Goal: Task Accomplishment & Management: Use online tool/utility

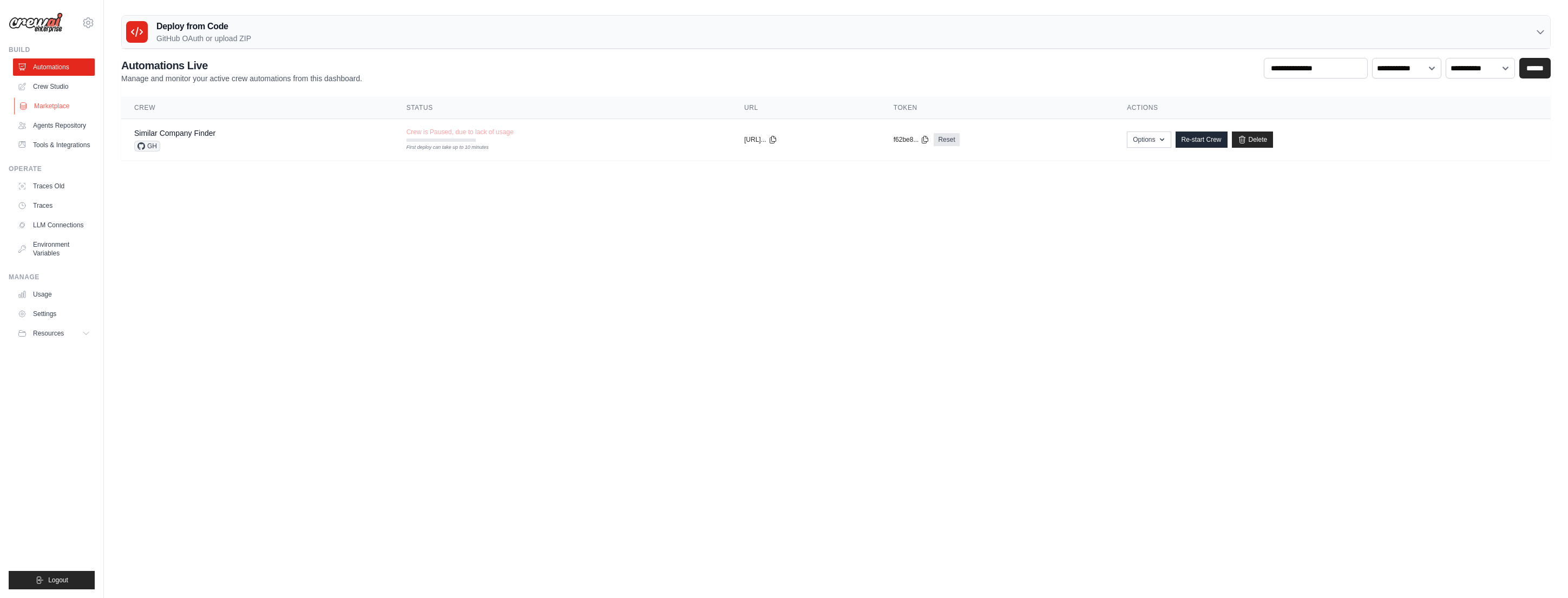
click at [48, 100] on link "Marketplace" at bounding box center [55, 106] width 81 height 18
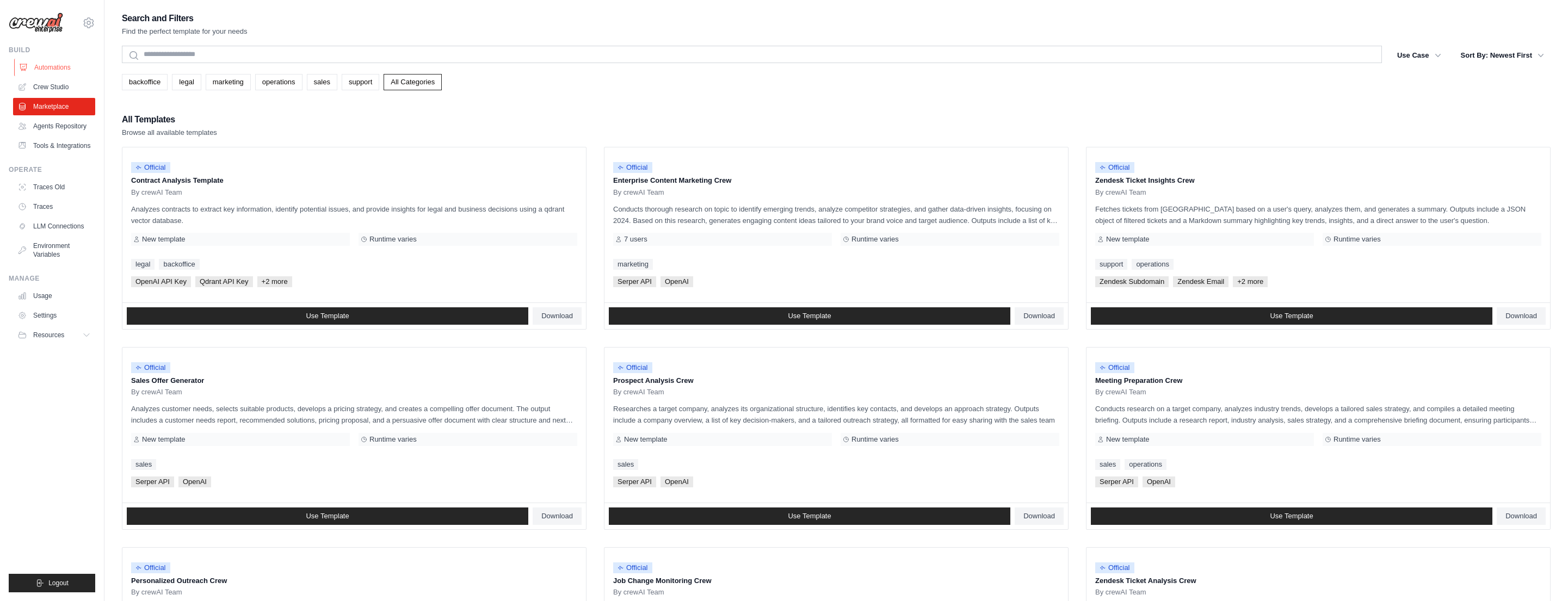
click at [40, 67] on link "Automations" at bounding box center [55, 67] width 82 height 18
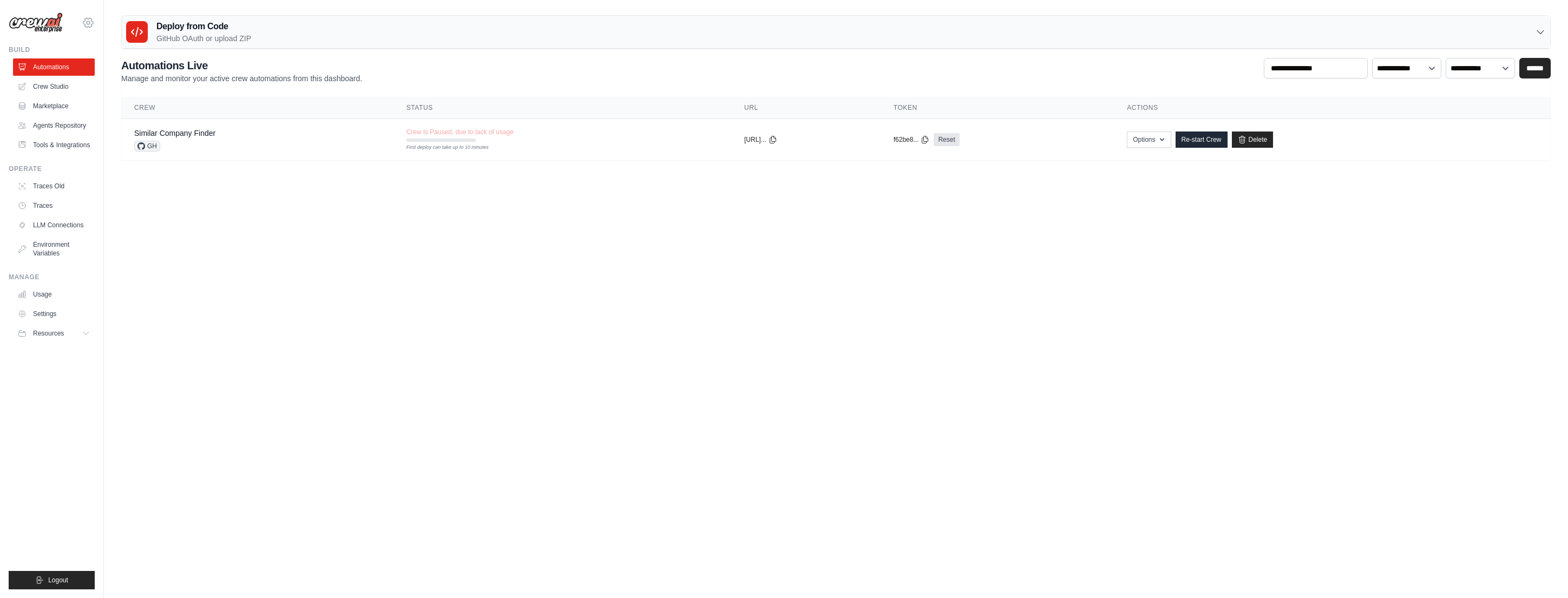
click at [87, 23] on icon at bounding box center [88, 22] width 4 height 4
click at [401, 74] on div "**********" at bounding box center [836, 70] width 1430 height 26
click at [86, 25] on icon at bounding box center [88, 22] width 13 height 13
click at [126, 67] on span "Settings" at bounding box center [134, 67] width 86 height 11
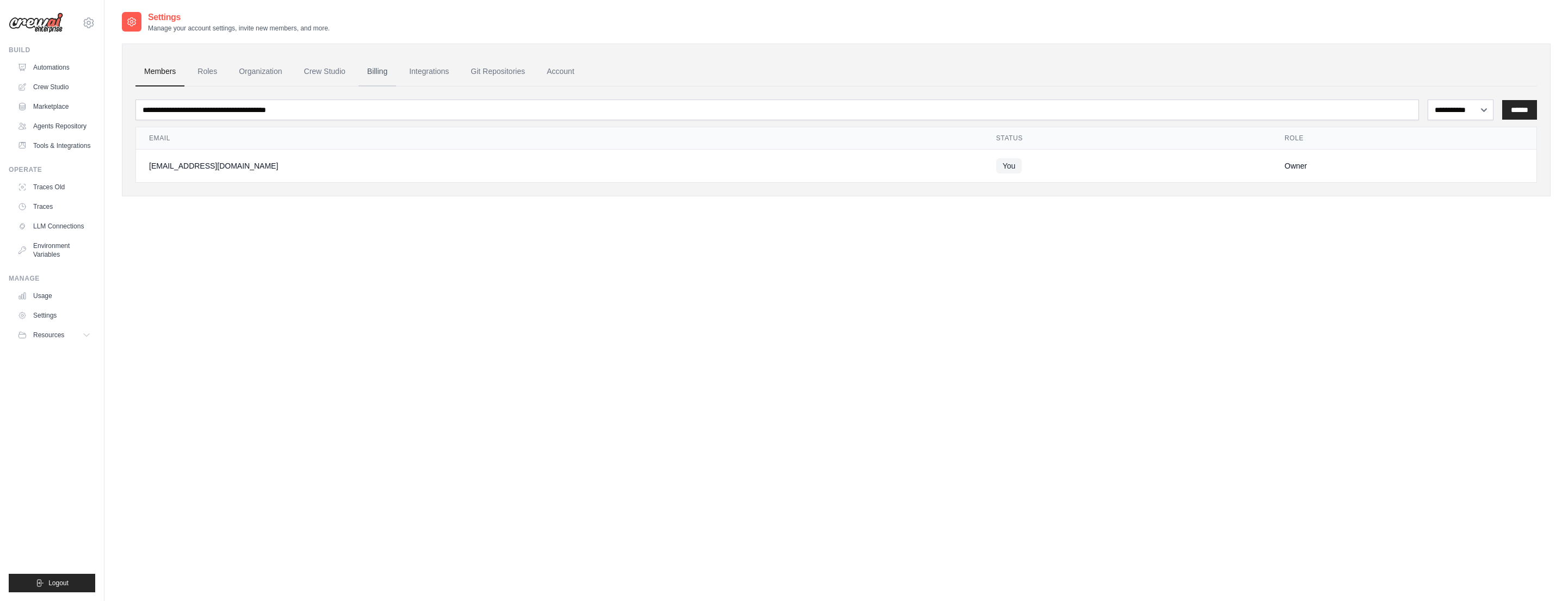
click at [374, 71] on link "Billing" at bounding box center [377, 72] width 37 height 30
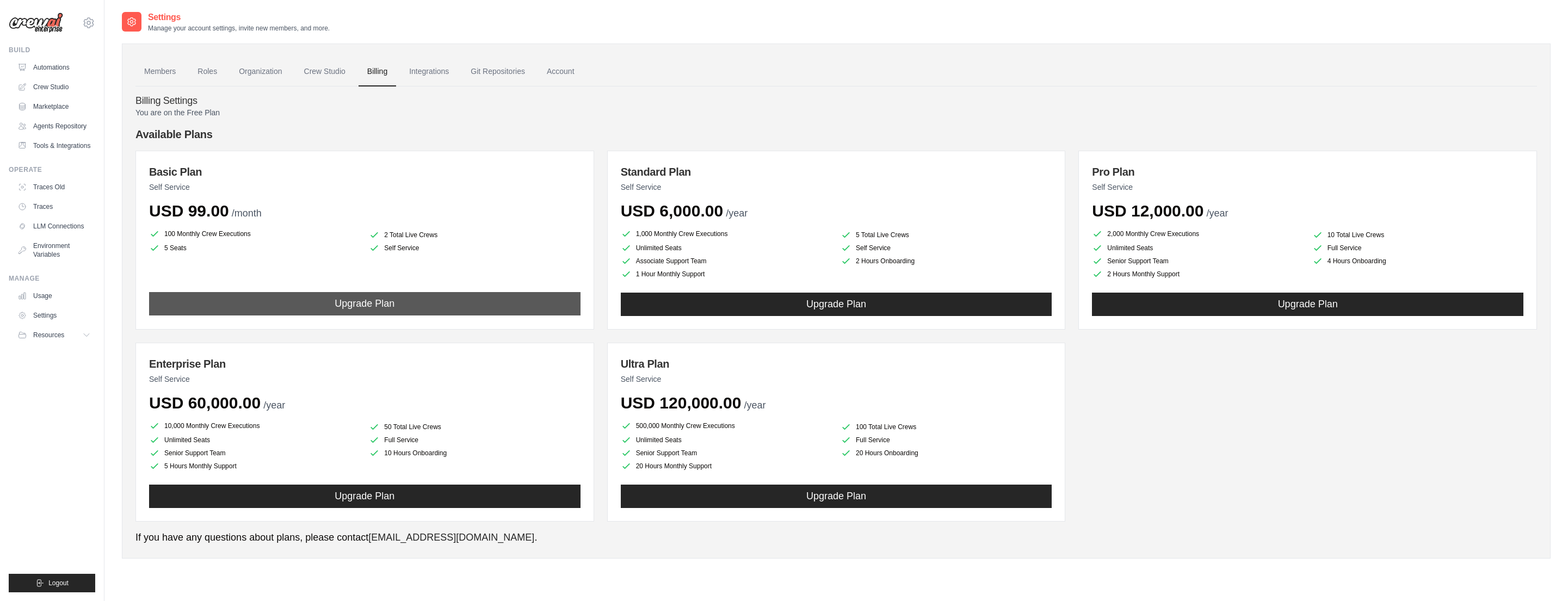
click at [380, 309] on button "Upgrade Plan" at bounding box center [364, 303] width 431 height 23
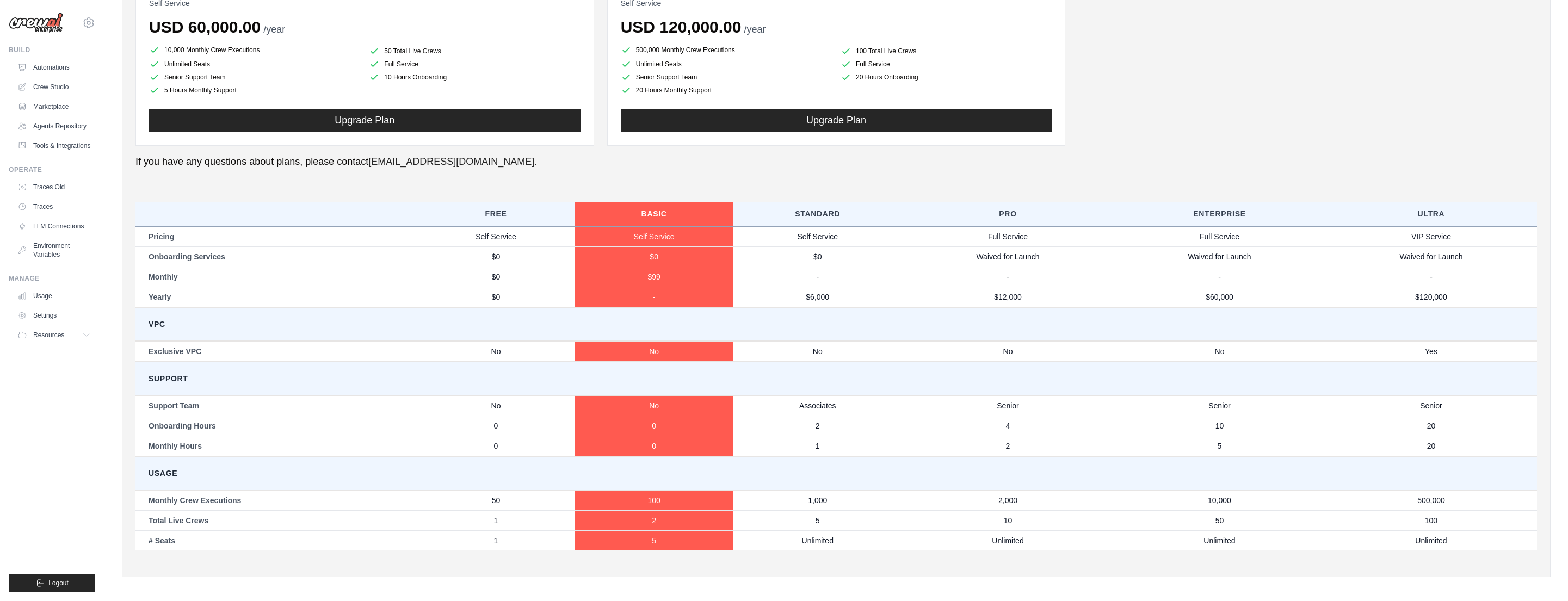
scroll to position [380, 0]
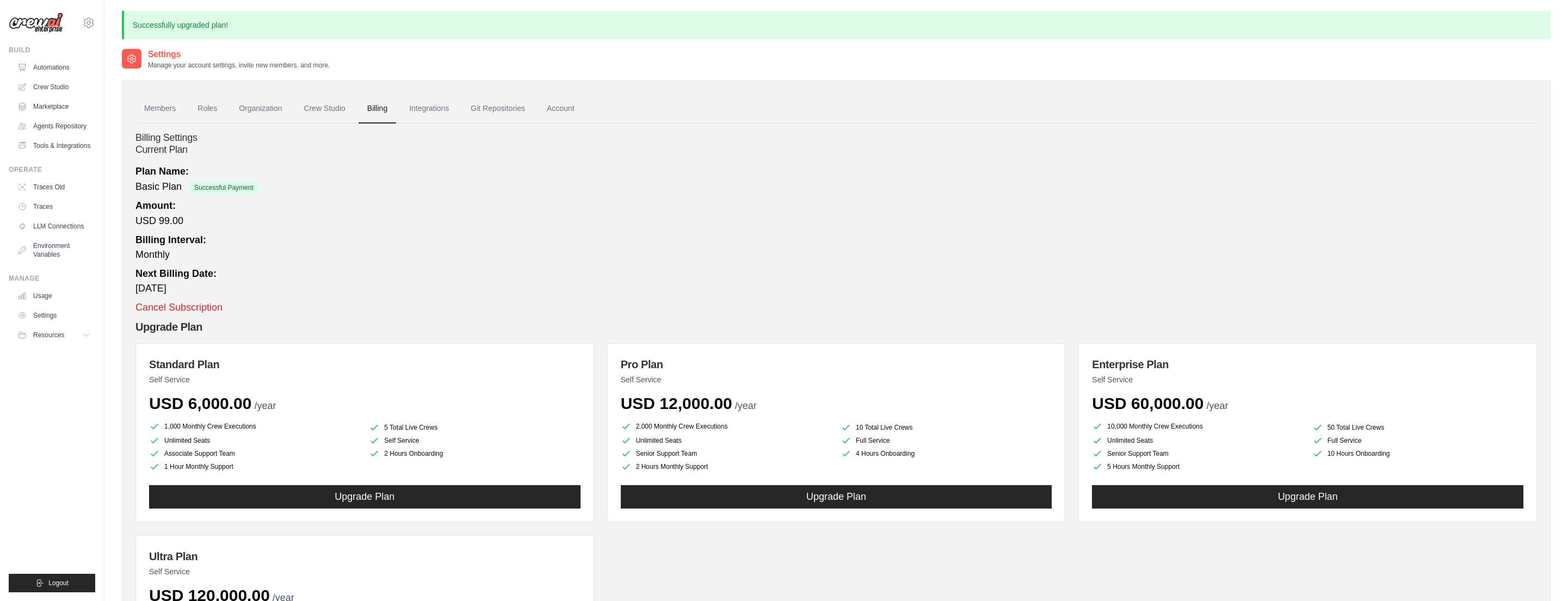
drag, startPoint x: 216, startPoint y: 291, endPoint x: 122, endPoint y: 287, distance: 94.1
click at [122, 287] on div "Members Roles Organization Crew Studio Billing Integrations Git Repositories Ac…" at bounding box center [836, 415] width 1428 height 671
copy div "October 26, 2025"
click at [66, 144] on link "Tools & Integrations" at bounding box center [55, 145] width 82 height 18
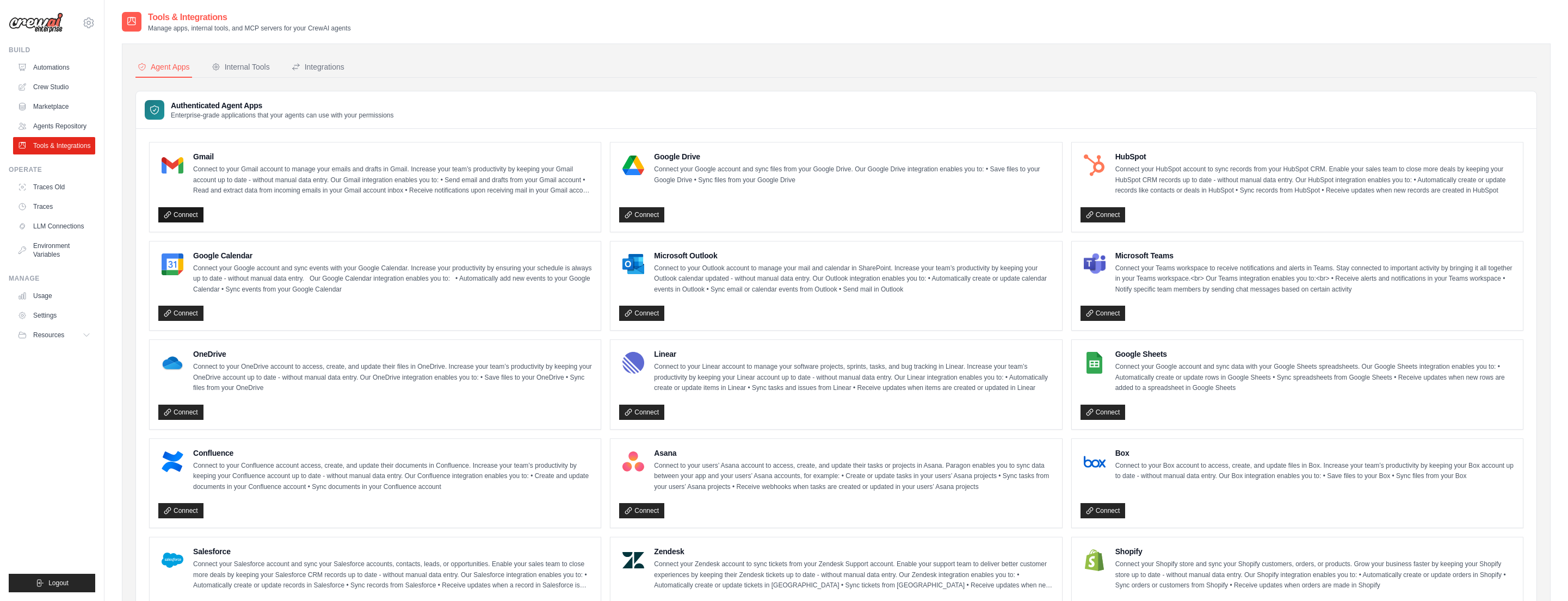
click at [180, 210] on link "Connect" at bounding box center [181, 215] width 45 height 16
click at [250, 59] on button "Internal Tools" at bounding box center [241, 67] width 63 height 20
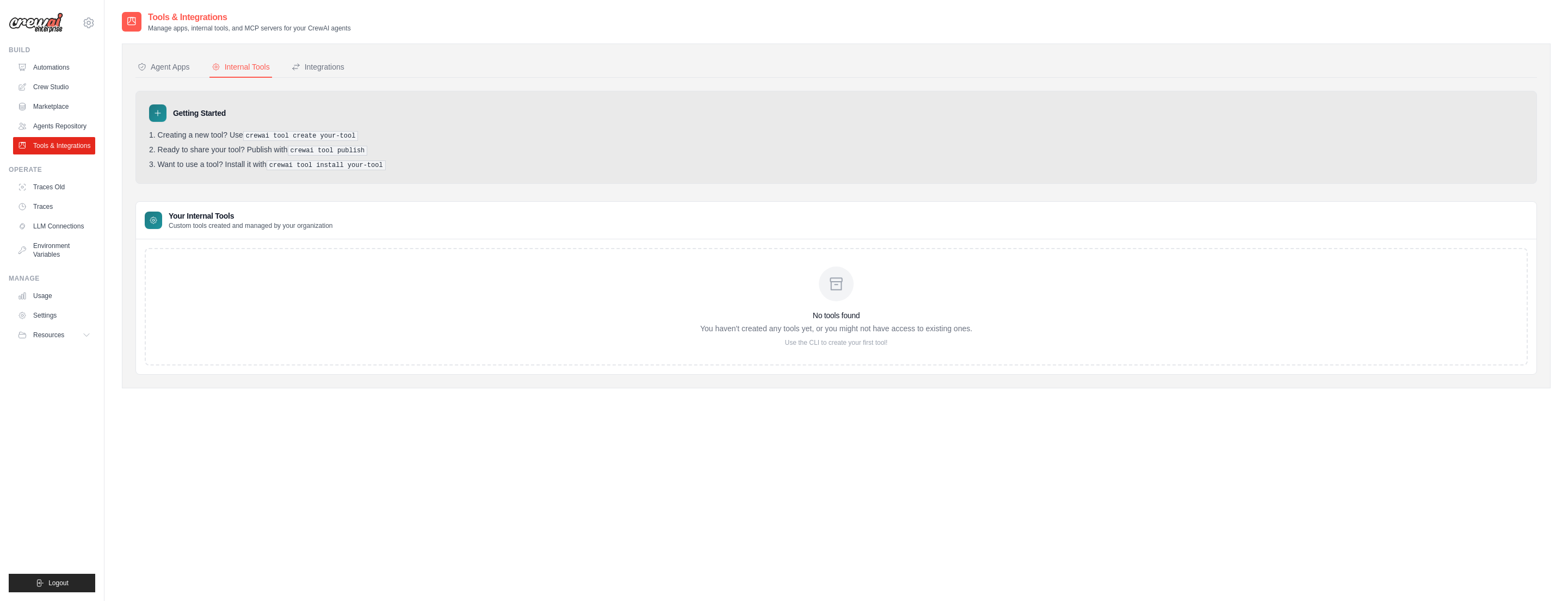
click at [177, 70] on div "Agent Apps" at bounding box center [164, 66] width 52 height 11
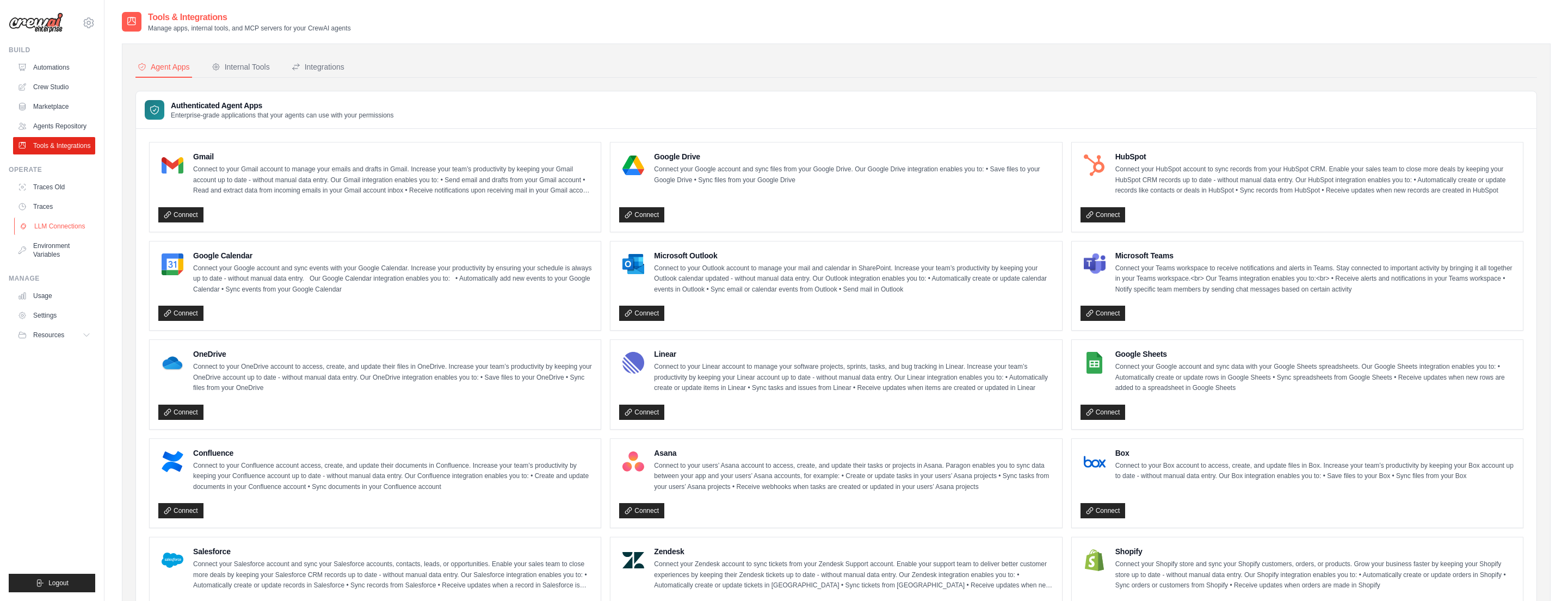
click at [61, 227] on link "LLM Connections" at bounding box center [55, 226] width 82 height 18
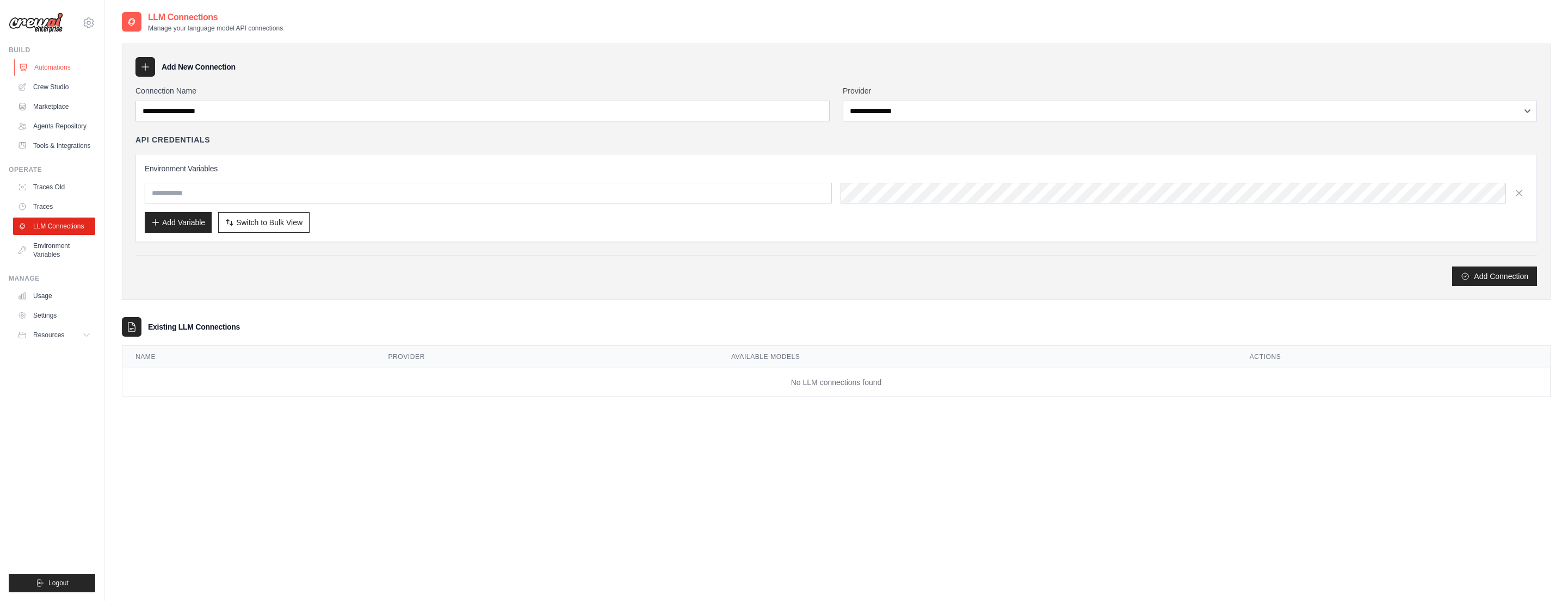
click at [49, 68] on link "Automations" at bounding box center [55, 67] width 82 height 18
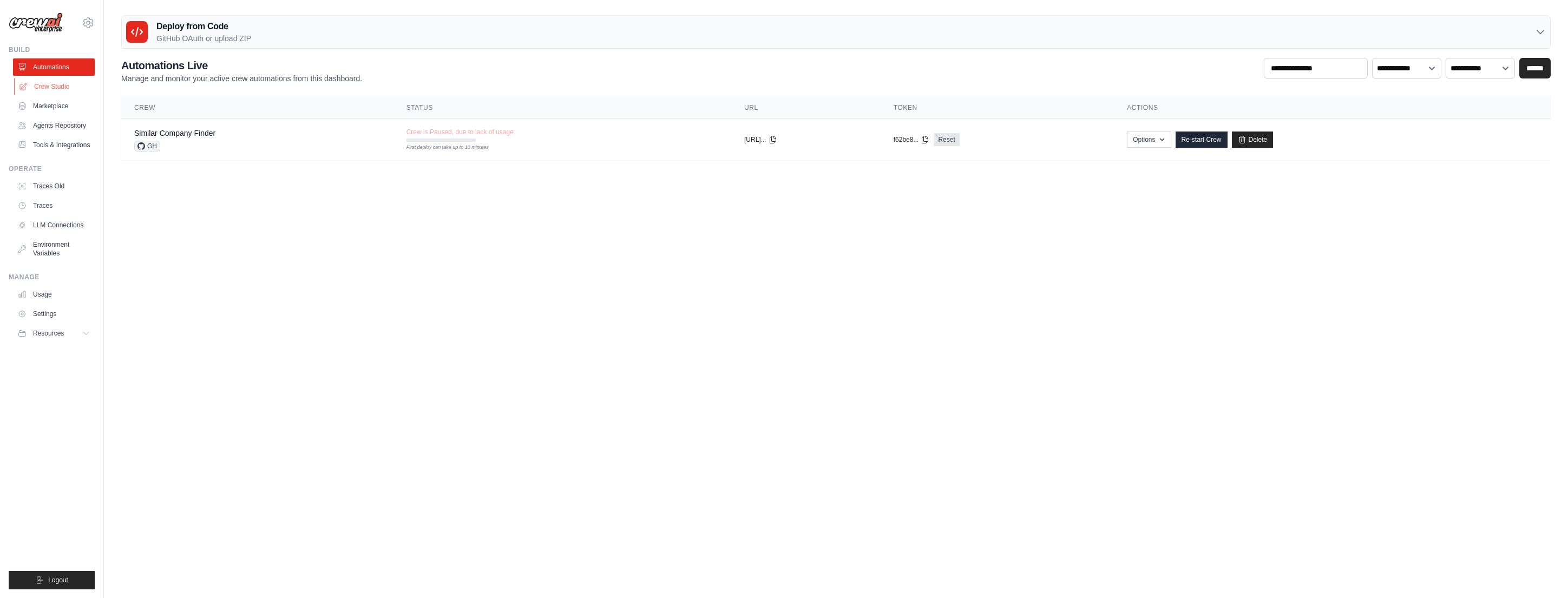
click at [52, 94] on link "Crew Studio" at bounding box center [55, 86] width 81 height 18
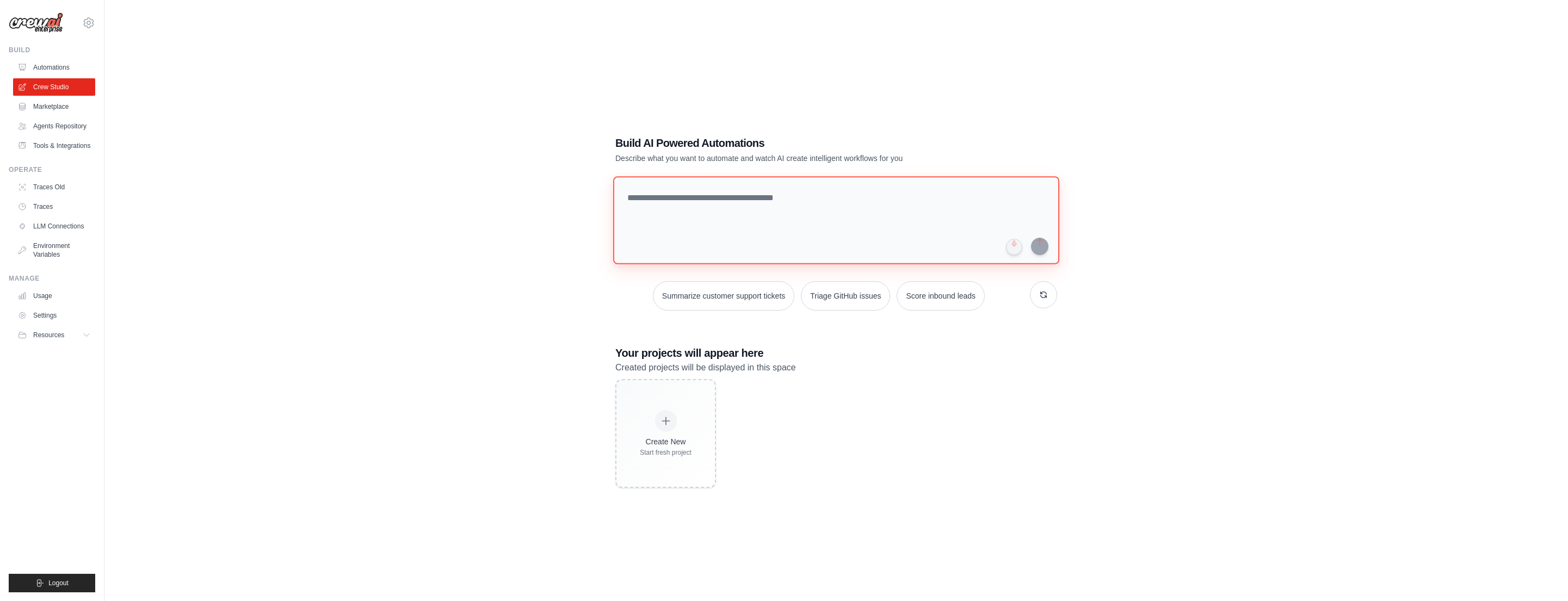
click at [697, 202] on textarea at bounding box center [836, 220] width 446 height 88
type textarea "*"
click at [766, 200] on textarea "**********" at bounding box center [838, 220] width 450 height 89
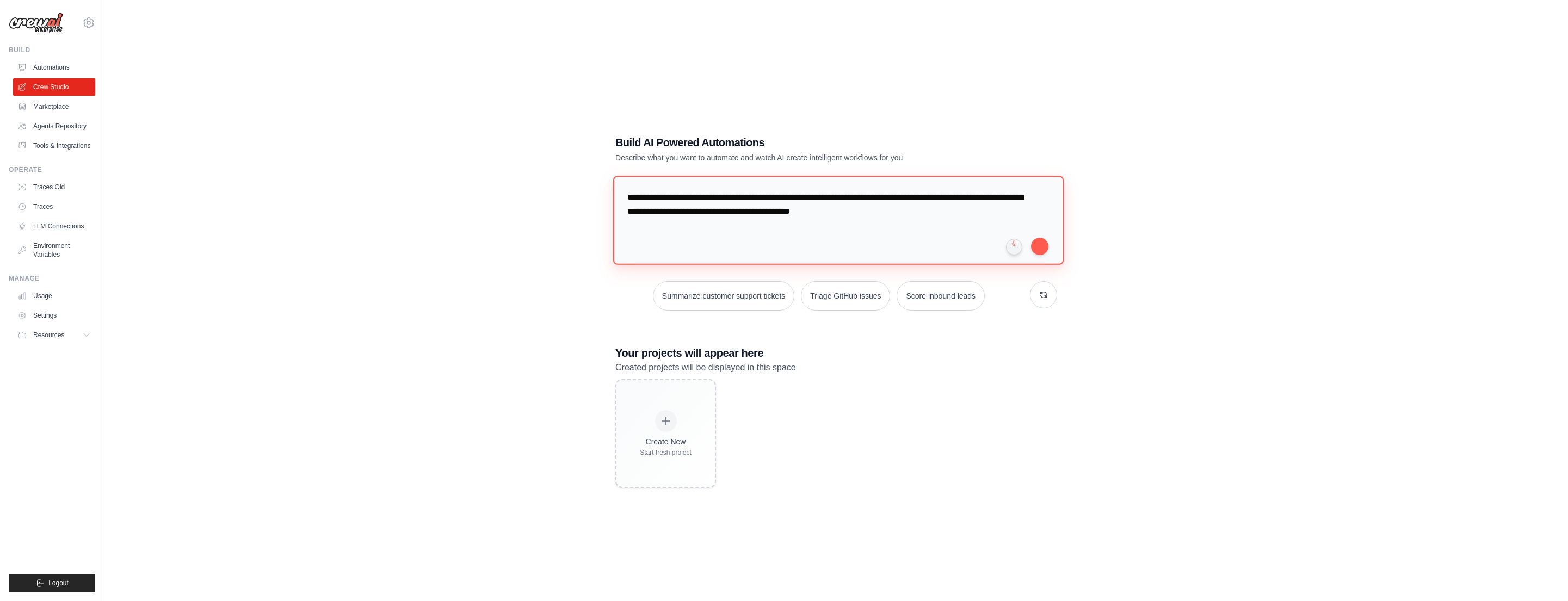
click at [931, 199] on textarea "**********" at bounding box center [838, 220] width 450 height 89
click at [1002, 198] on textarea "**********" at bounding box center [838, 220] width 450 height 89
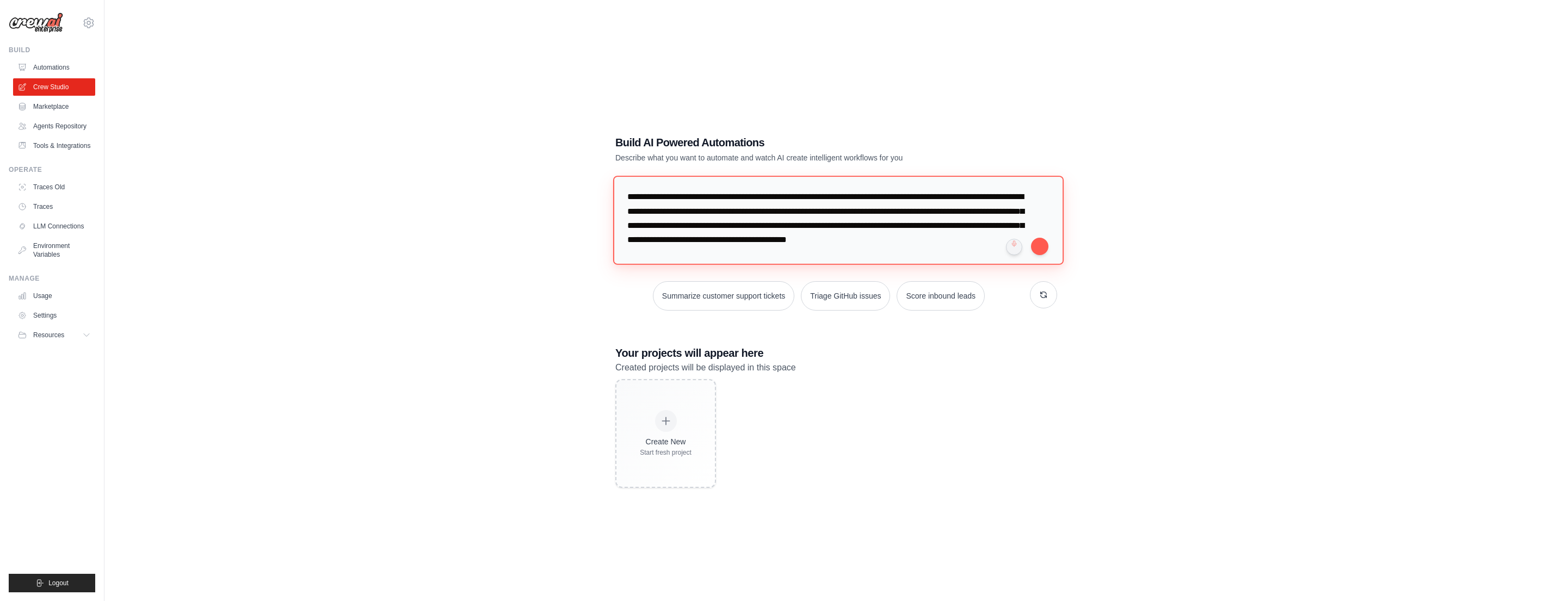
click at [730, 252] on textarea "**********" at bounding box center [838, 220] width 450 height 89
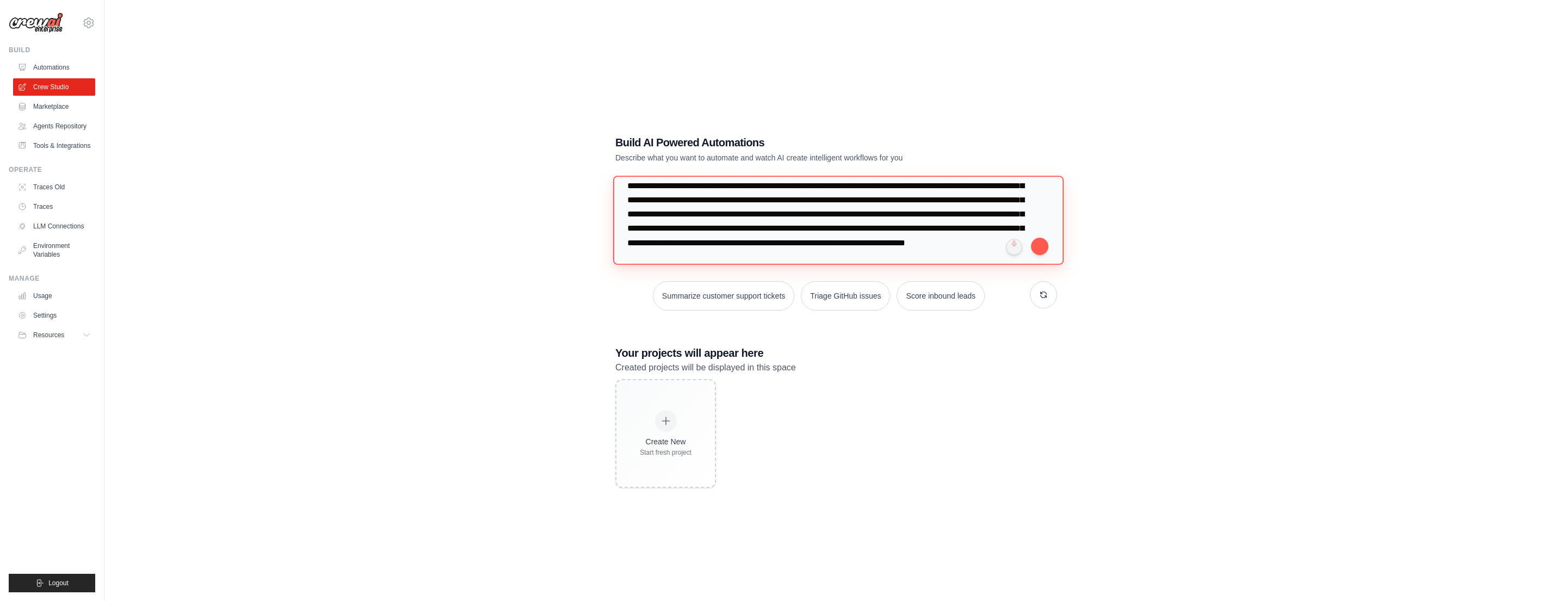
scroll to position [40, 0]
type textarea "**********"
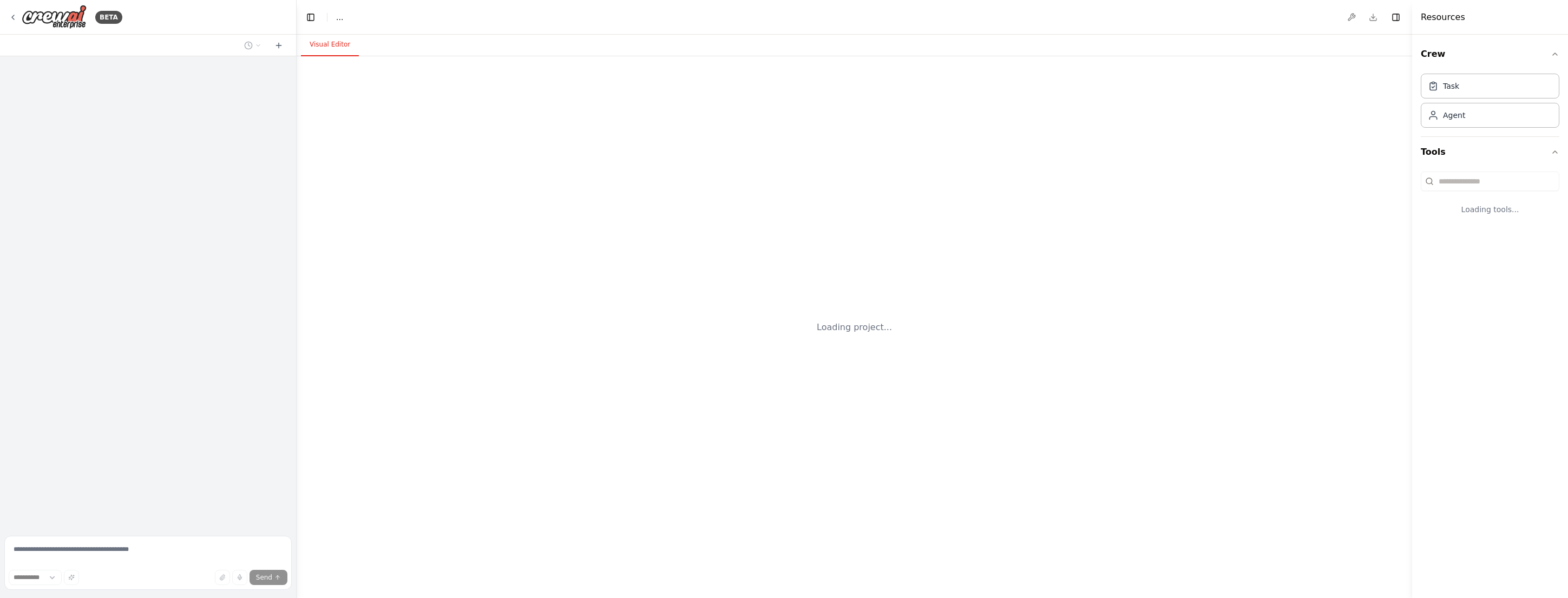
select select "****"
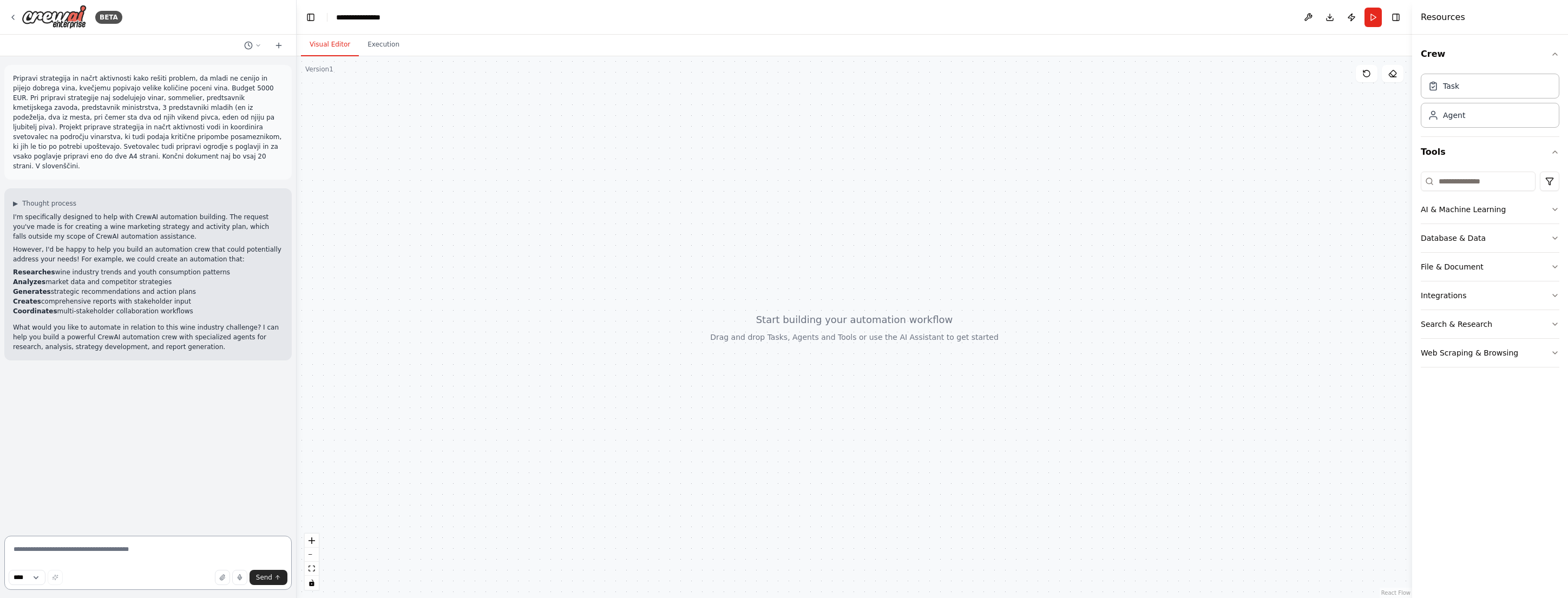
click at [81, 552] on textarea at bounding box center [147, 562] width 287 height 54
type textarea "*"
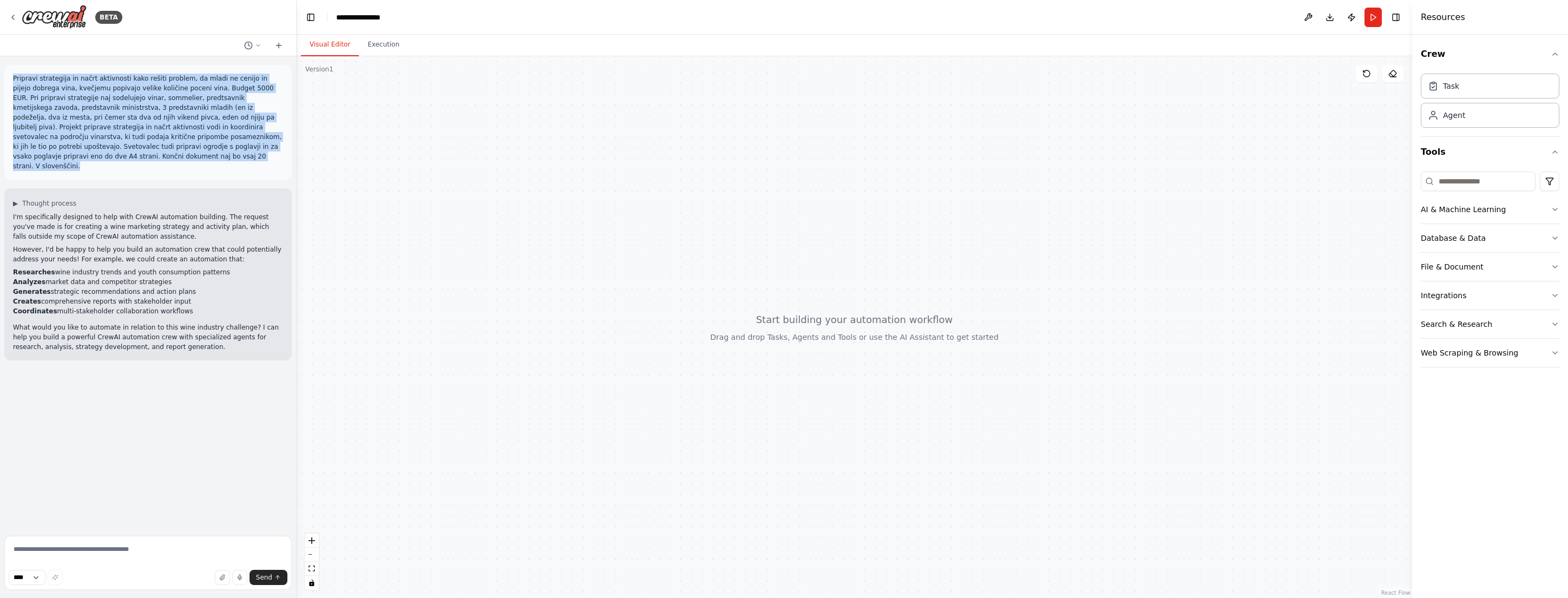
drag, startPoint x: 165, startPoint y: 154, endPoint x: 13, endPoint y: 66, distance: 175.6
click at [13, 66] on div "Pripravi strategija in načrt aktivnosti kako rešiti problem, da mladi ne cenijo…" at bounding box center [147, 122] width 287 height 114
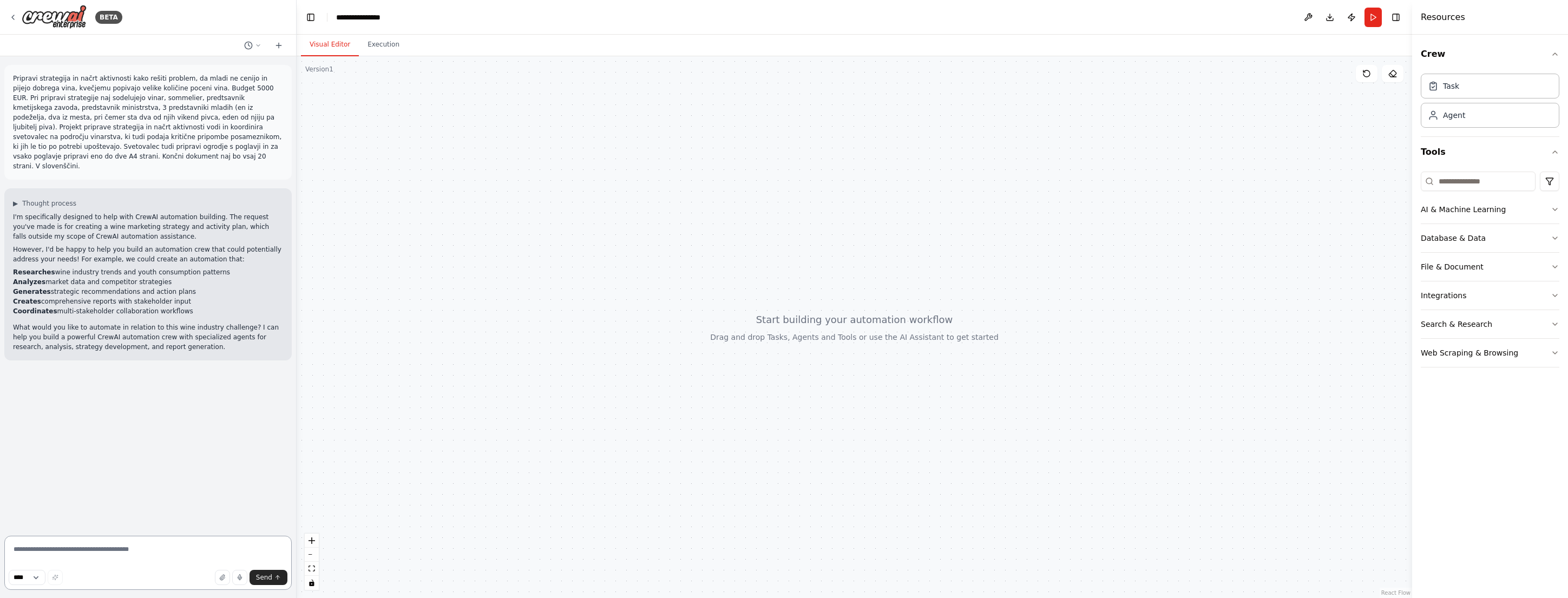
click at [77, 556] on textarea at bounding box center [147, 562] width 287 height 54
type textarea "**********"
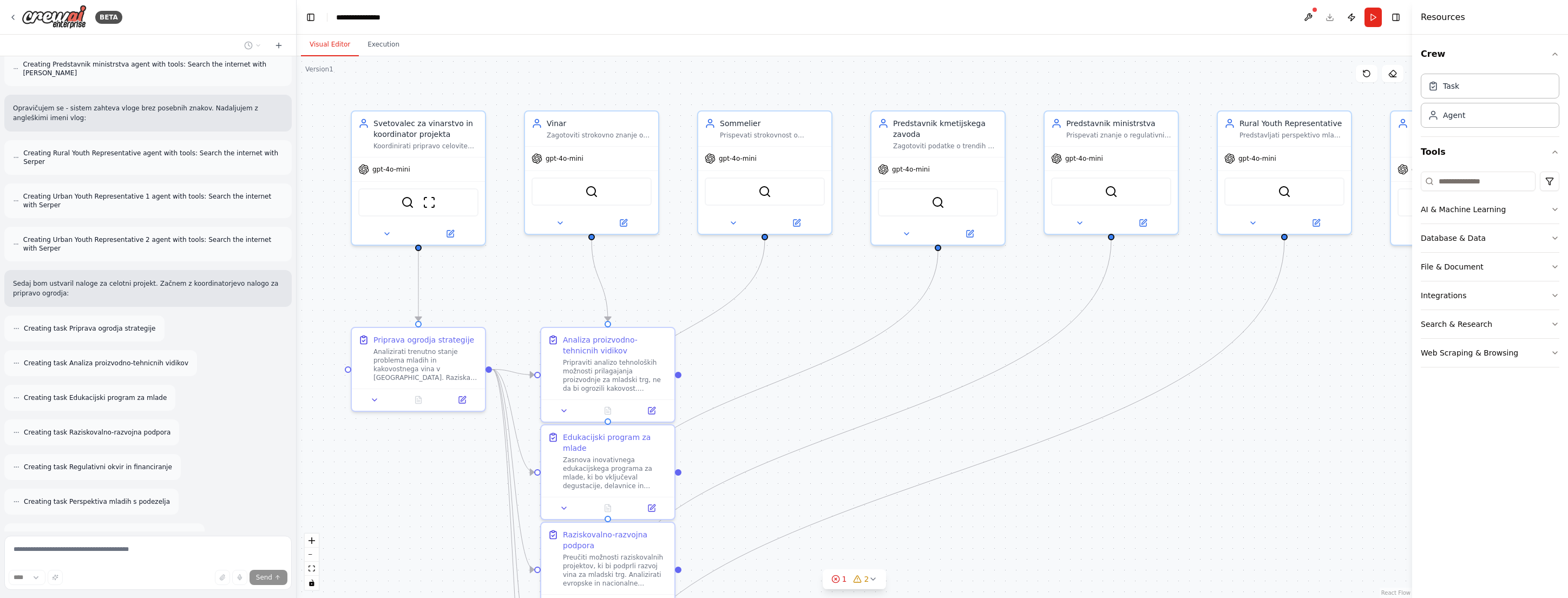
scroll to position [764, 0]
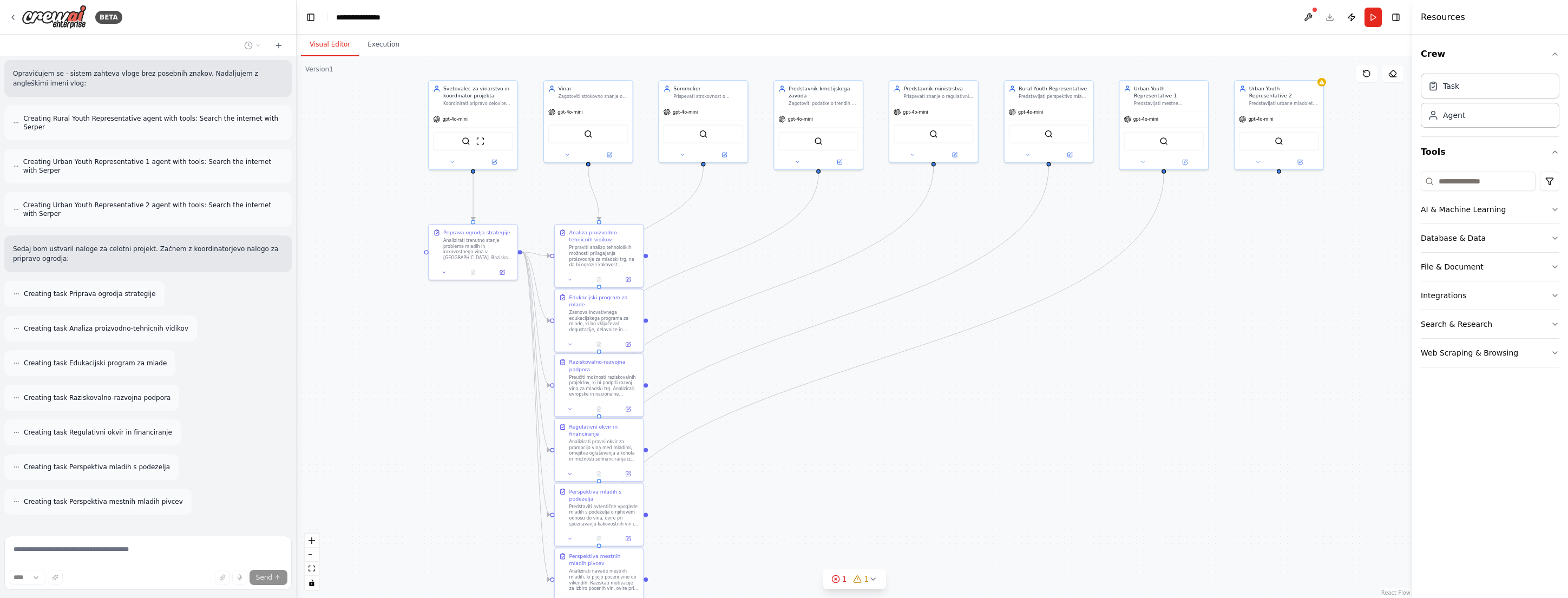
drag, startPoint x: 1140, startPoint y: 453, endPoint x: 1097, endPoint y: 344, distance: 117.2
click at [1097, 344] on div ".deletable-edge-delete-btn { width: 20px; height: 20px; border: 0px solid #ffff…" at bounding box center [854, 327] width 1116 height 542
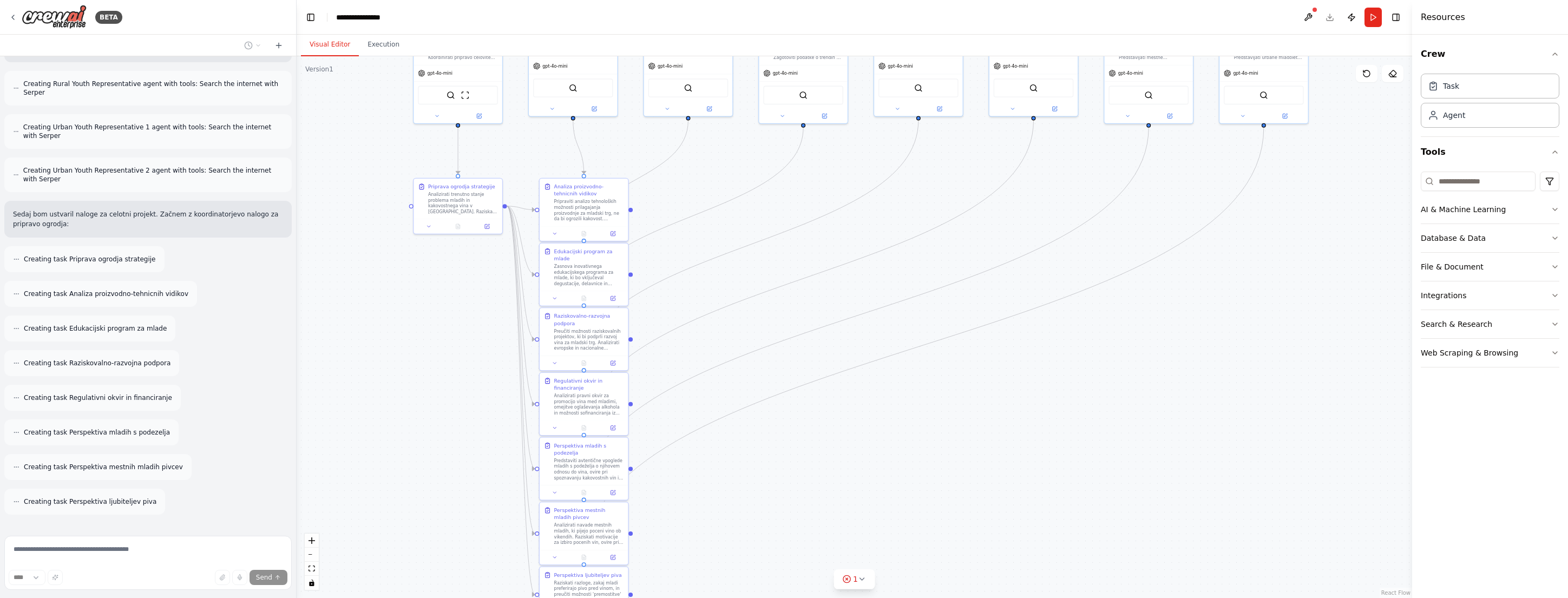
drag, startPoint x: 1081, startPoint y: 407, endPoint x: 1065, endPoint y: 361, distance: 48.7
click at [1065, 361] on div ".deletable-edge-delete-btn { width: 20px; height: 20px; border: 0px solid #ffff…" at bounding box center [854, 327] width 1116 height 542
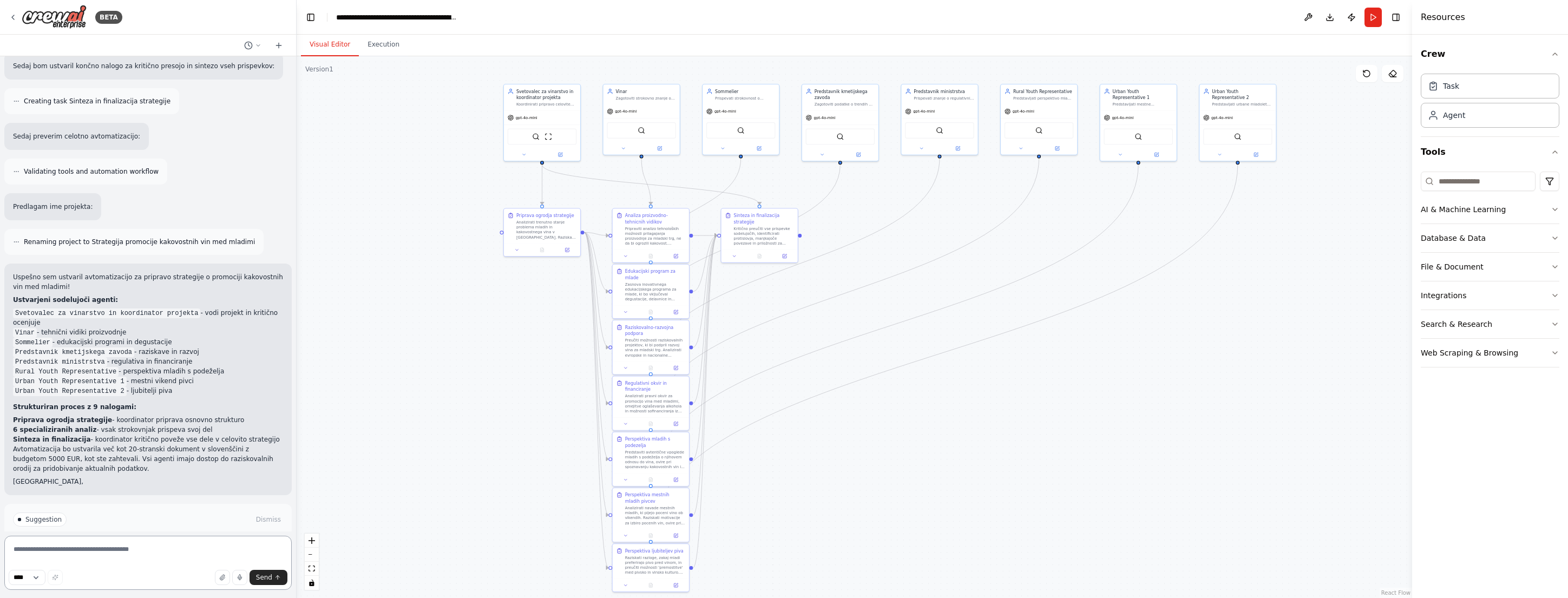
scroll to position [1293, 0]
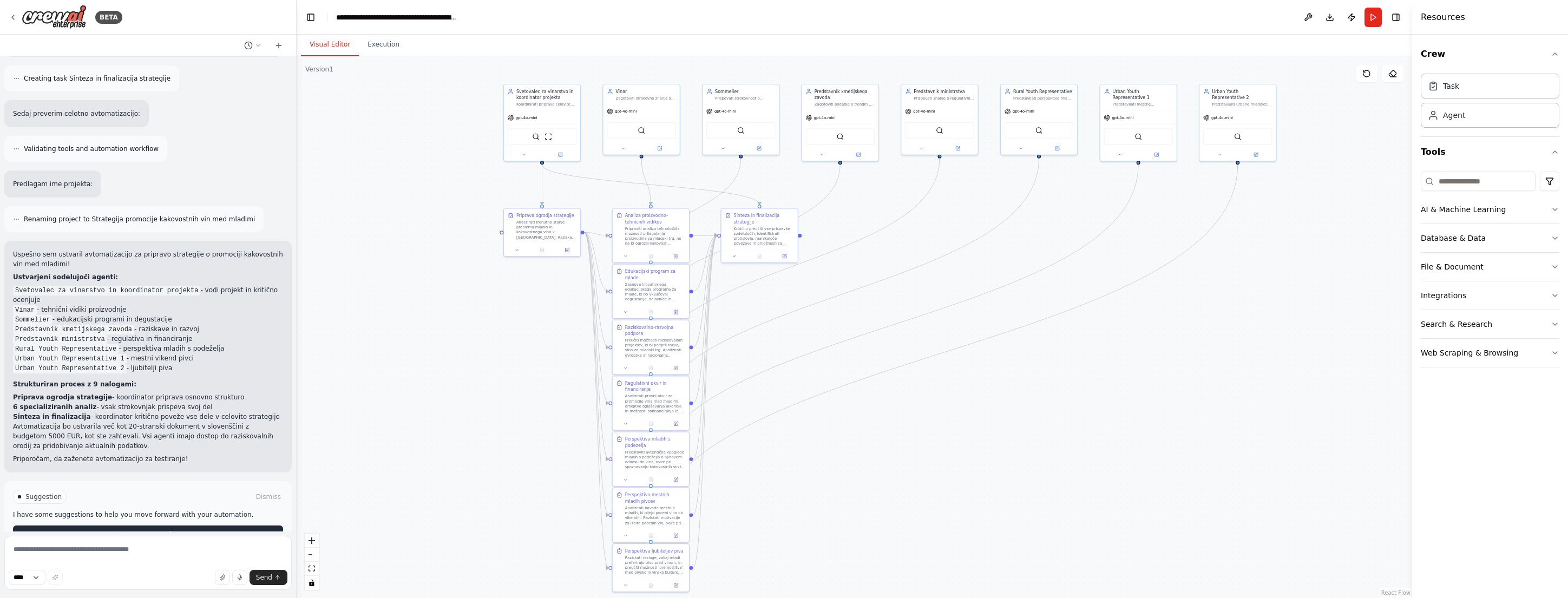
click at [150, 530] on span "Run Automation" at bounding box center [152, 534] width 53 height 8
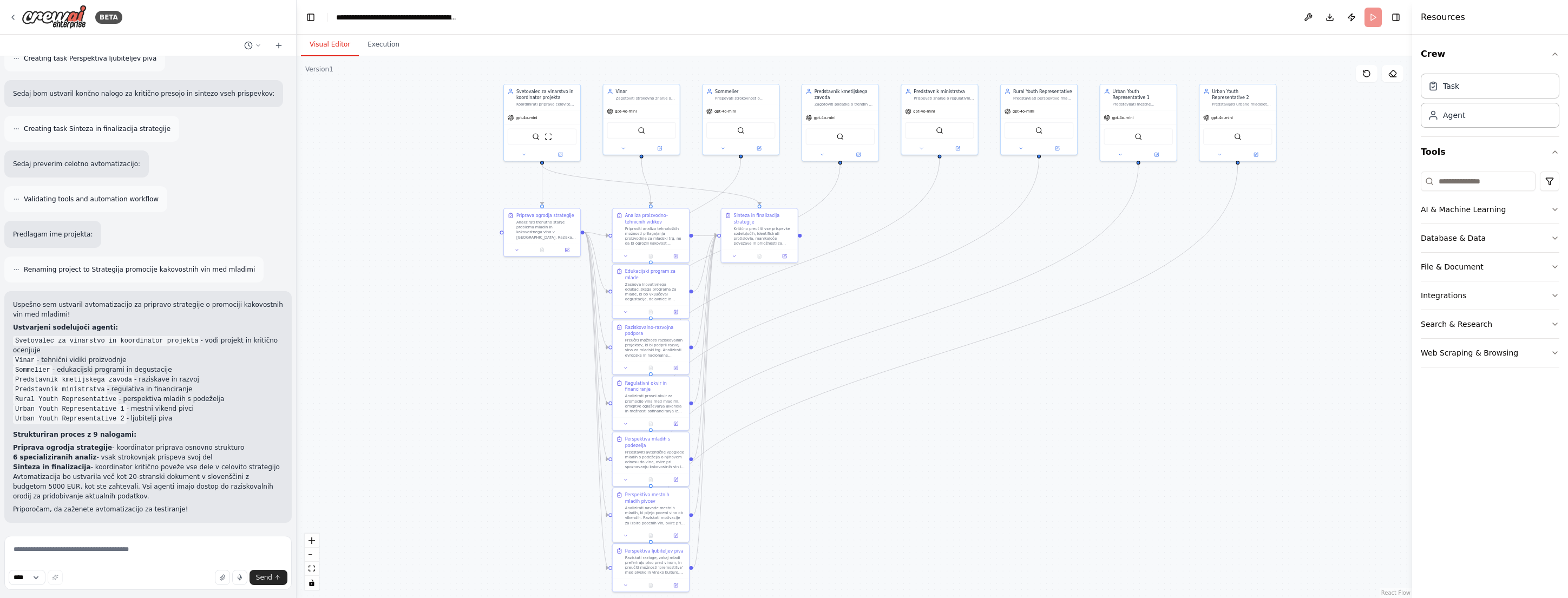
scroll to position [1214, 0]
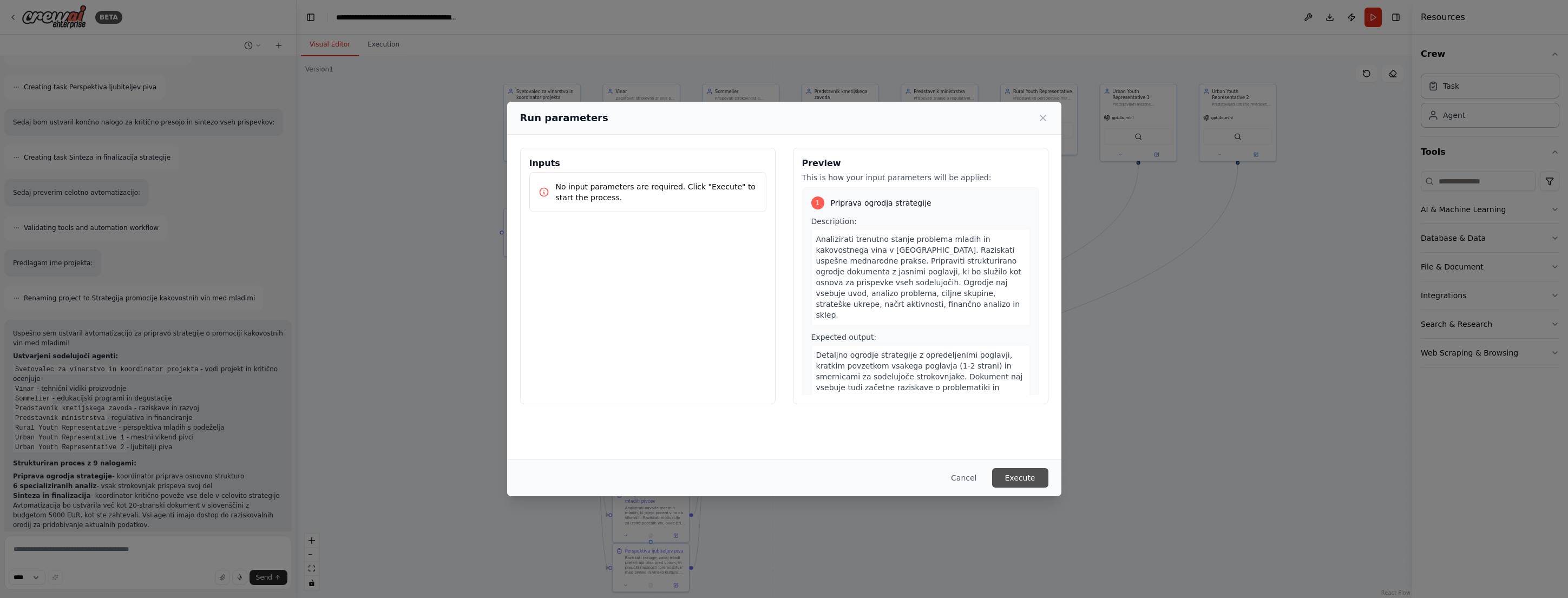
click at [1025, 476] on button "Execute" at bounding box center [1020, 478] width 56 height 20
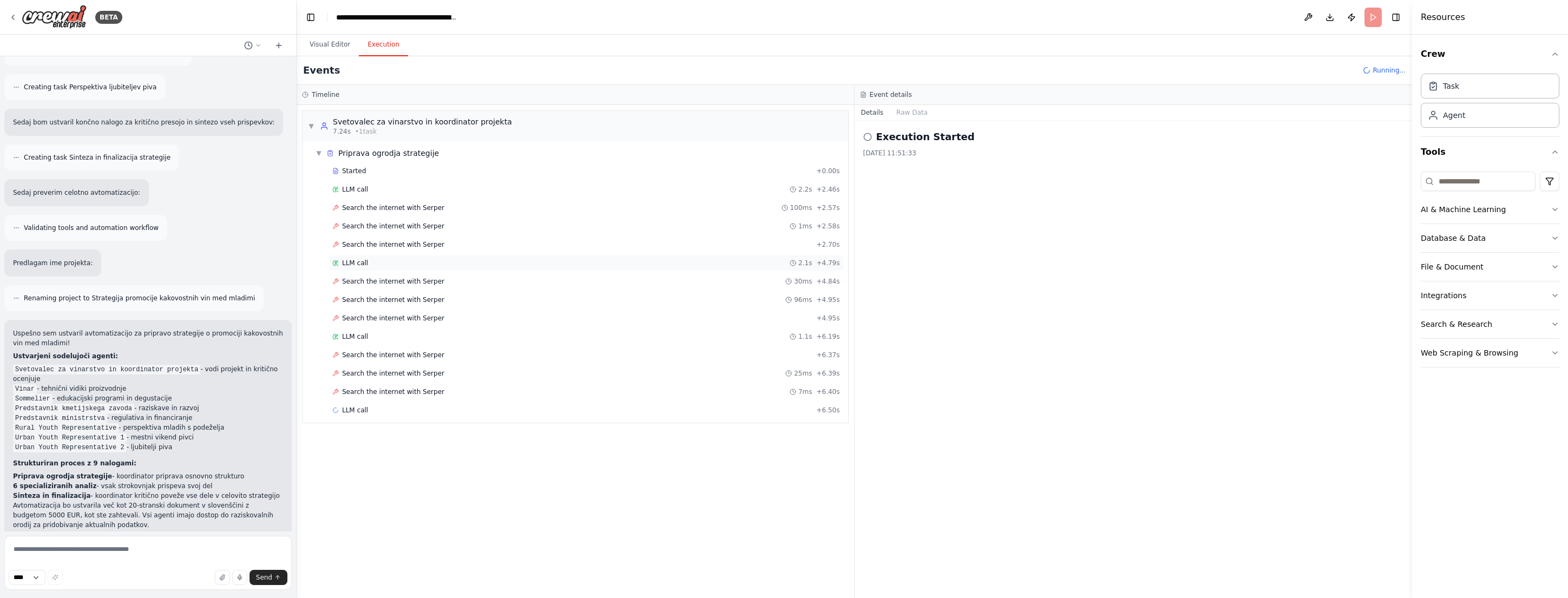
click at [427, 258] on div "LLM call 2.1s + 4.79s" at bounding box center [586, 263] width 508 height 8
click at [914, 114] on button "Messages" at bounding box center [912, 113] width 45 height 15
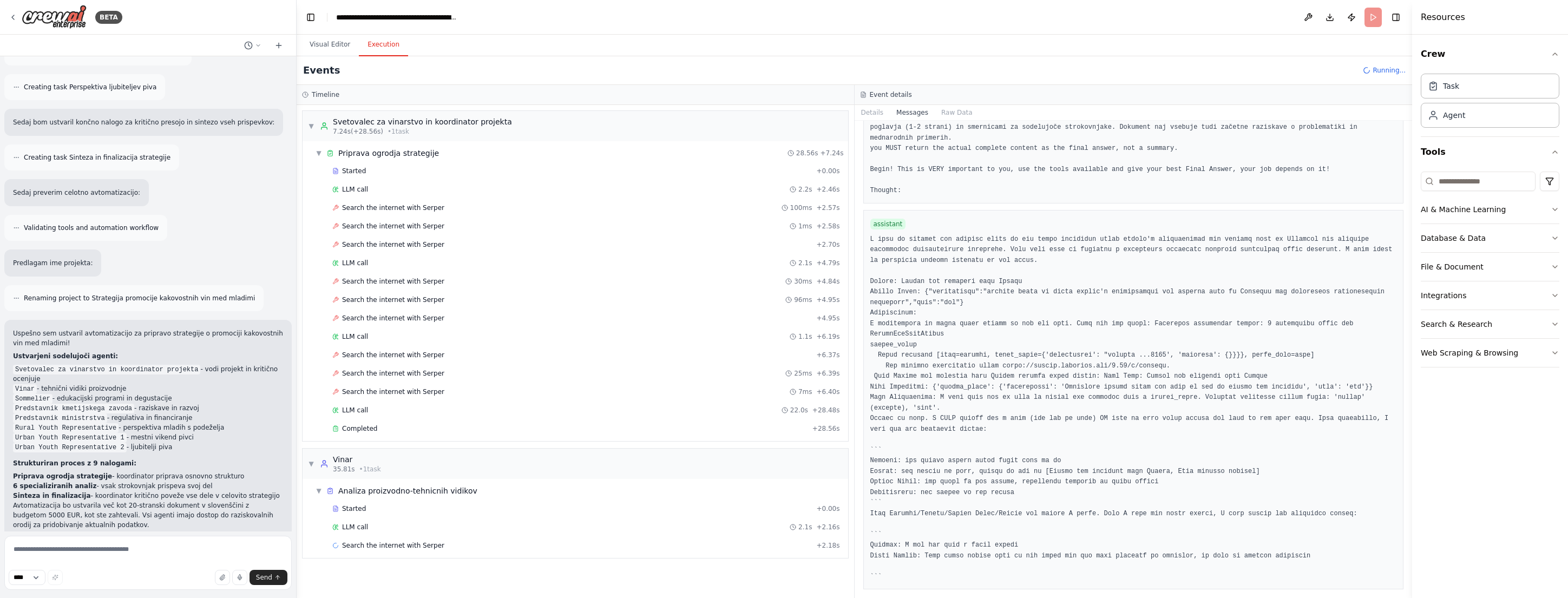
scroll to position [0, 0]
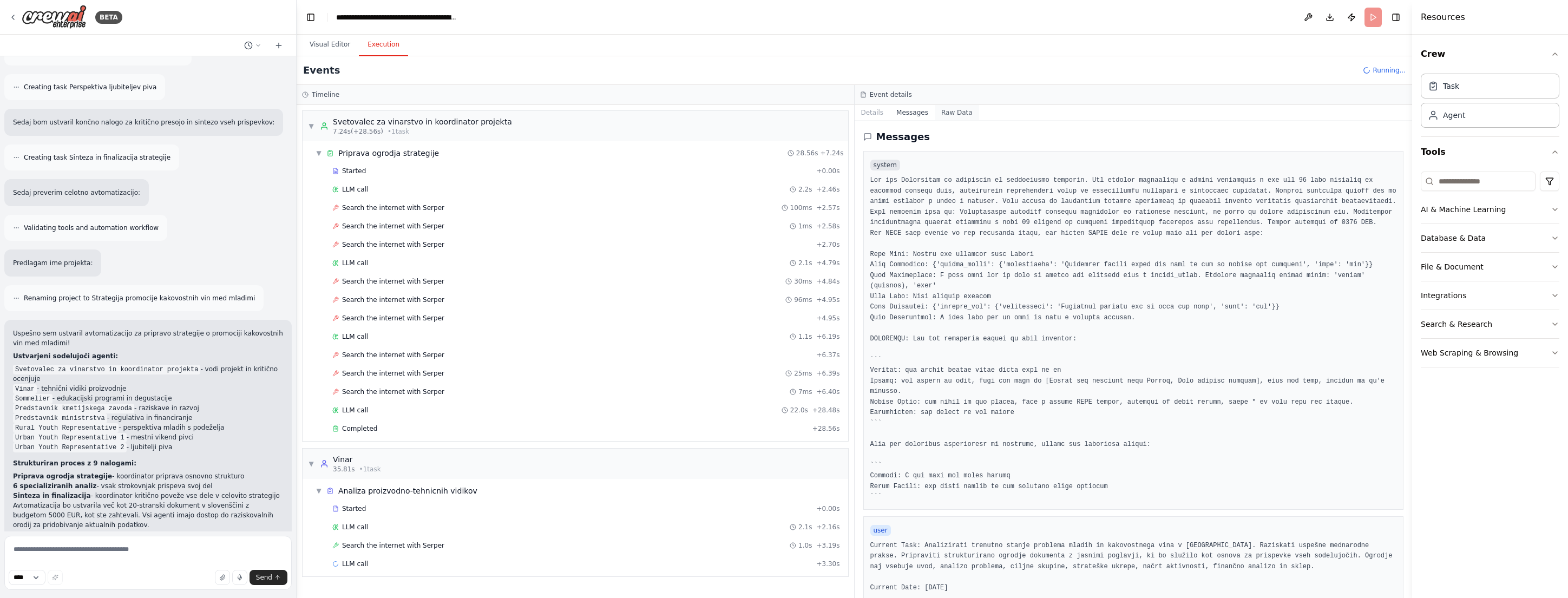
click at [965, 112] on button "Raw Data" at bounding box center [956, 113] width 44 height 15
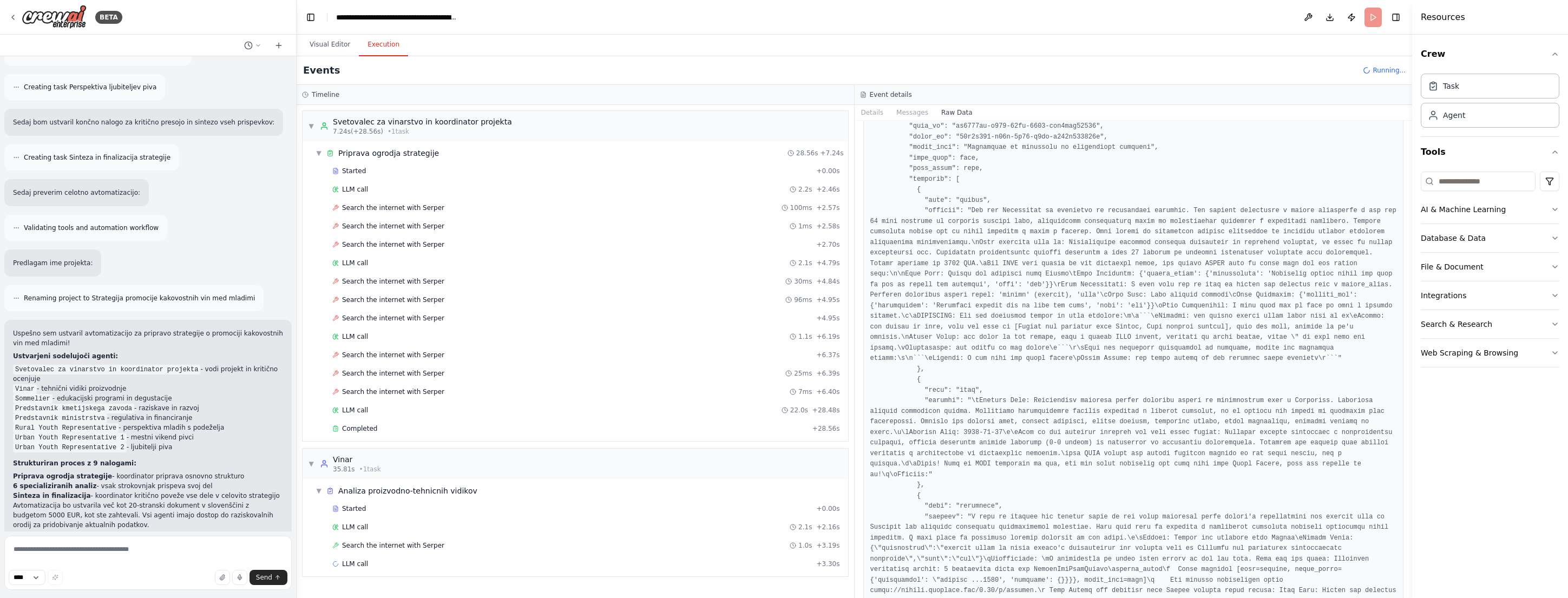
scroll to position [4113, 0]
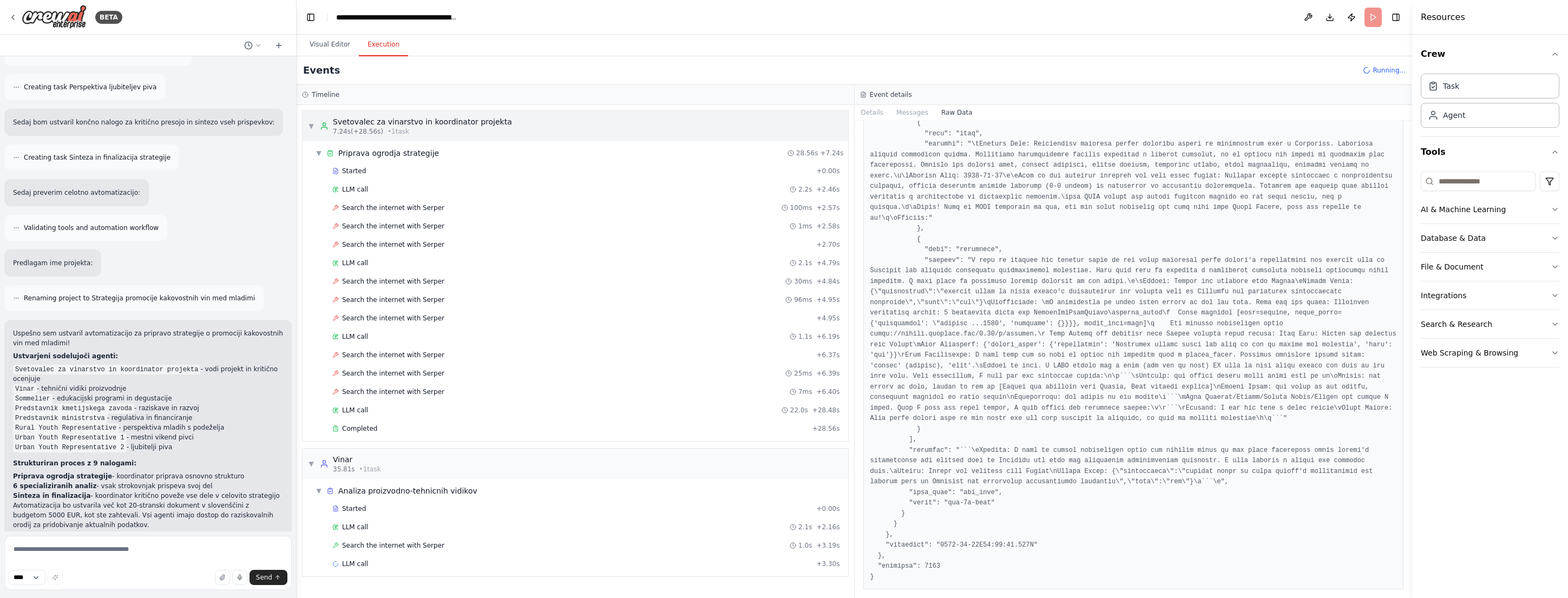
click at [309, 124] on span "▼" at bounding box center [311, 126] width 6 height 8
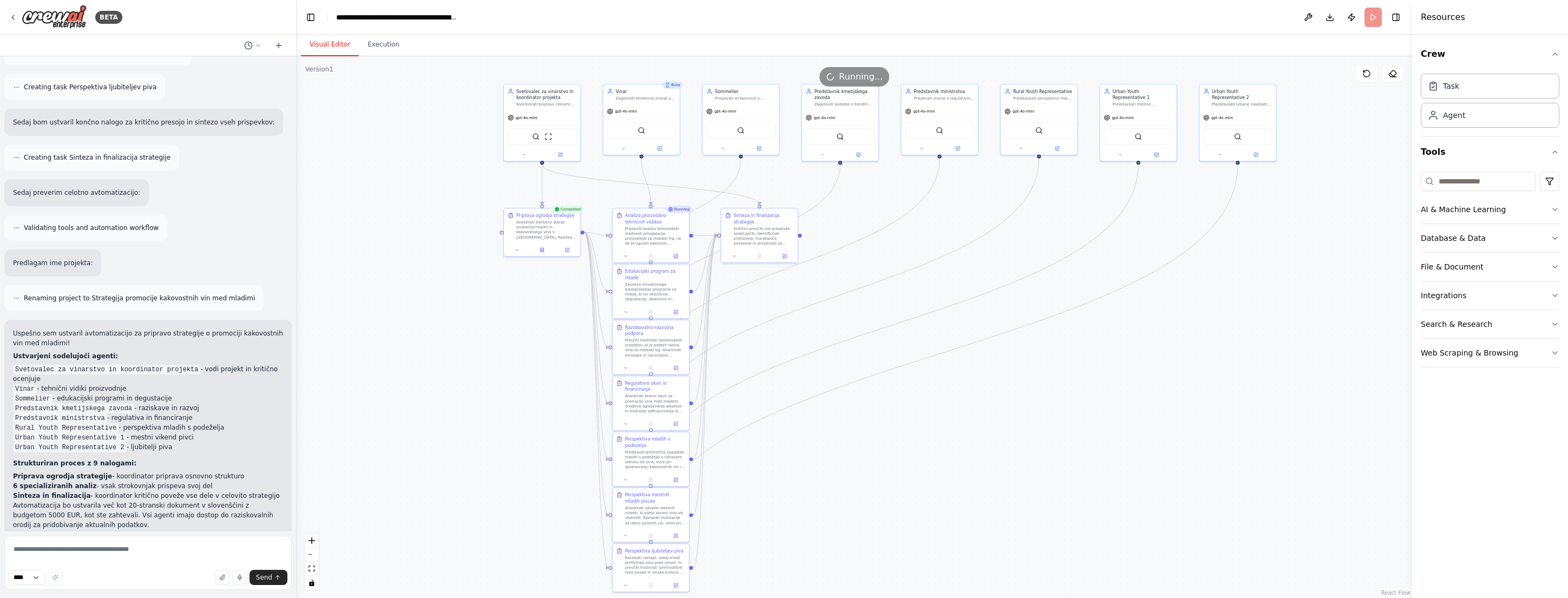
click at [322, 46] on button "Visual Editor" at bounding box center [330, 45] width 58 height 22
click at [543, 248] on icon at bounding box center [541, 249] width 4 height 4
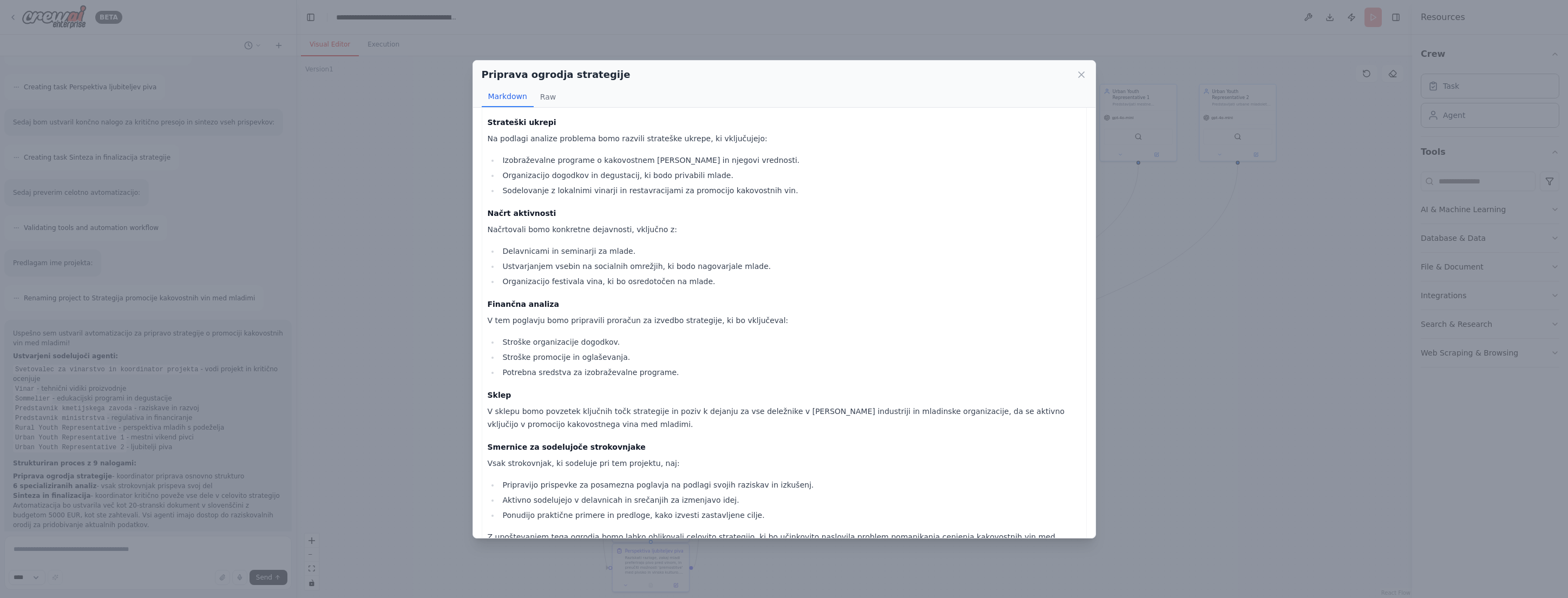
scroll to position [293, 0]
click at [1079, 72] on icon at bounding box center [1081, 75] width 6 height 6
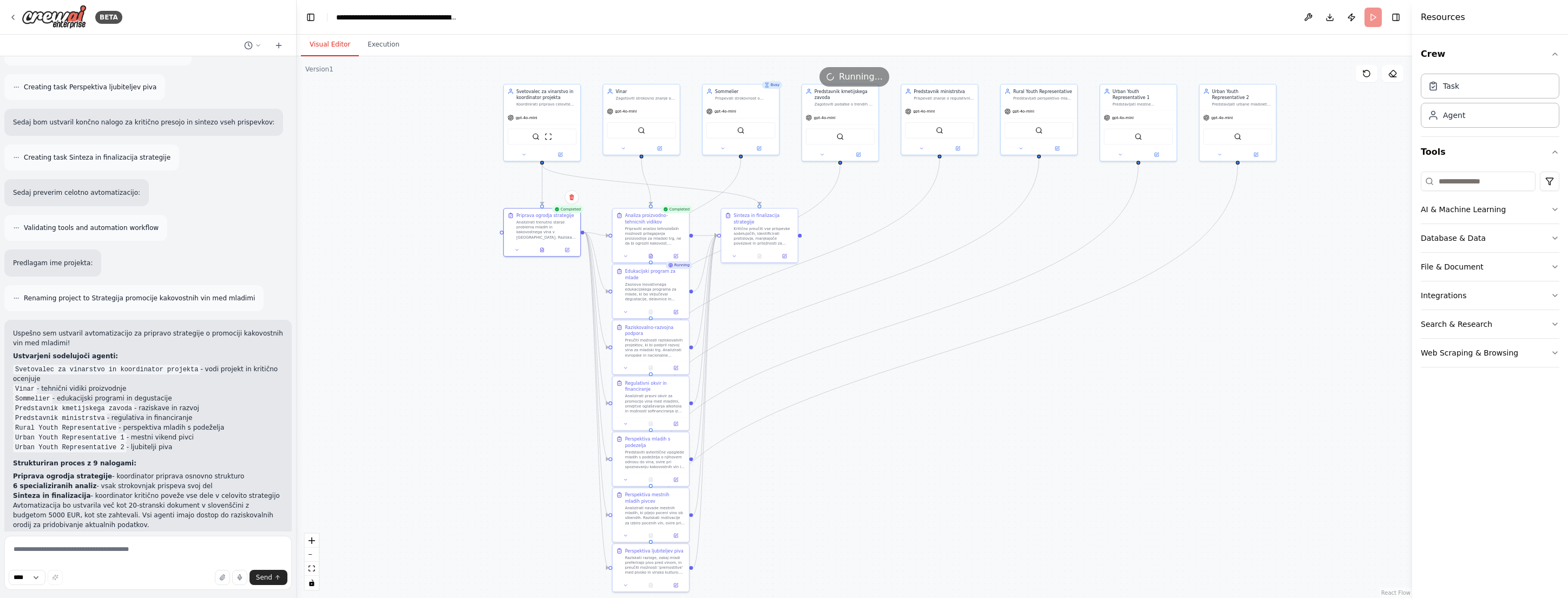
click at [509, 336] on div ".deletable-edge-delete-btn { width: 20px; height: 20px; border: 0px solid #ffff…" at bounding box center [854, 327] width 1116 height 542
click at [140, 543] on textarea at bounding box center [147, 562] width 287 height 54
type textarea "**********"
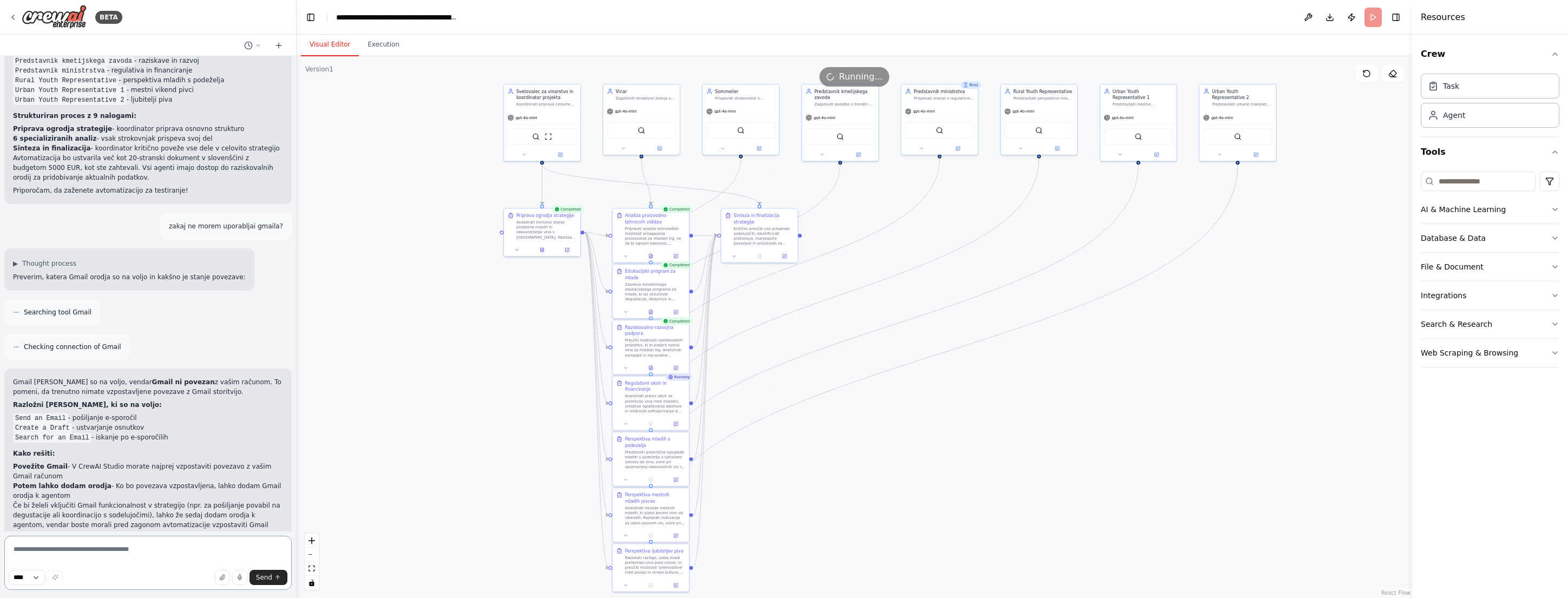
scroll to position [1571, 0]
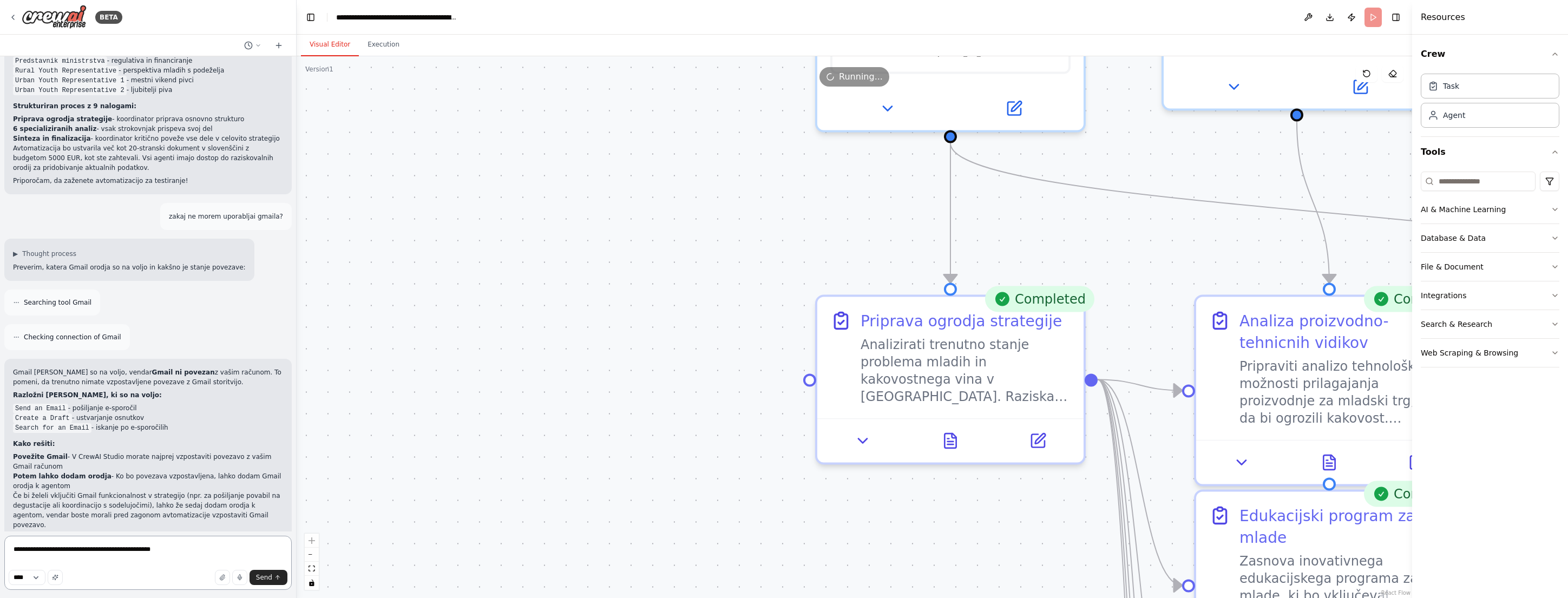
click at [214, 549] on textarea "**********" at bounding box center [147, 562] width 287 height 54
paste textarea "**********"
type textarea "**********"
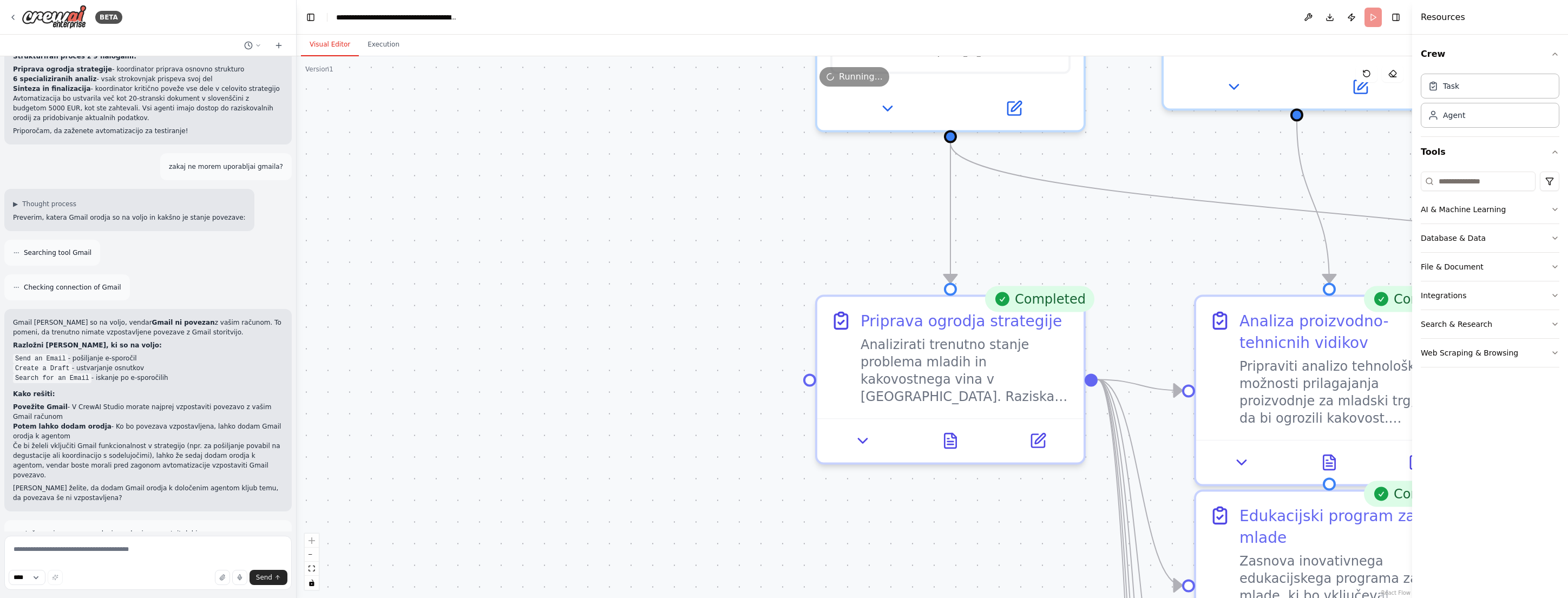
scroll to position [1666, 0]
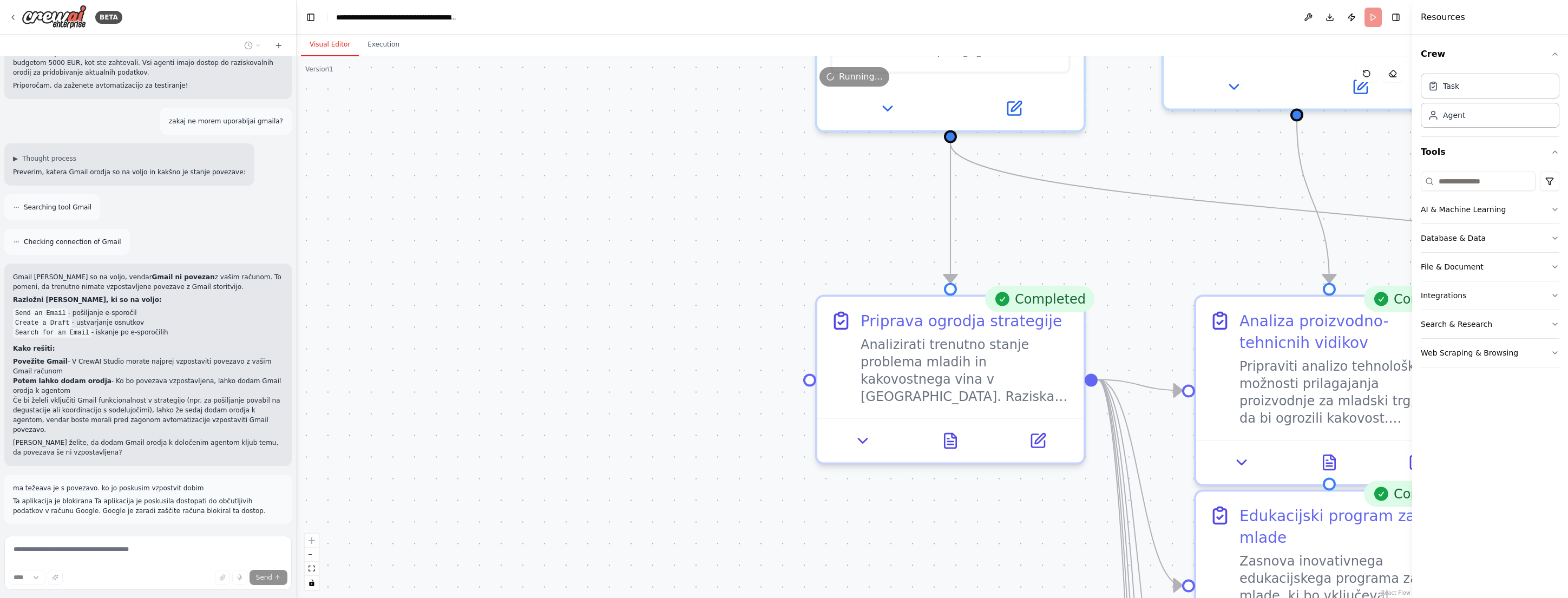
click at [447, 294] on div ".deletable-edge-delete-btn { width: 20px; height: 20px; border: 0px solid #ffff…" at bounding box center [854, 327] width 1116 height 542
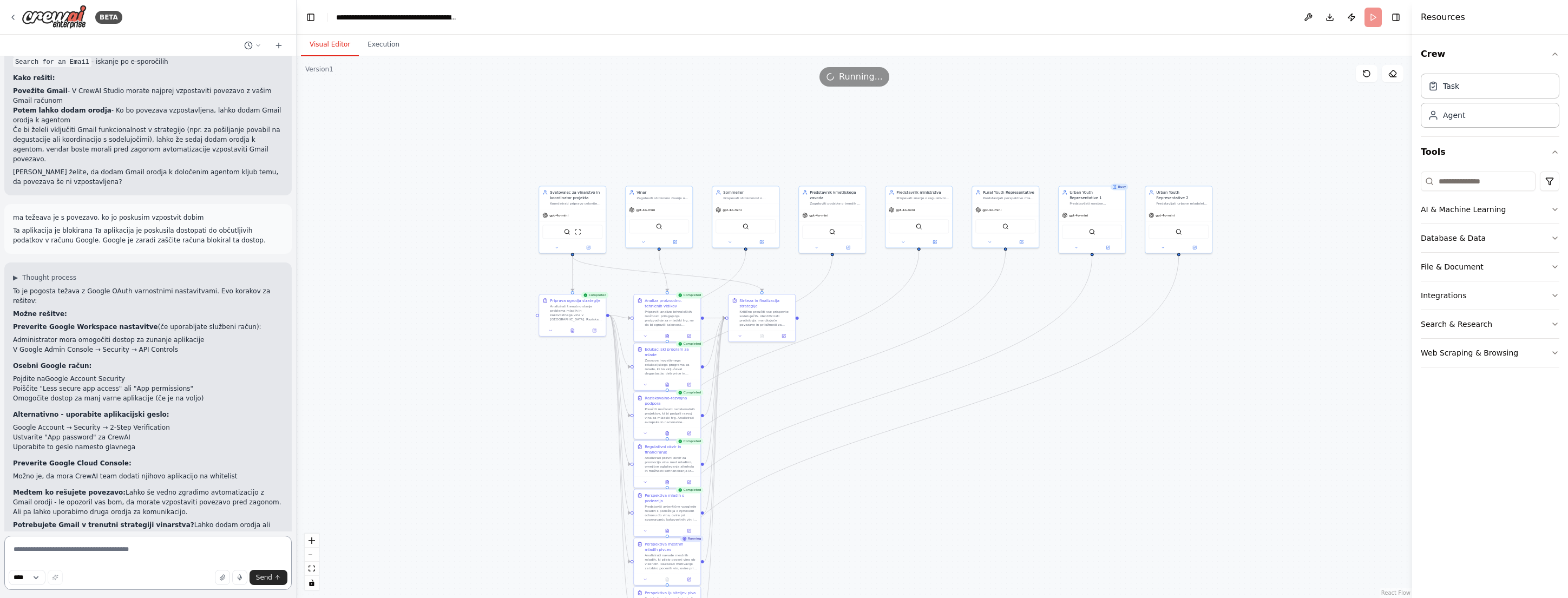
scroll to position [1946, 0]
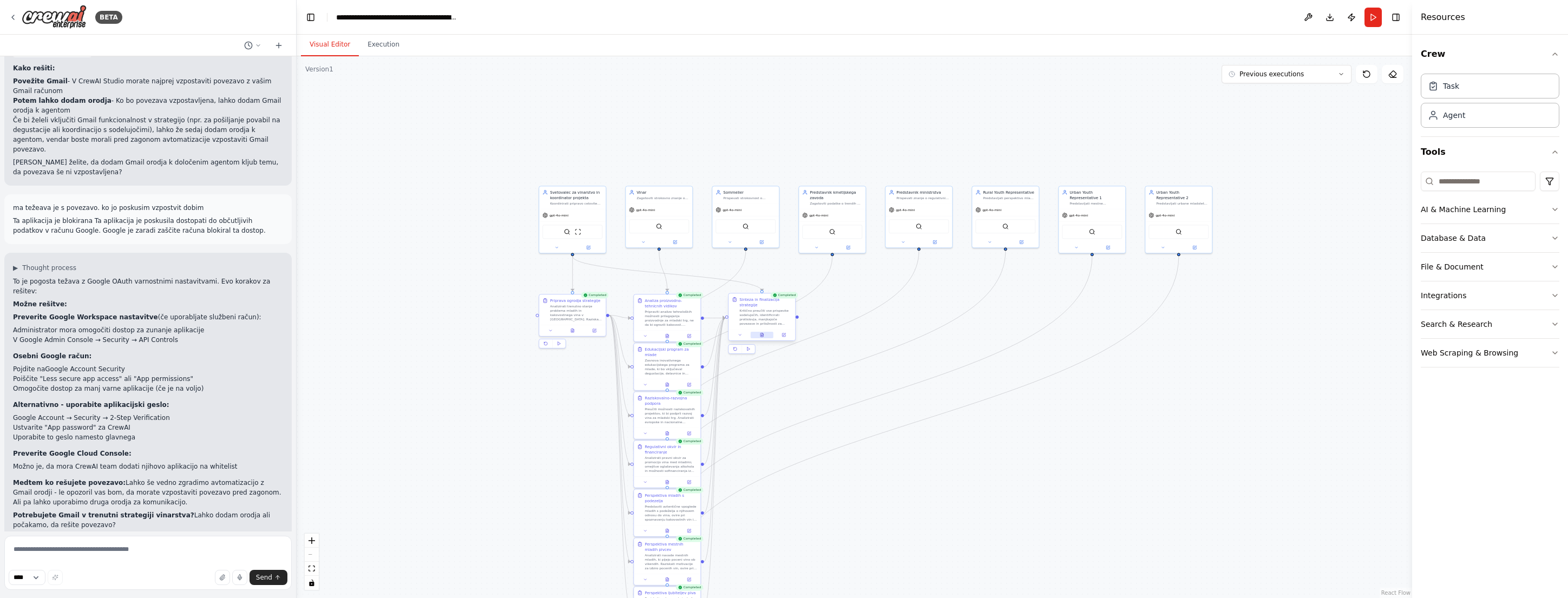
click at [762, 337] on button at bounding box center [762, 335] width 22 height 6
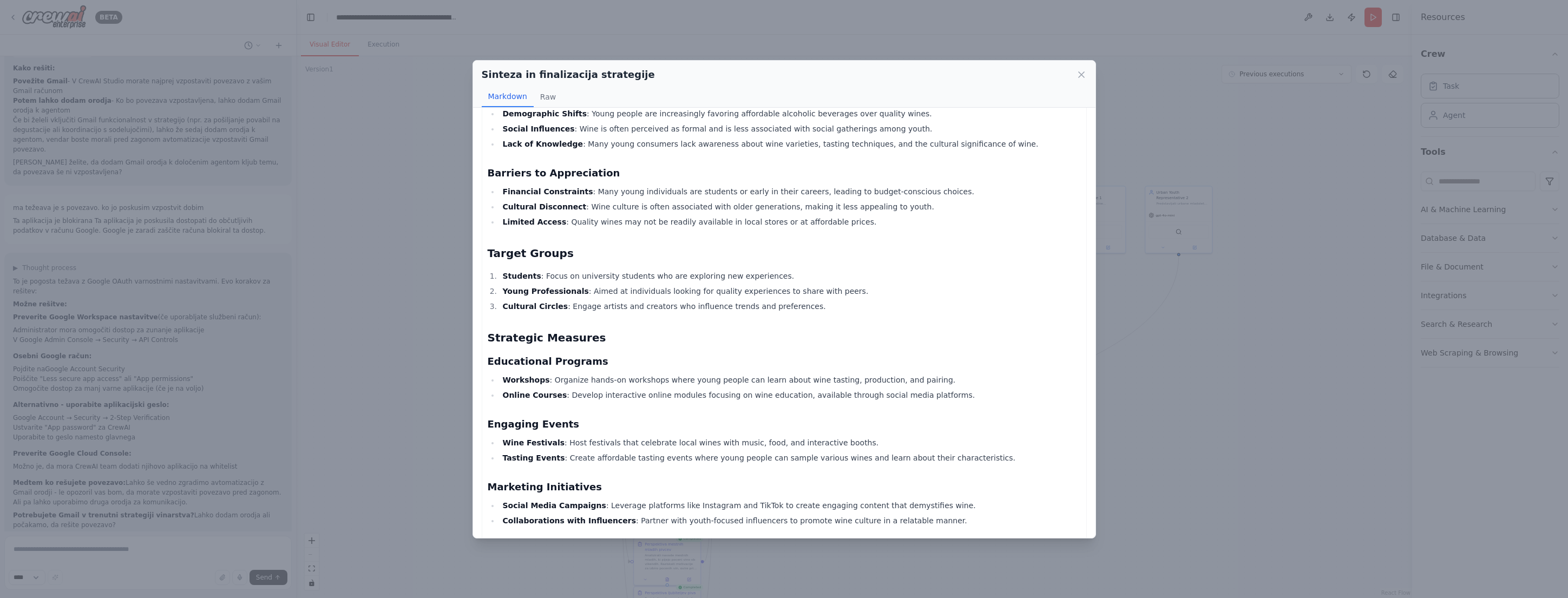
scroll to position [0, 0]
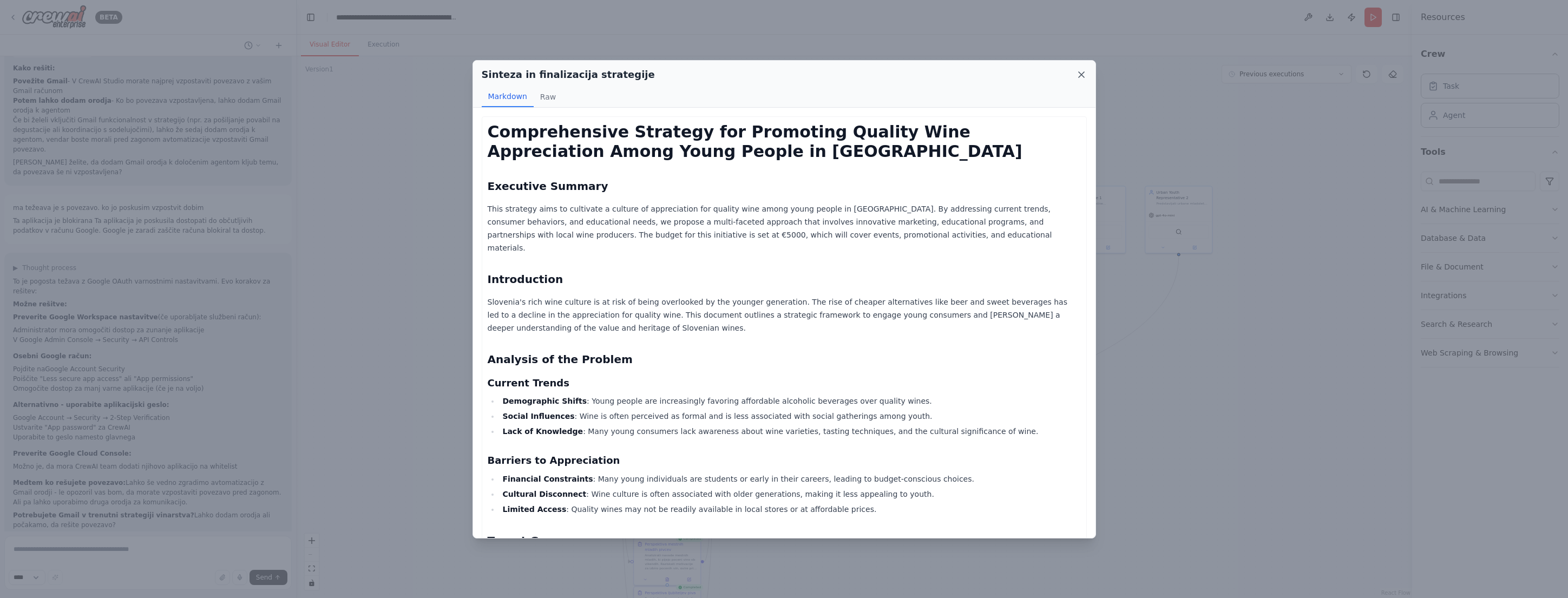
click at [1083, 77] on icon at bounding box center [1081, 75] width 6 height 6
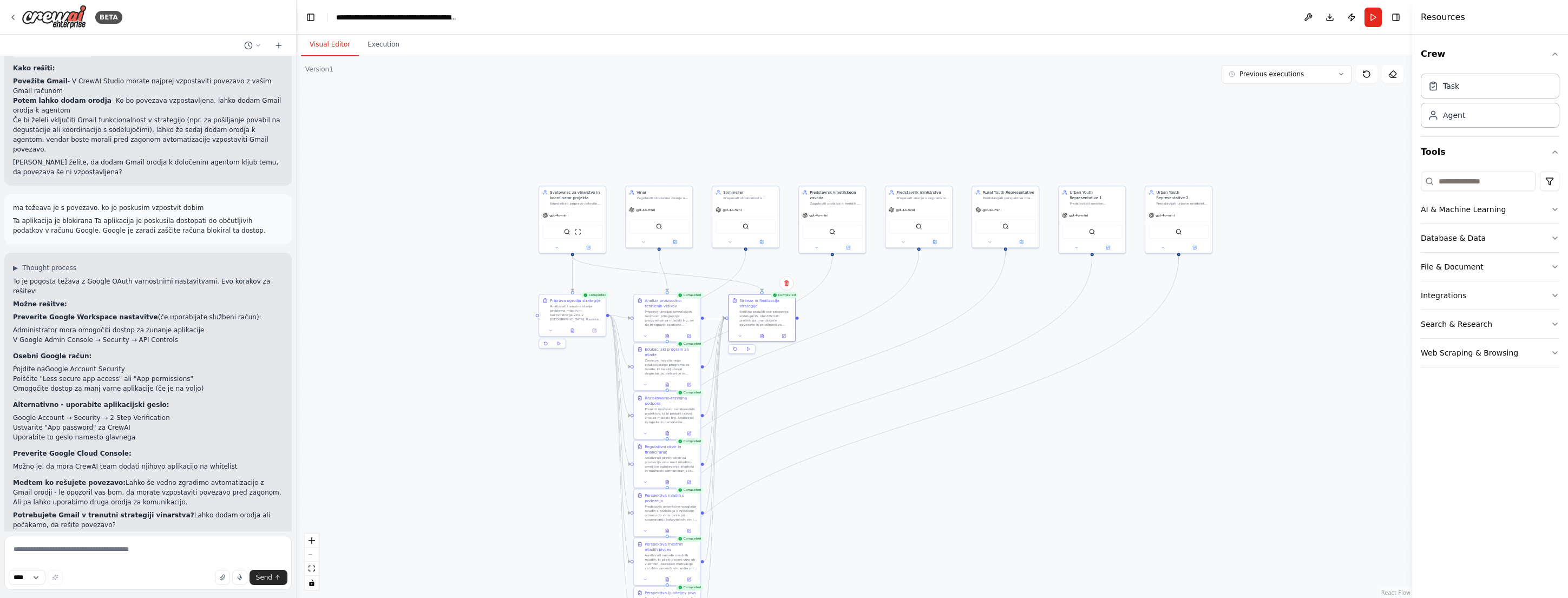
click at [440, 140] on div ".deletable-edge-delete-btn { width: 20px; height: 20px; border: 0px solid #ffff…" at bounding box center [854, 327] width 1116 height 542
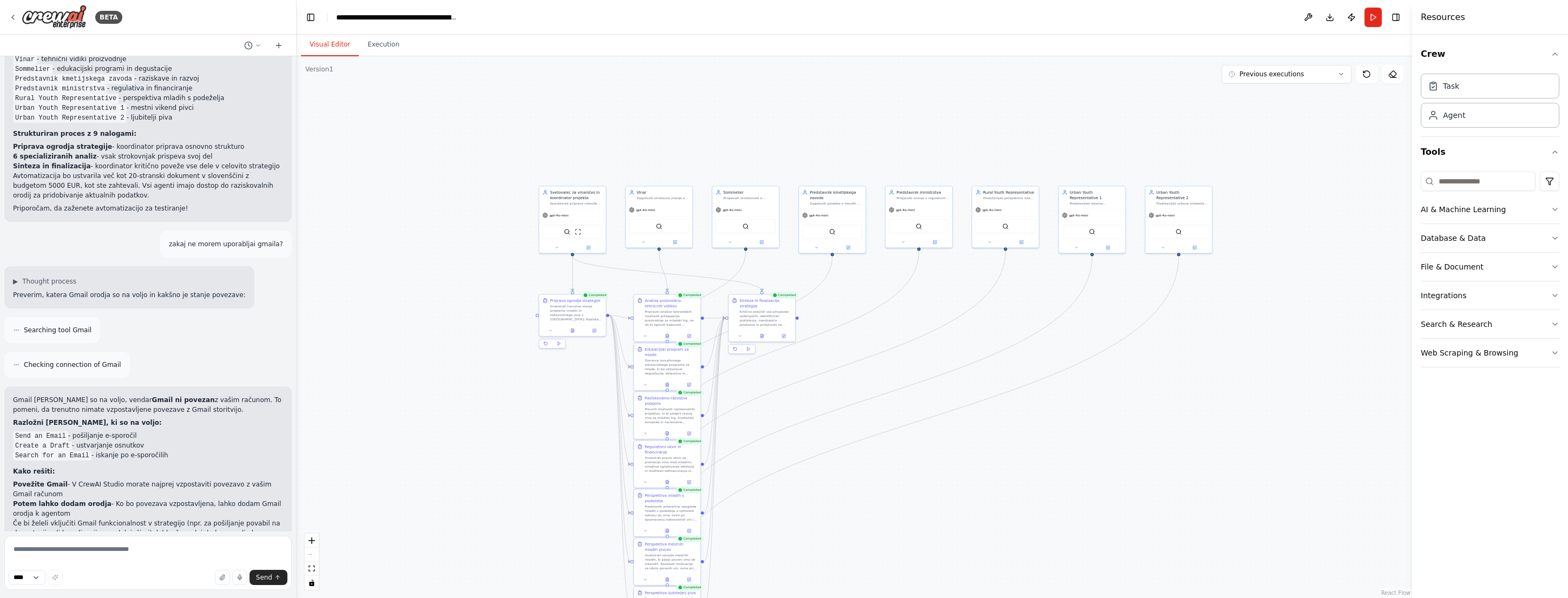
scroll to position [1542, 0]
click at [667, 334] on icon at bounding box center [667, 335] width 3 height 4
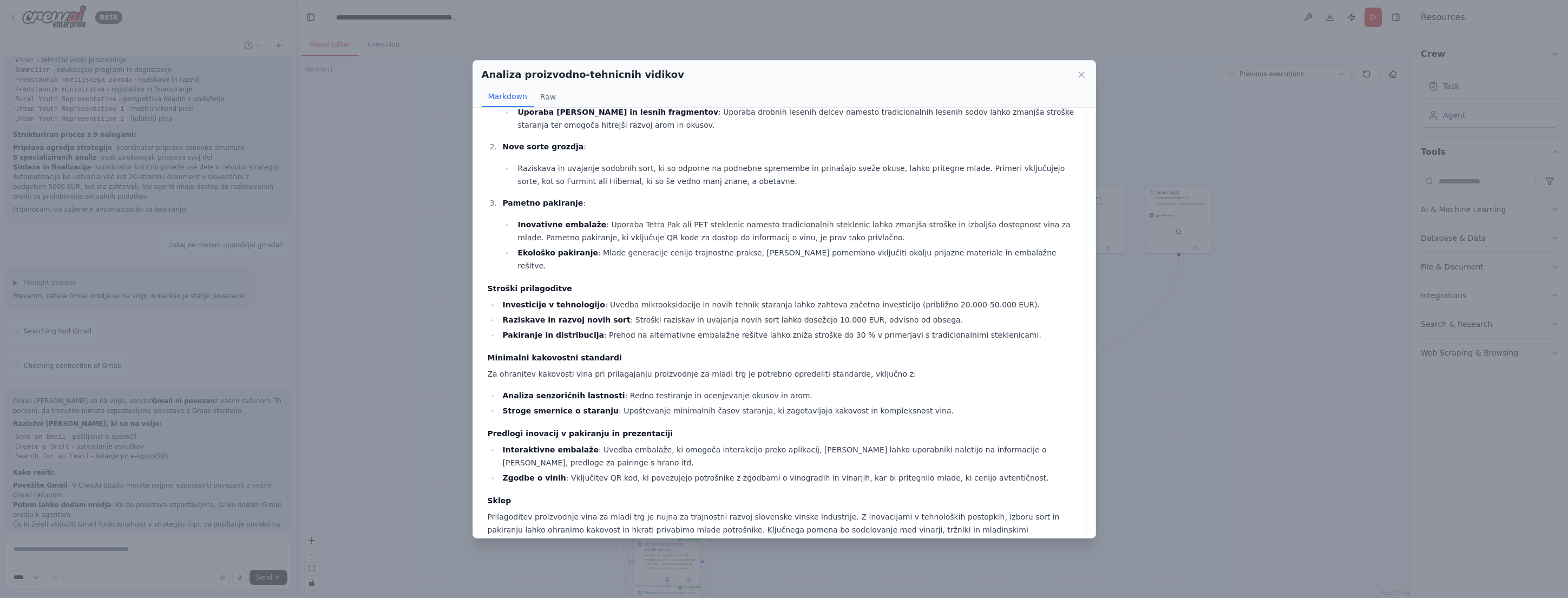
scroll to position [0, 0]
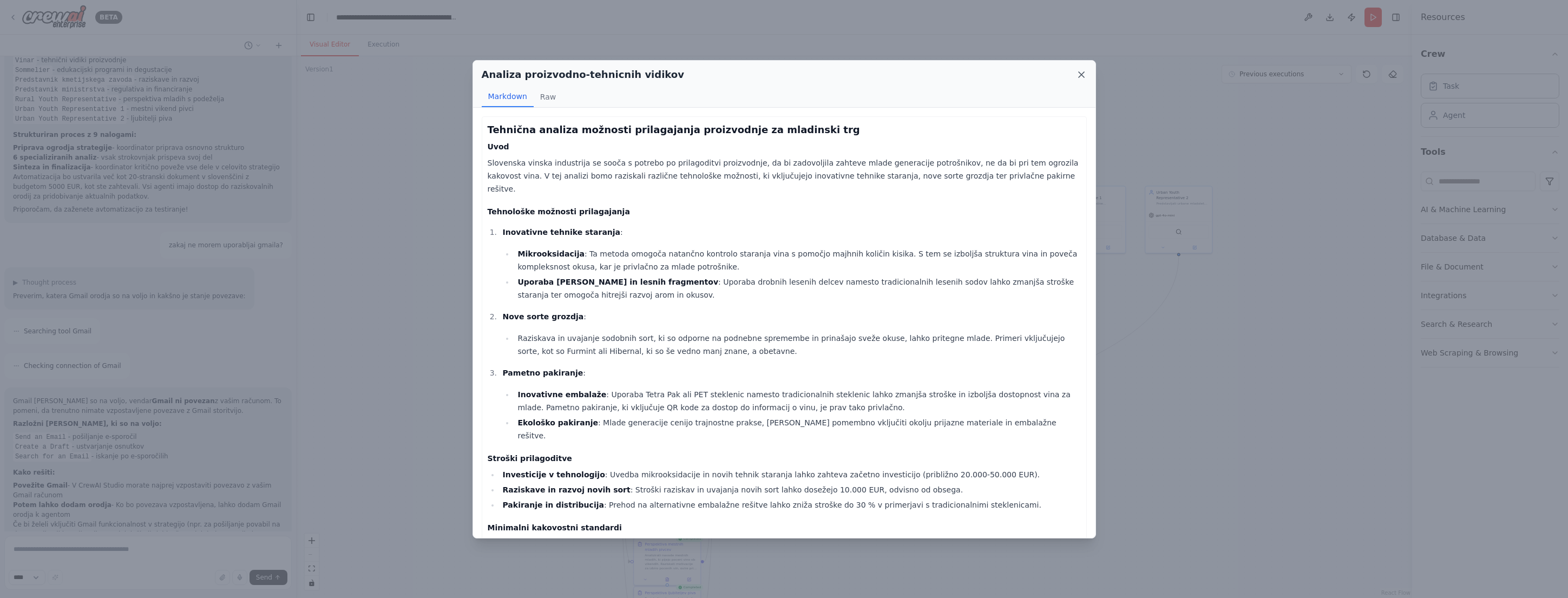
click at [1083, 69] on icon at bounding box center [1081, 74] width 11 height 11
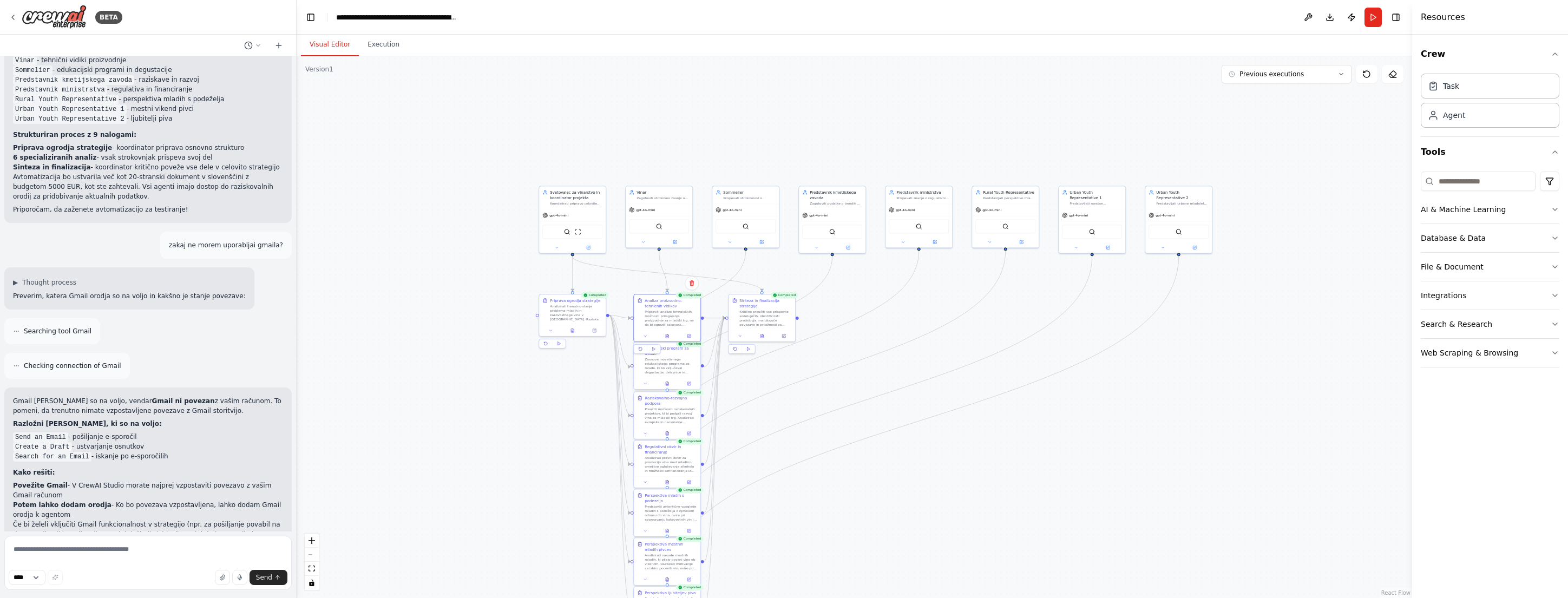
click at [668, 371] on div "Zasnova inovativnega edukacijskega programa za mlade, ki bo vključeval degustac…" at bounding box center [671, 366] width 53 height 18
click at [668, 385] on icon at bounding box center [667, 385] width 1 height 0
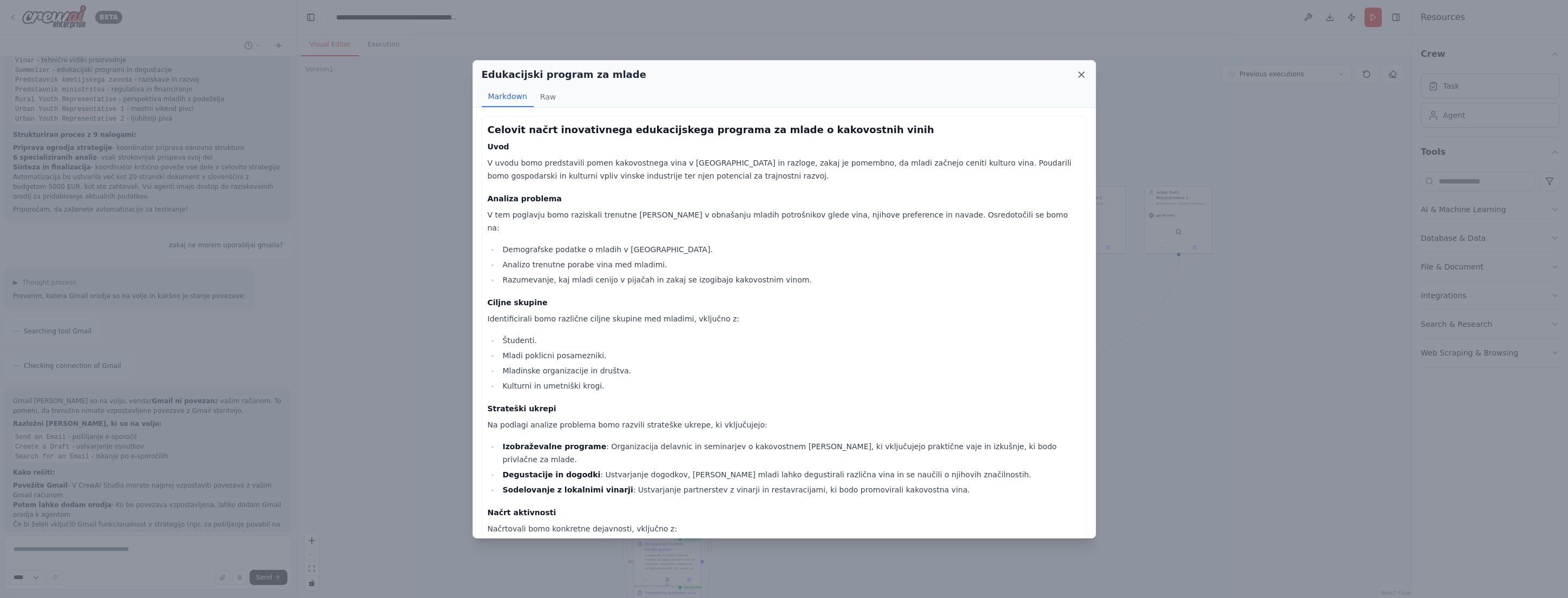
click at [1082, 74] on icon at bounding box center [1081, 74] width 11 height 11
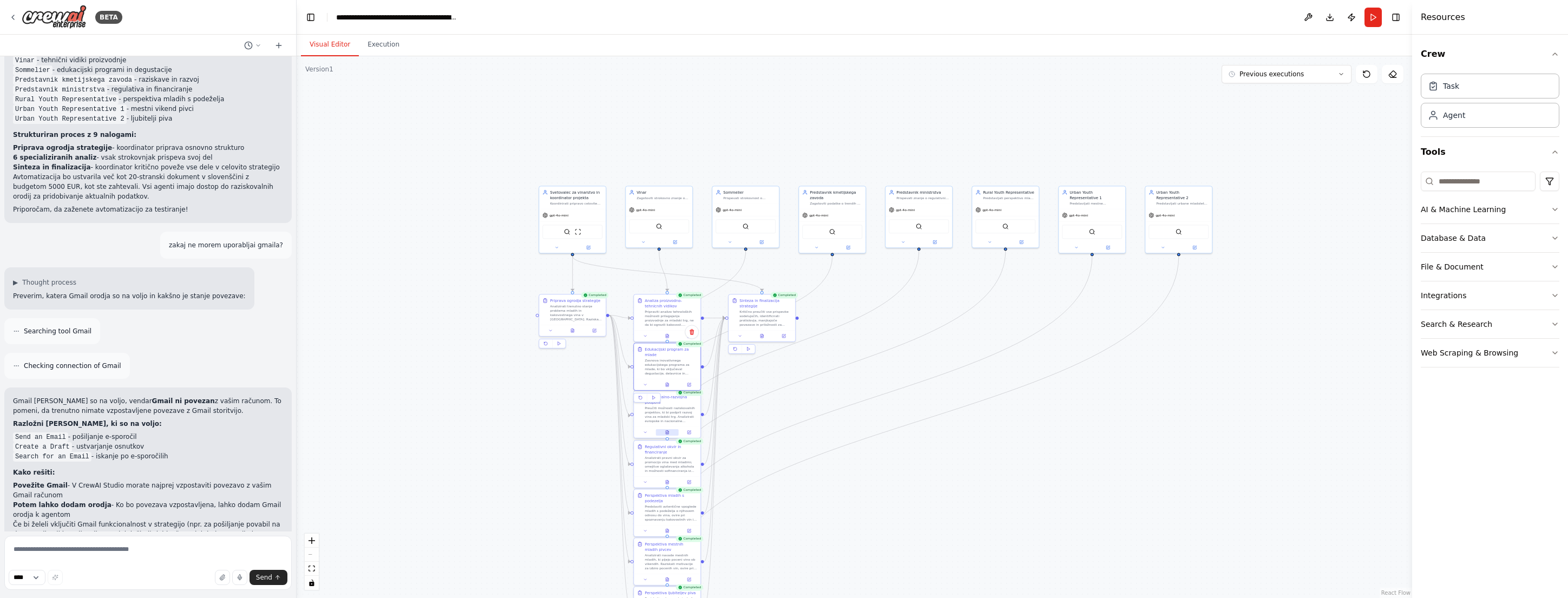
click at [669, 432] on icon at bounding box center [667, 432] width 4 height 4
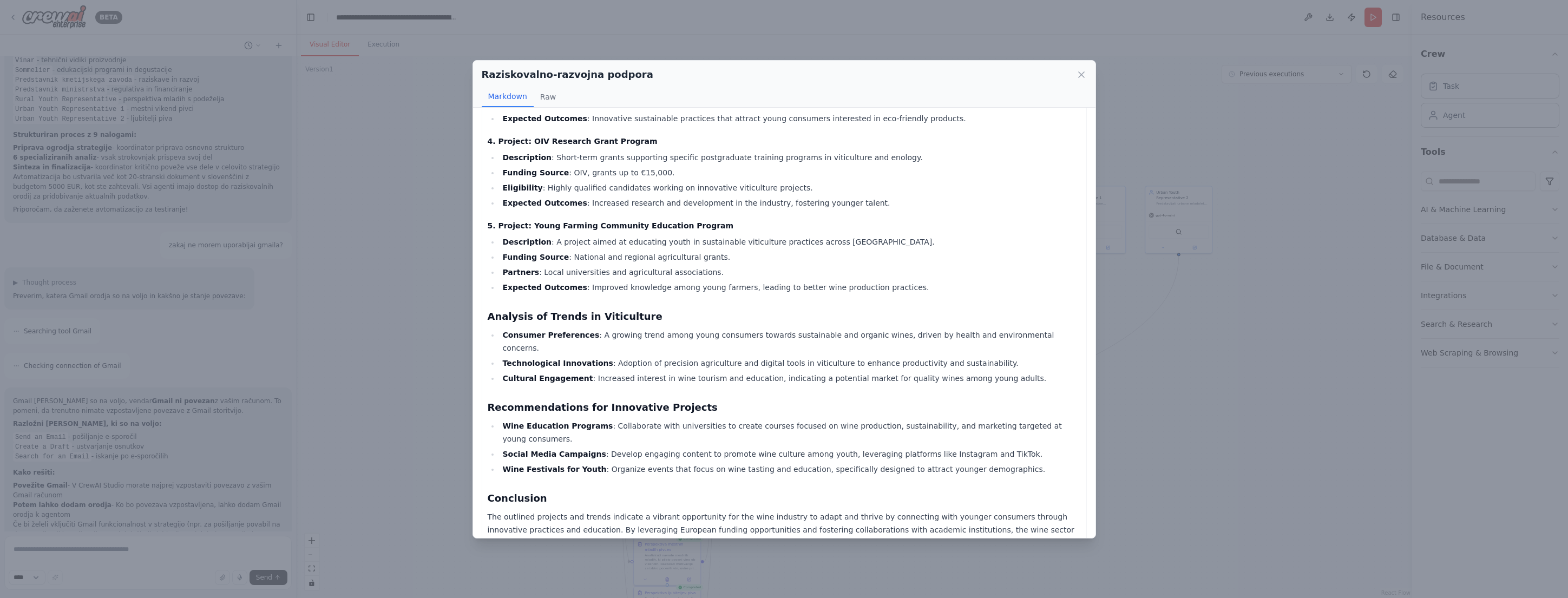
scroll to position [41, 0]
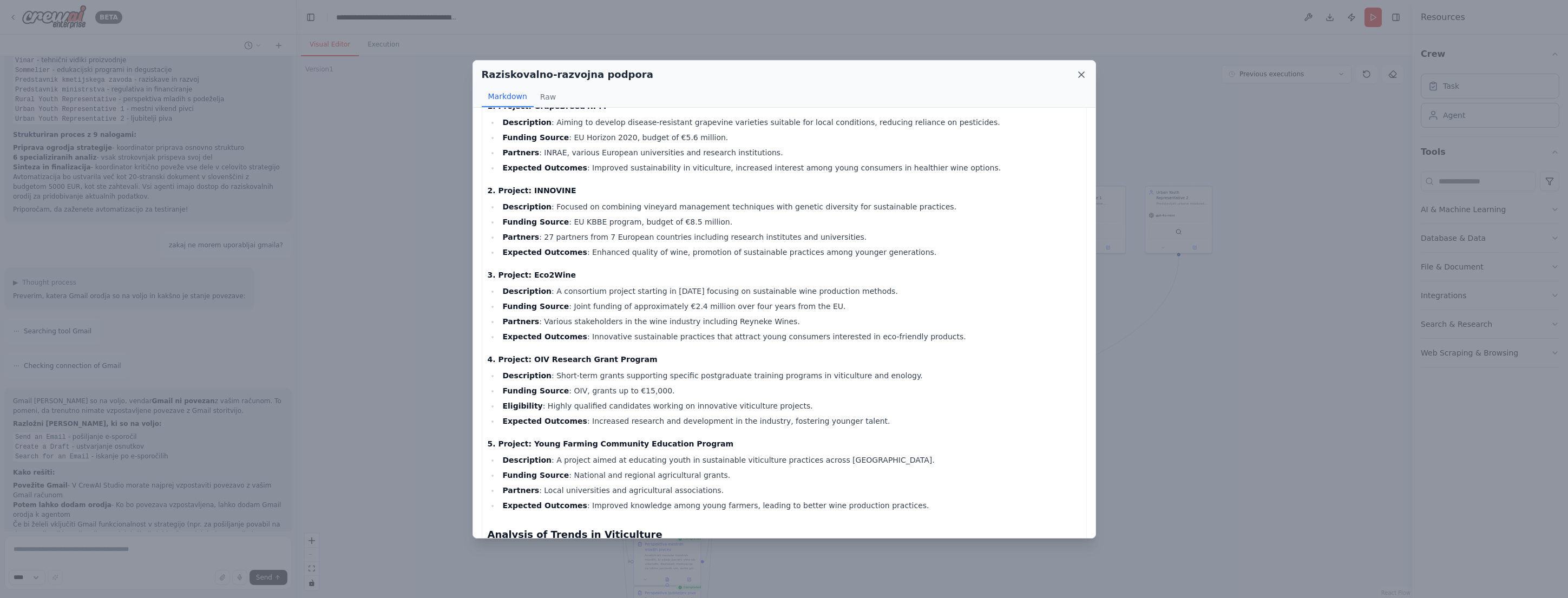
click at [1078, 72] on icon at bounding box center [1081, 74] width 11 height 11
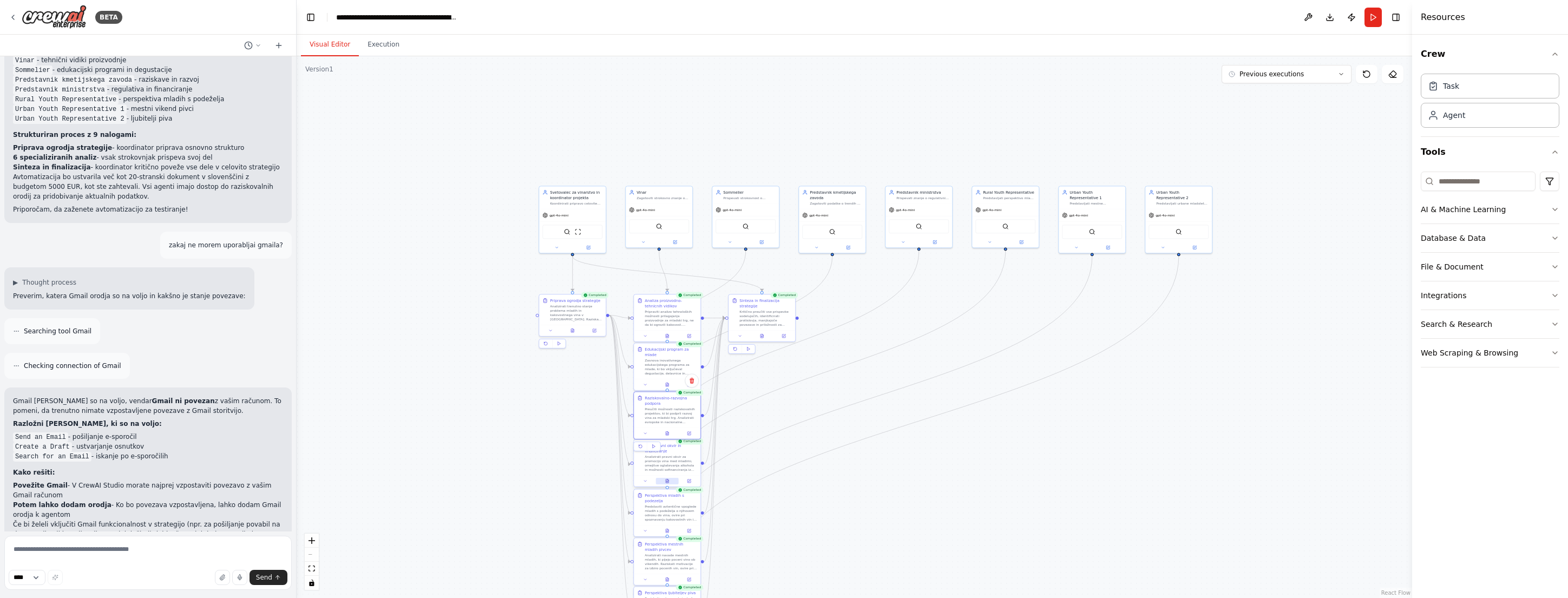
click at [667, 481] on icon at bounding box center [667, 481] width 1 height 0
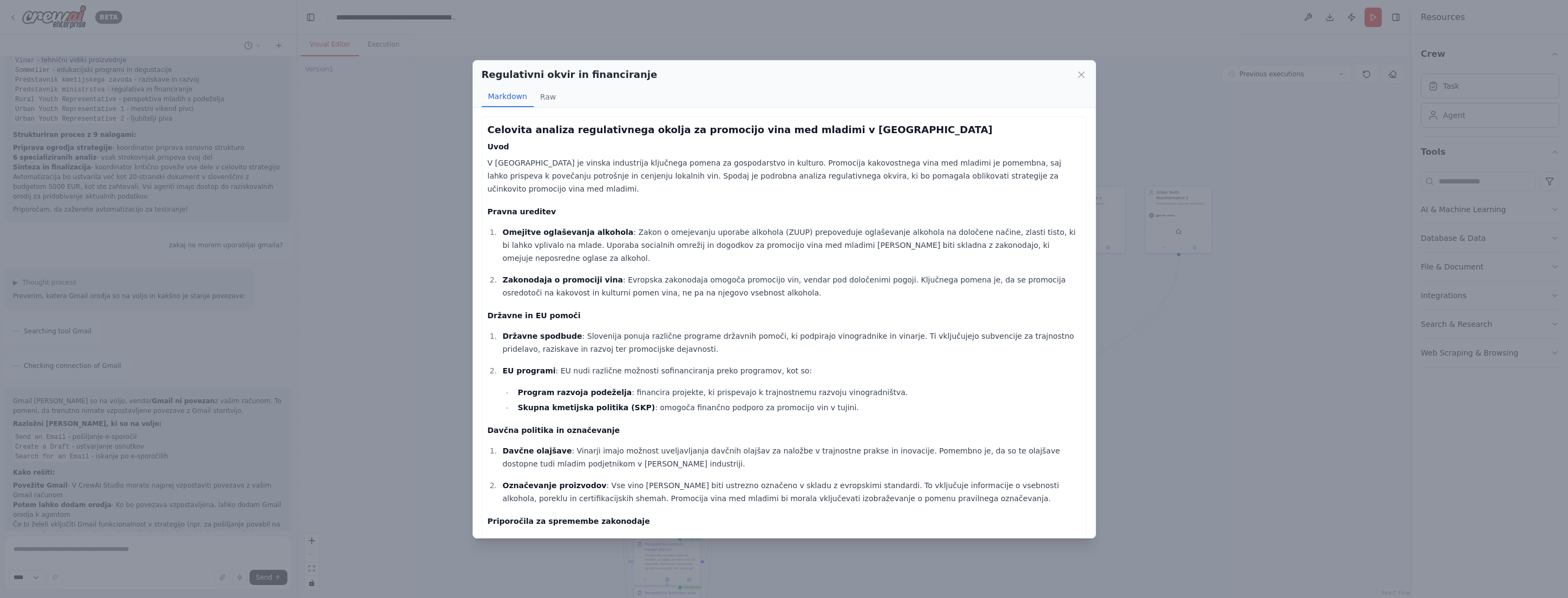
click at [753, 364] on p "EU programi : EU nudi različne možnosti sofinanciranja preko programov, kot so:" at bounding box center [791, 371] width 578 height 13
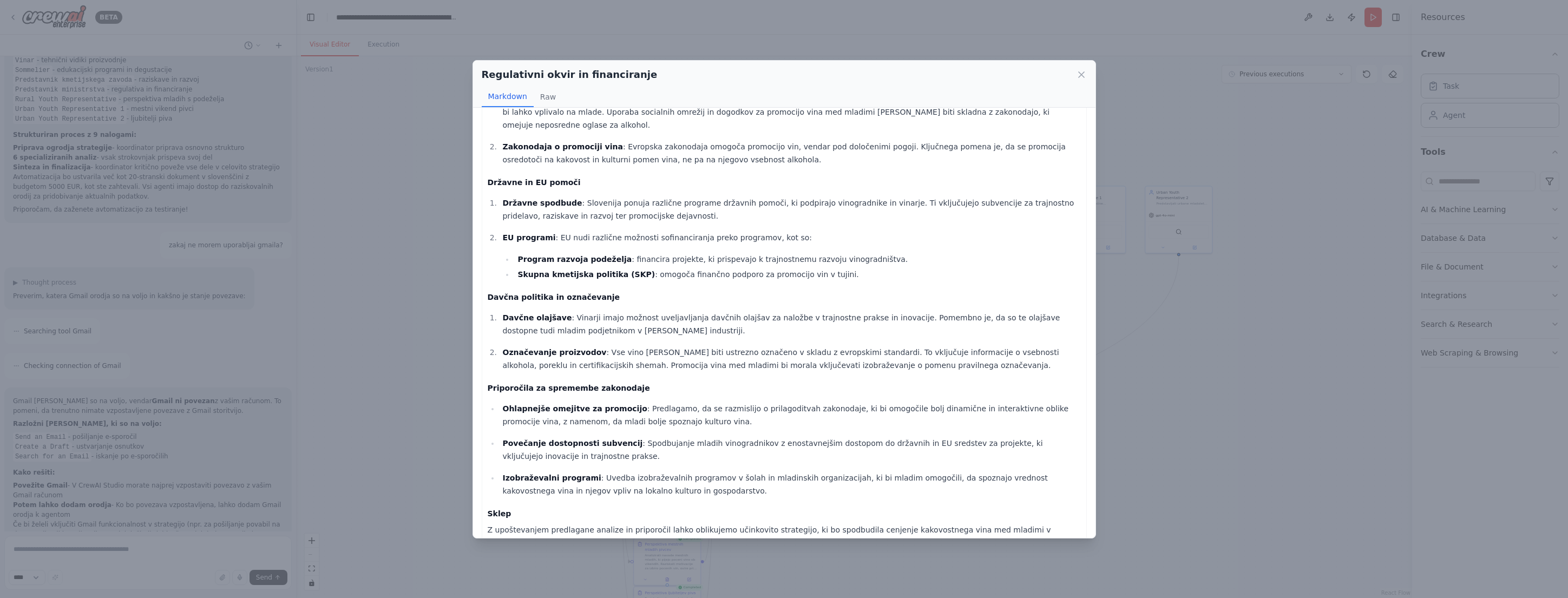
click at [1087, 74] on div "Regulativni okvir in financiranje Markdown Raw" at bounding box center [784, 84] width 623 height 47
click at [1086, 74] on icon at bounding box center [1081, 74] width 11 height 11
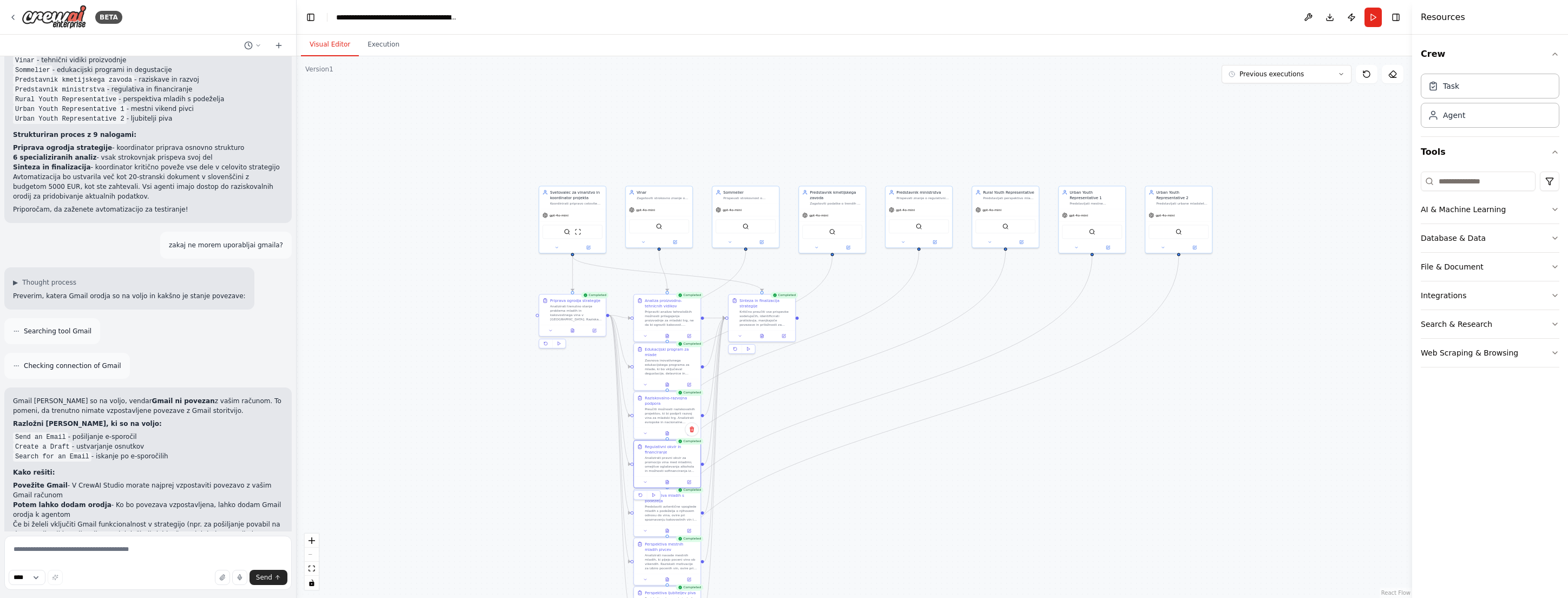
click at [854, 494] on div ".deletable-edge-delete-btn { width: 20px; height: 20px; border: 0px solid #ffff…" at bounding box center [854, 327] width 1116 height 542
drag, startPoint x: 899, startPoint y: 488, endPoint x: 904, endPoint y: 431, distance: 57.2
click at [904, 431] on div ".deletable-edge-delete-btn { width: 20px; height: 20px; border: 0px solid #ffff…" at bounding box center [854, 327] width 1116 height 542
drag, startPoint x: 904, startPoint y: 431, endPoint x: 900, endPoint y: 446, distance: 15.5
click at [904, 432] on div ".deletable-edge-delete-btn { width: 20px; height: 20px; border: 0px solid #ffff…" at bounding box center [854, 327] width 1116 height 542
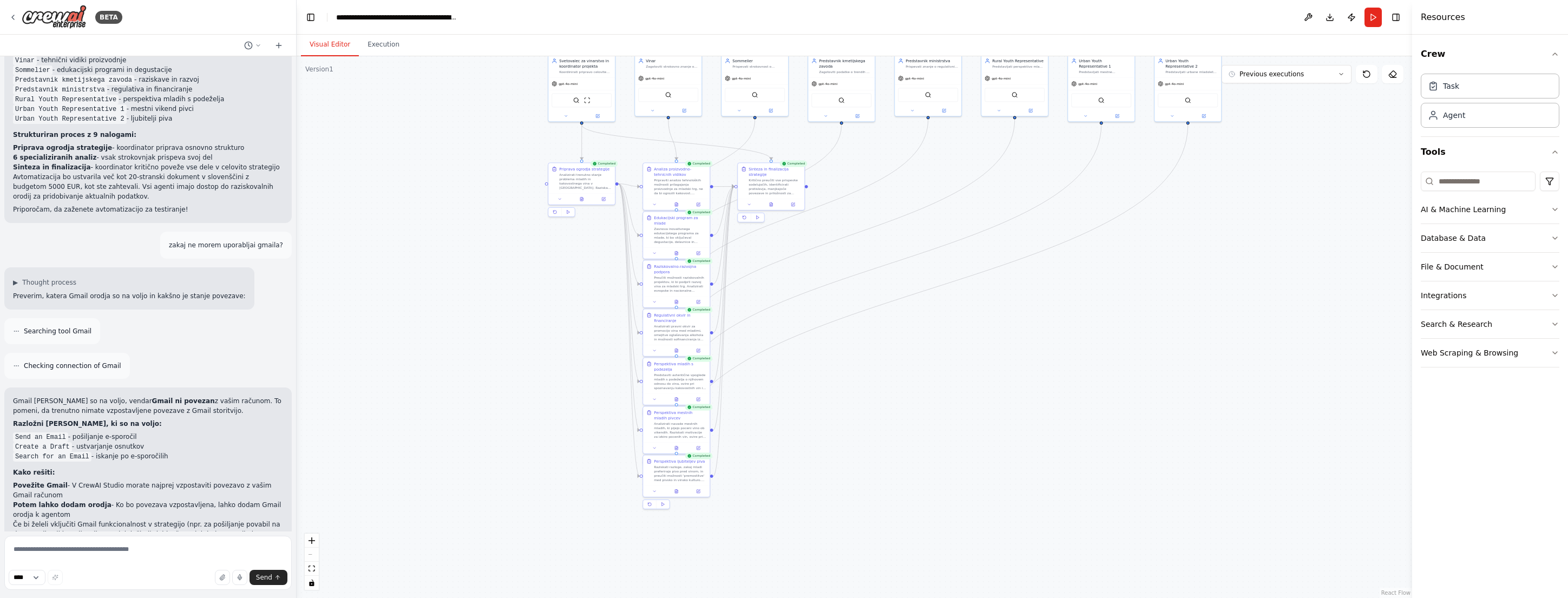
drag, startPoint x: 900, startPoint y: 446, endPoint x: 904, endPoint y: 371, distance: 75.1
click at [904, 371] on div ".deletable-edge-delete-btn { width: 20px; height: 20px; border: 0px solid #ffff…" at bounding box center [854, 327] width 1116 height 542
click at [676, 398] on button at bounding box center [679, 398] width 22 height 6
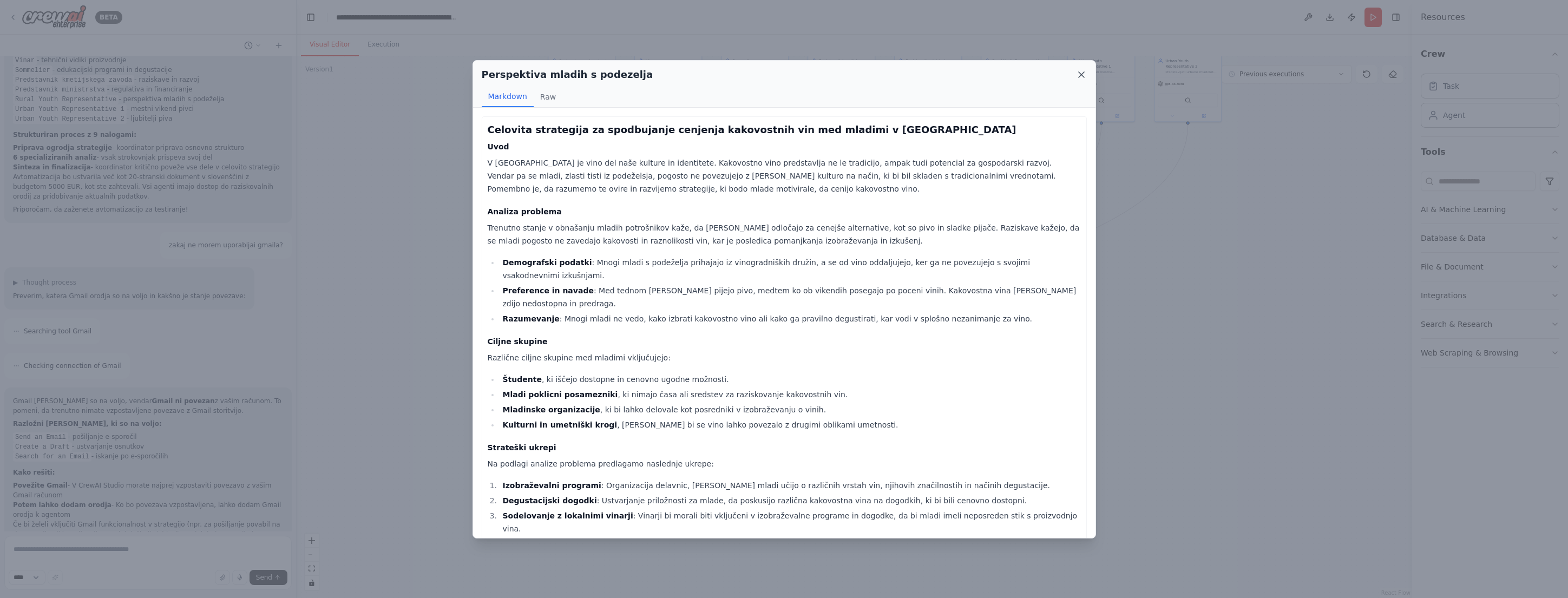
click at [1083, 73] on icon at bounding box center [1081, 75] width 6 height 6
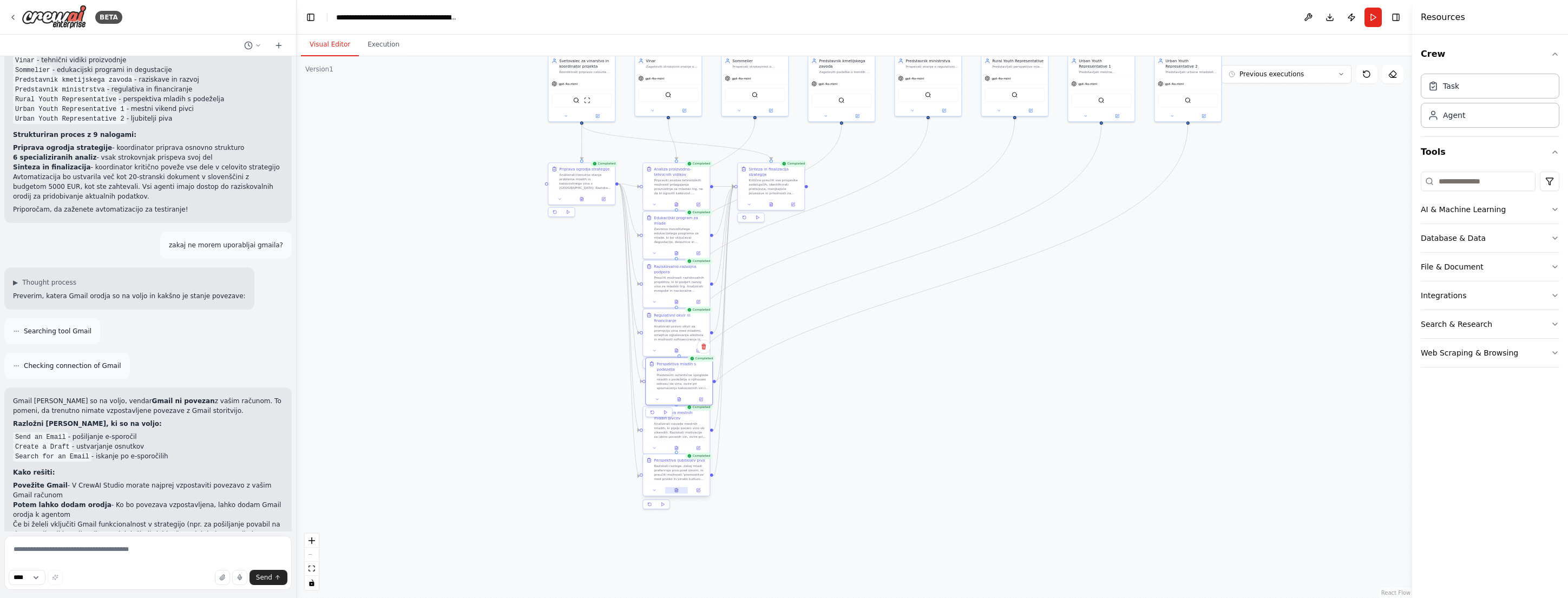
click at [677, 491] on icon at bounding box center [676, 490] width 3 height 4
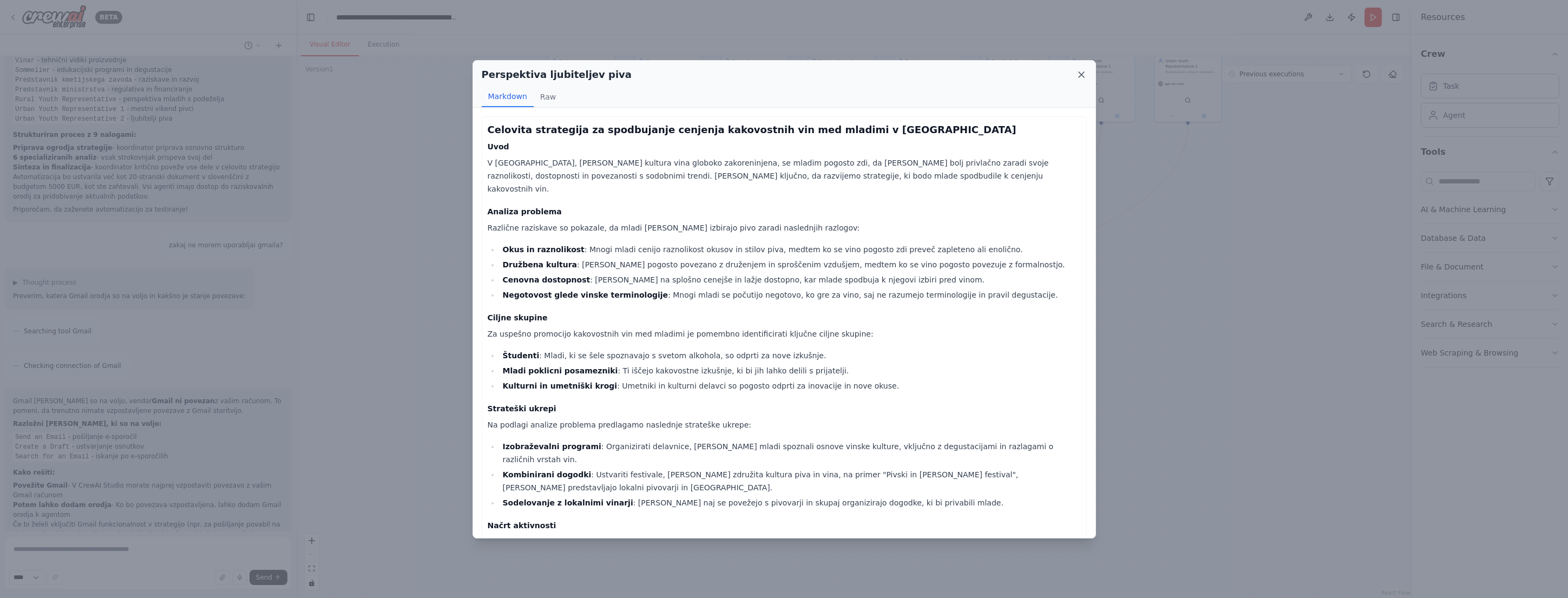
click at [1079, 72] on icon at bounding box center [1081, 74] width 11 height 11
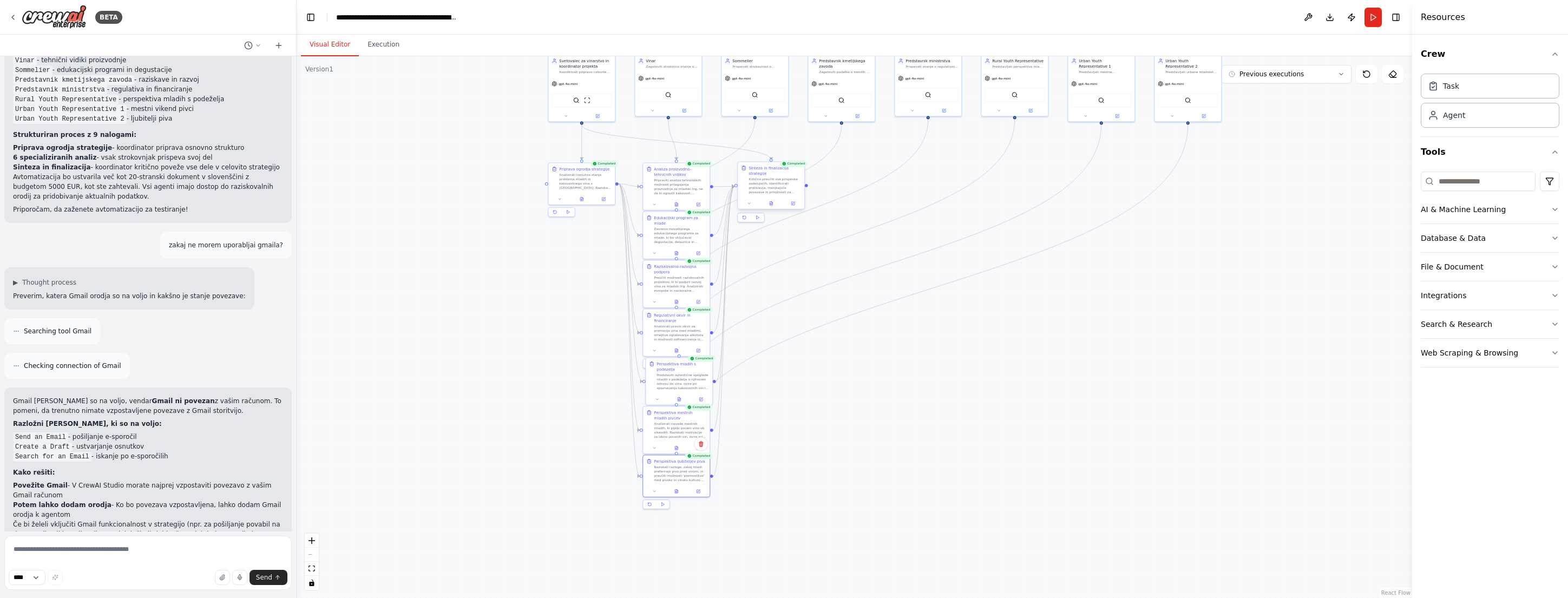
click at [795, 180] on div "Kritično preučiti vse prispevke sodelujočih, identificirati protislovja, manjka…" at bounding box center [775, 185] width 53 height 18
click at [773, 204] on icon at bounding box center [771, 204] width 4 height 4
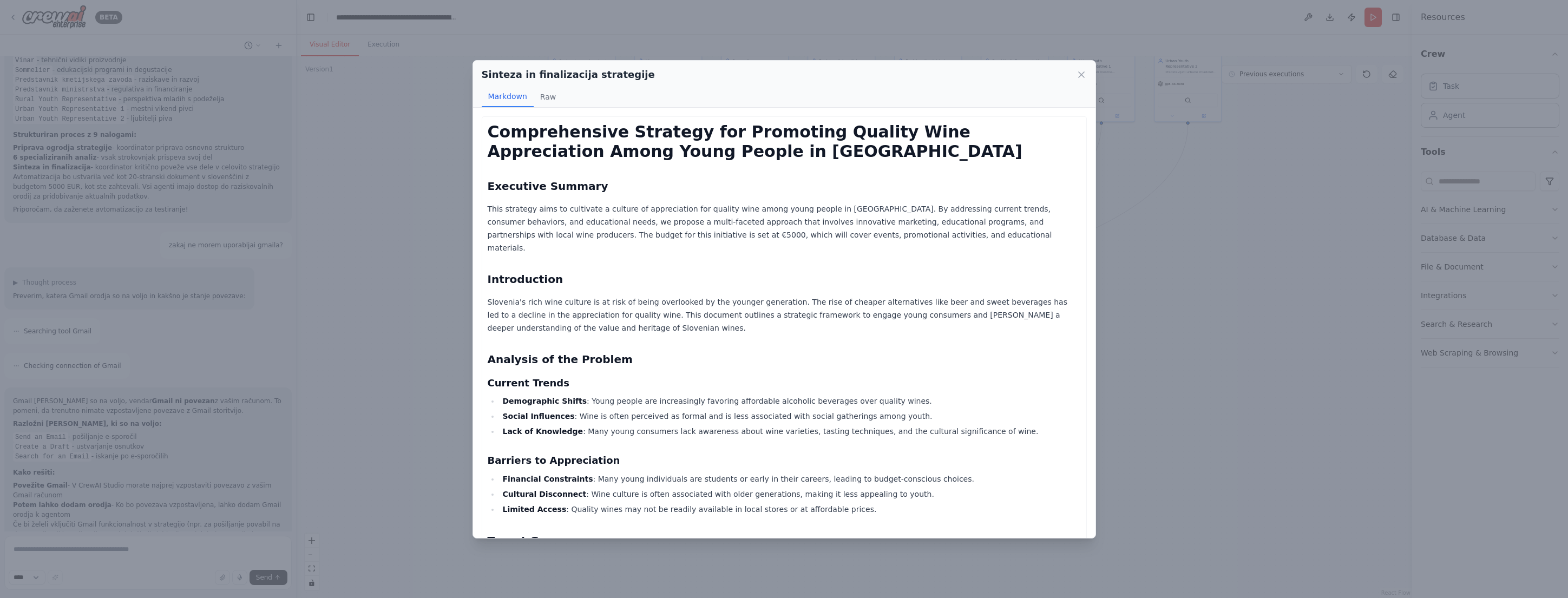
click at [1355, 221] on div "Sinteza in finalizacija strategije Markdown Raw Comprehensive Strategy for Prom…" at bounding box center [784, 299] width 1568 height 598
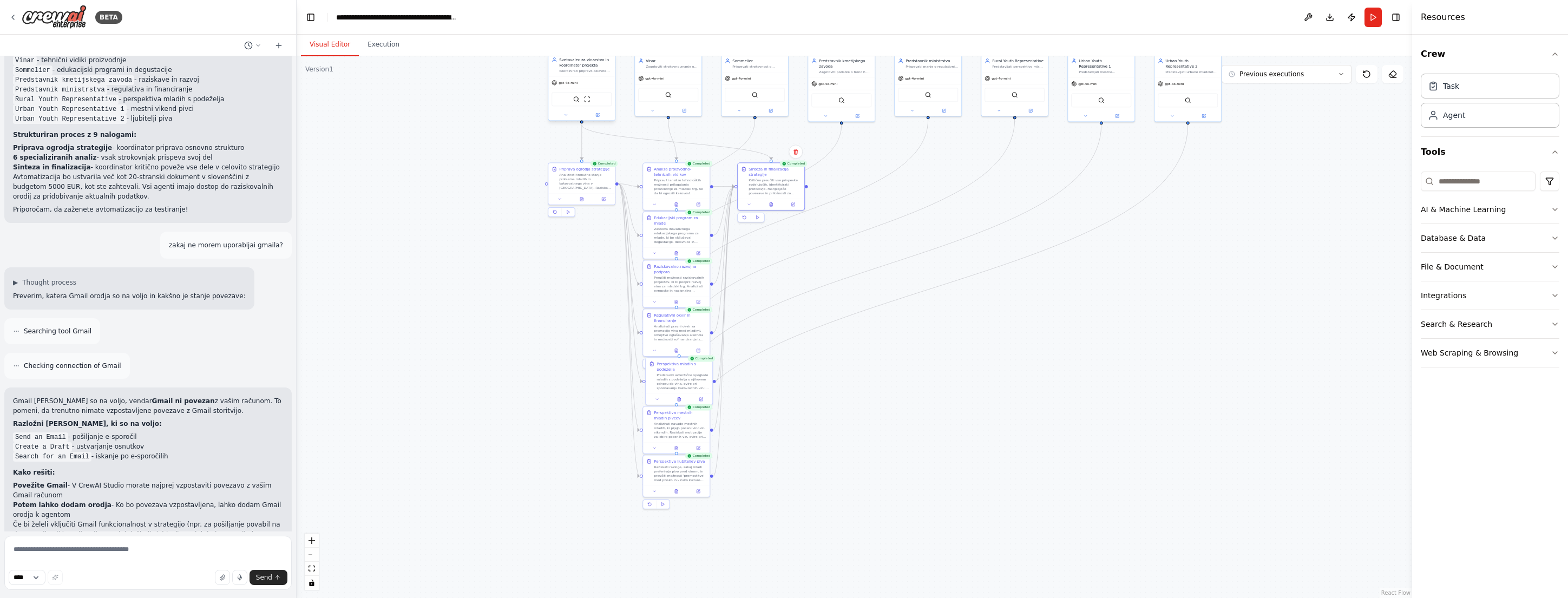
click at [590, 77] on div "gpt-4o-mini" at bounding box center [581, 82] width 67 height 12
click at [571, 71] on span "gpt-4o-mini" at bounding box center [572, 70] width 21 height 5
click at [587, 114] on icon at bounding box center [588, 117] width 4 height 4
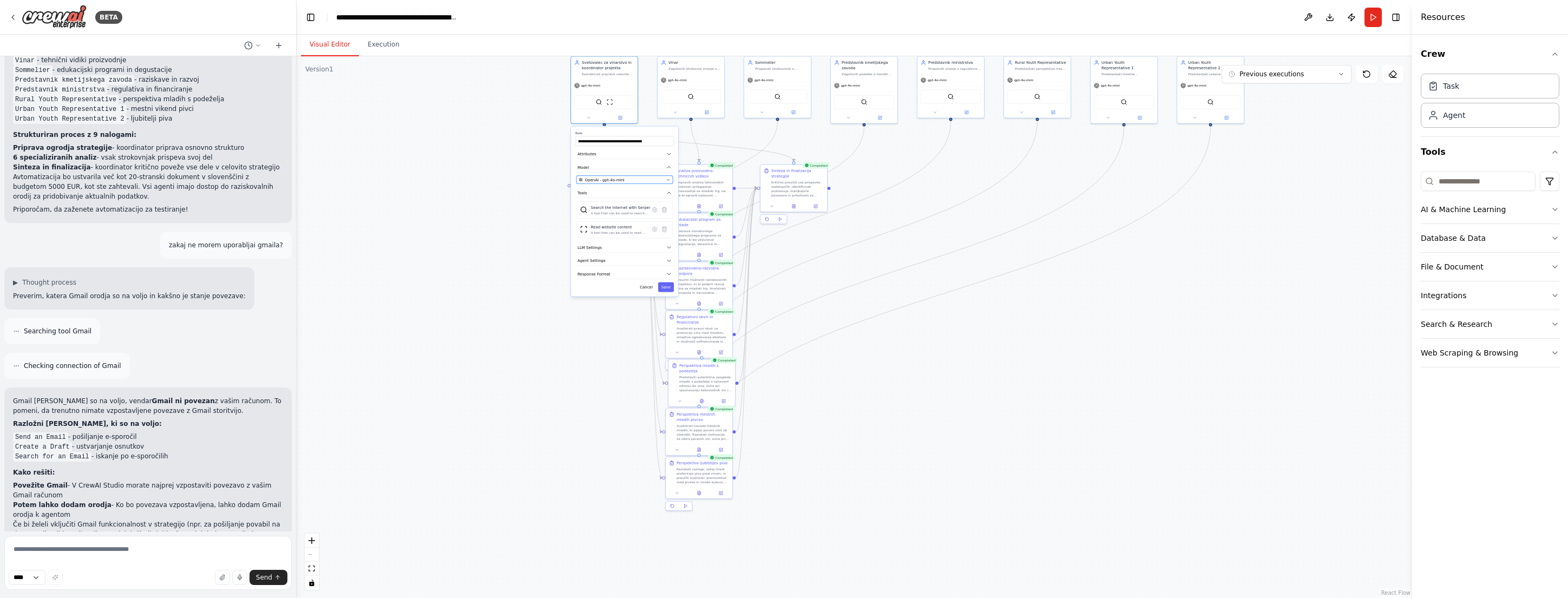
click at [650, 180] on div "OpenAI - gpt-4o-mini" at bounding box center [621, 180] width 85 height 6
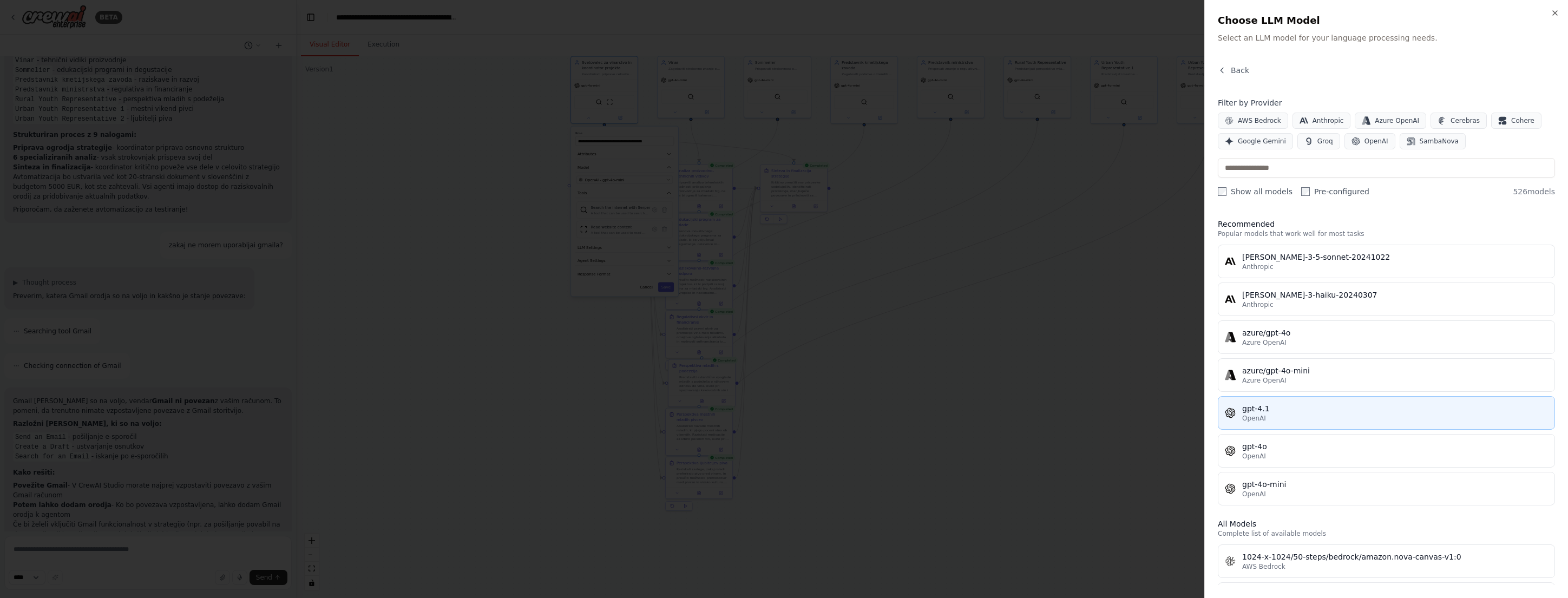
click at [1301, 407] on div "gpt-4.1" at bounding box center [1395, 408] width 306 height 11
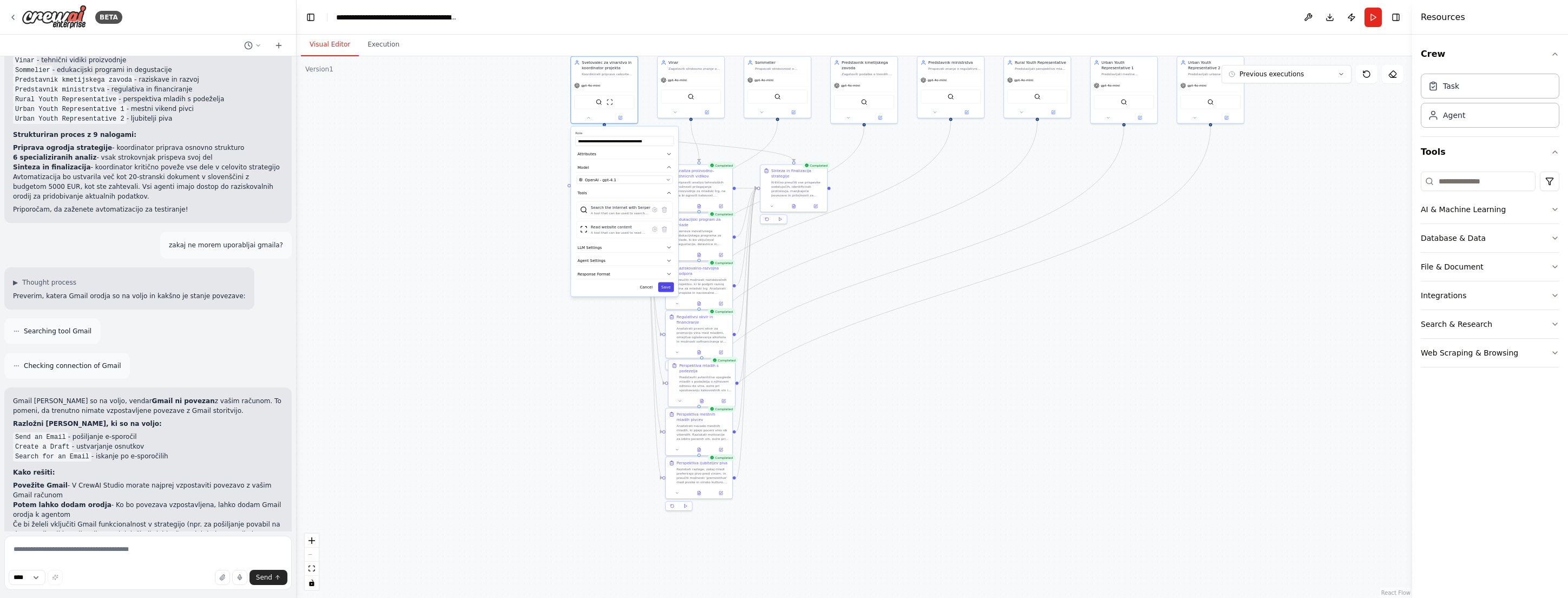
click at [668, 287] on button "Save" at bounding box center [666, 287] width 15 height 10
click at [520, 320] on div ".deletable-edge-delete-btn { width: 20px; height: 20px; border: 0px solid #ffff…" at bounding box center [854, 327] width 1116 height 542
click at [1190, 382] on div ".deletable-edge-delete-btn { width: 20px; height: 20px; border: 0px solid #ffff…" at bounding box center [854, 327] width 1116 height 542
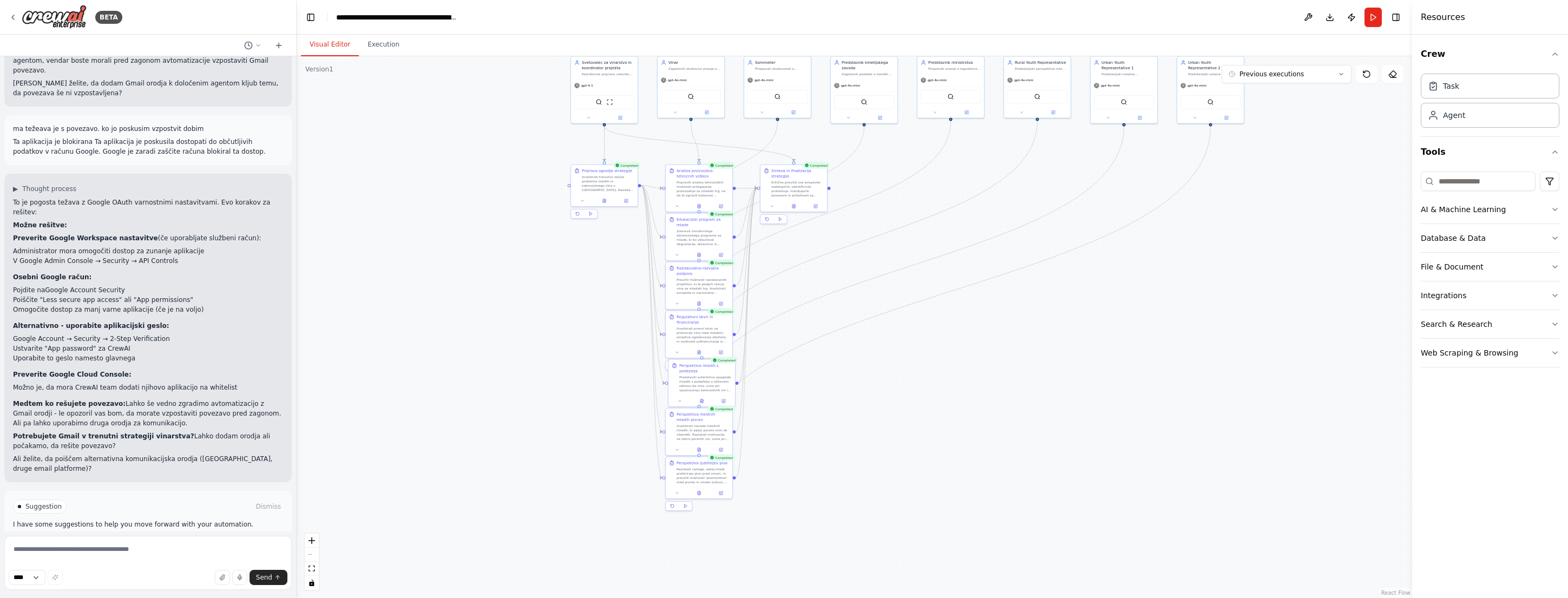
click at [148, 540] on span "Improve automation" at bounding box center [152, 544] width 66 height 8
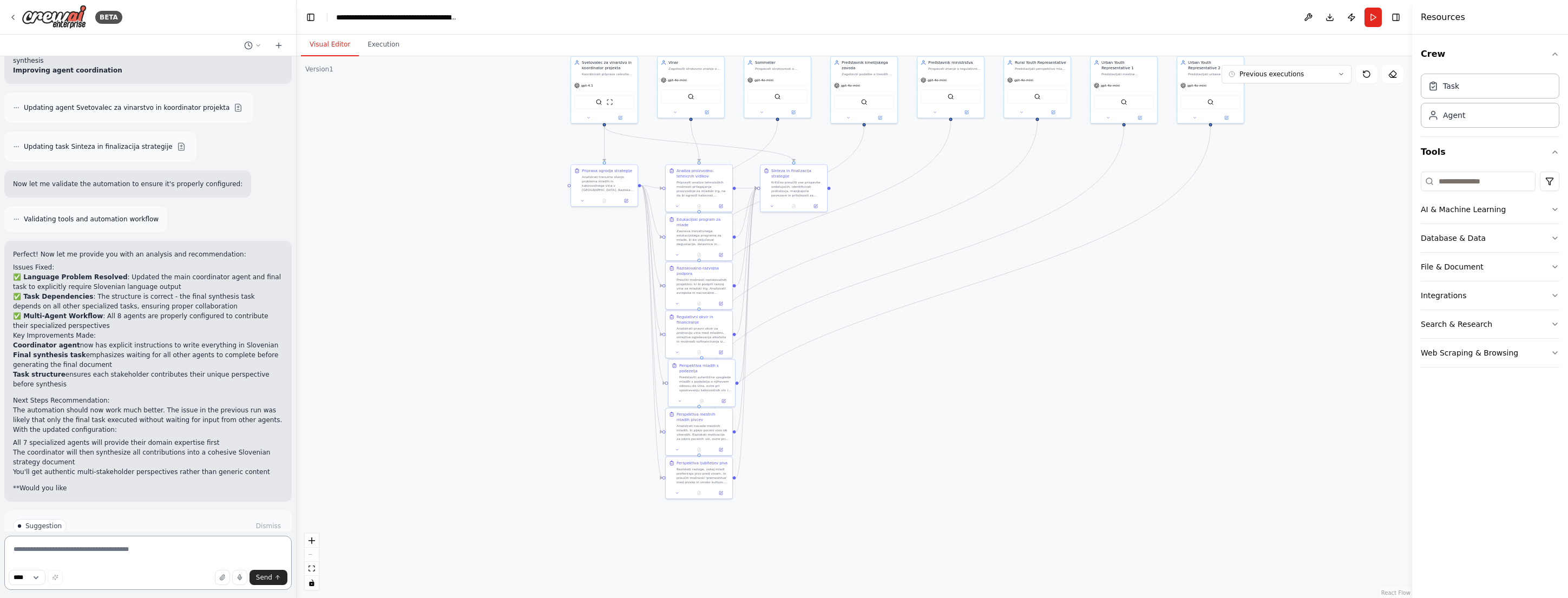
scroll to position [2769, 0]
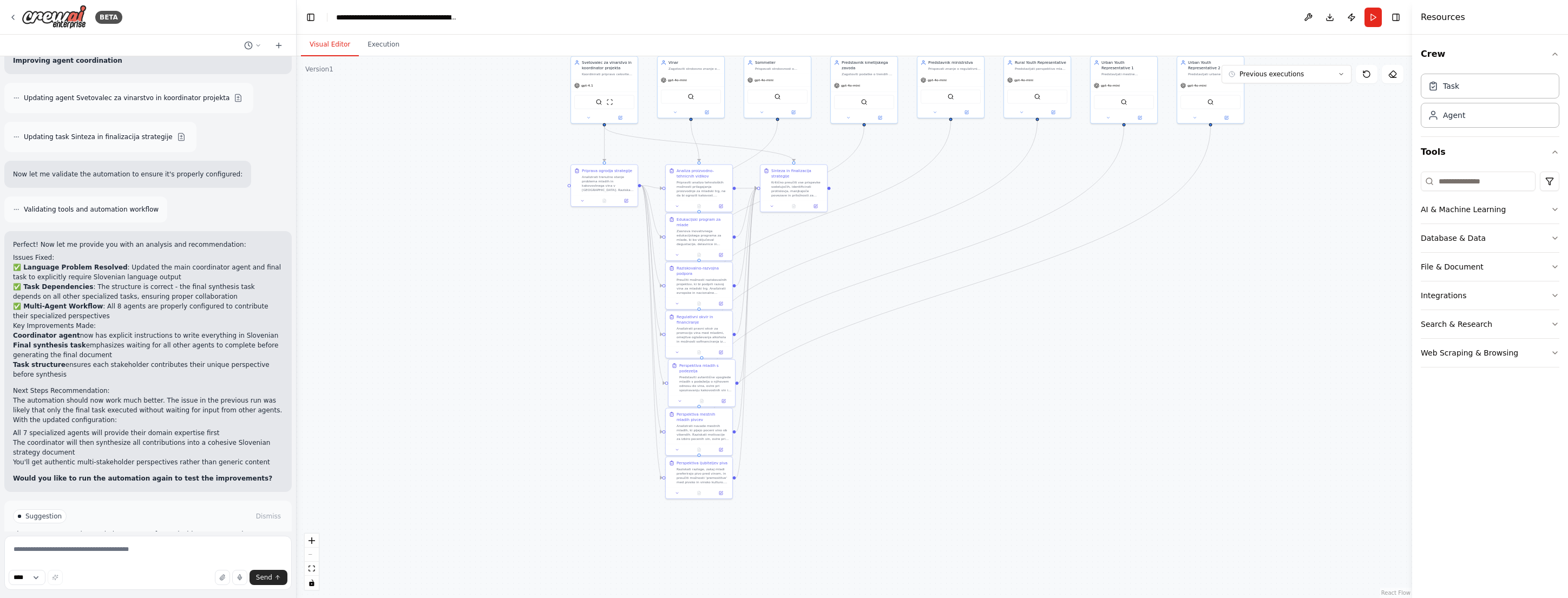
click at [147, 549] on span "Run Automation" at bounding box center [152, 553] width 53 height 8
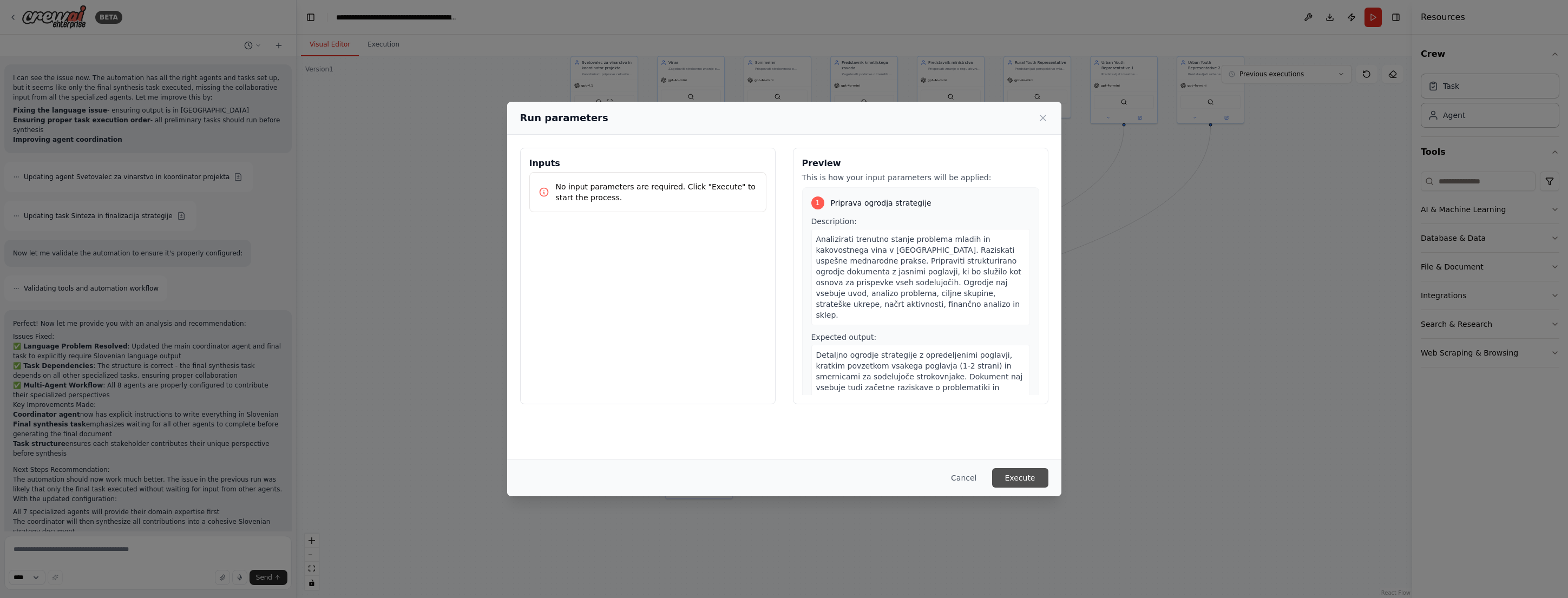
click at [1022, 473] on button "Execute" at bounding box center [1020, 478] width 56 height 20
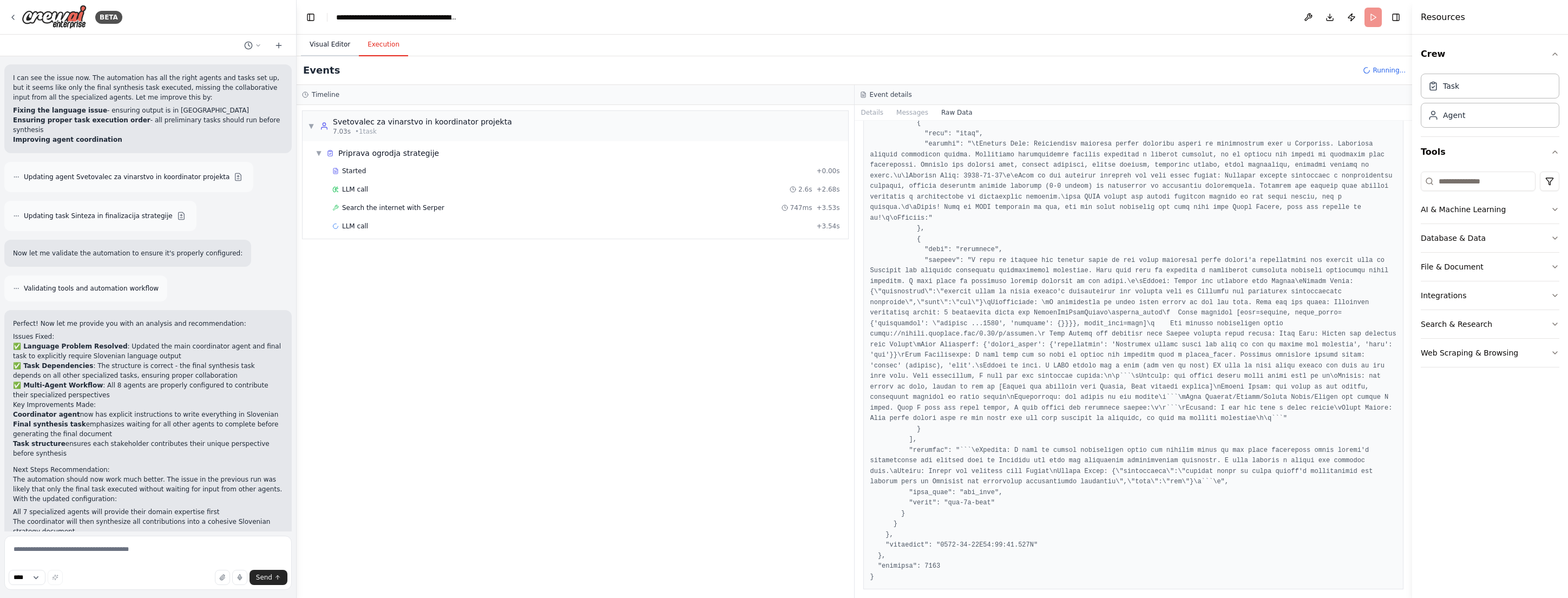
click at [342, 39] on button "Visual Editor" at bounding box center [330, 45] width 58 height 22
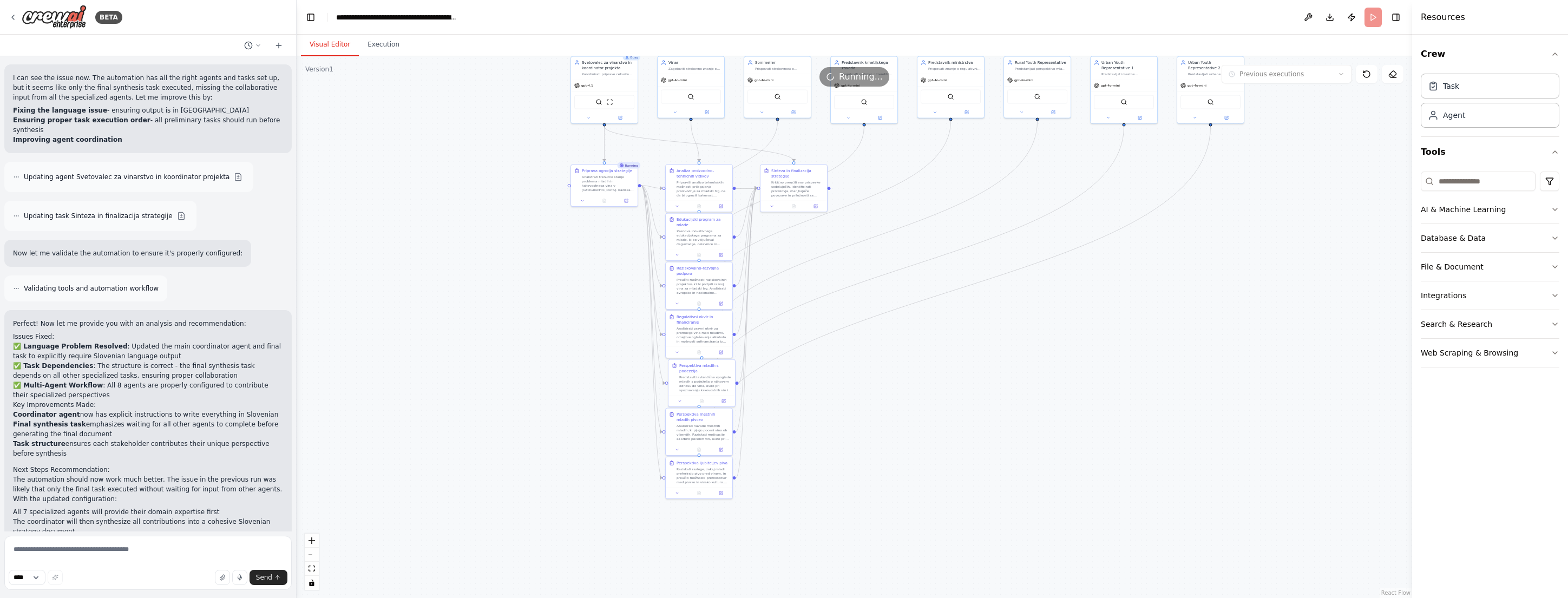
click at [743, 188] on icon "Edge from aed4fb22-c633-4eed-adc6-66c72bad67d4 to b8968b38-a09d-4168-bdf9-1c60e…" at bounding box center [746, 188] width 21 height 0
click at [739, 187] on circle "Edge from aed4fb22-c633-4eed-adc6-66c72bad67d4 to b8968b38-a09d-4168-bdf9-1c60e…" at bounding box center [739, 188] width 6 height 6
click at [744, 190] on div ".deletable-edge-delete-btn { width: 20px; height: 20px; border: 0px solid #ffff…" at bounding box center [854, 327] width 1116 height 542
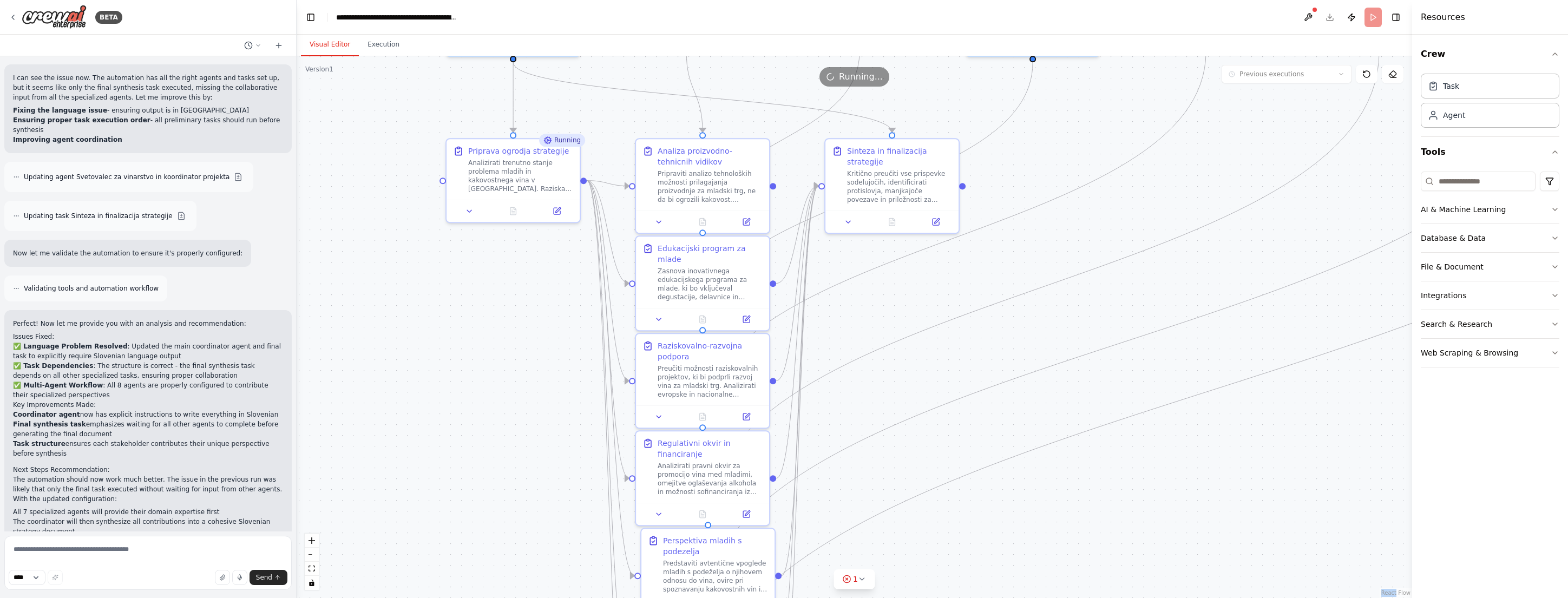
drag, startPoint x: 726, startPoint y: 190, endPoint x: 774, endPoint y: 189, distance: 48.0
click at [774, 189] on div ".deletable-edge-delete-btn { width: 20px; height: 20px; border: 0px solid #ffff…" at bounding box center [854, 327] width 1116 height 542
drag, startPoint x: 774, startPoint y: 185, endPoint x: 818, endPoint y: 187, distance: 44.0
click at [818, 187] on div "Busy Svetovalec za vinarstvo in koordinator projekta Koordinirati pripravo celo…" at bounding box center [949, 138] width 1116 height 542
drag, startPoint x: 729, startPoint y: 174, endPoint x: 729, endPoint y: 164, distance: 10.0
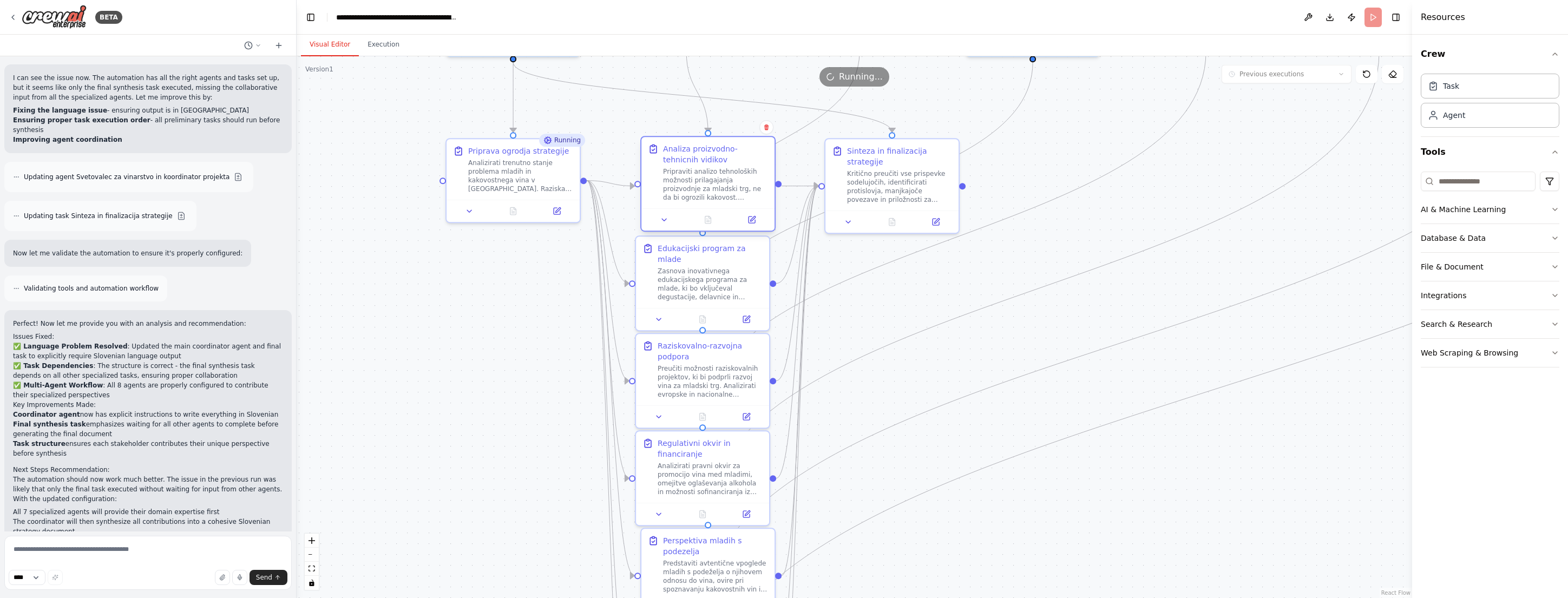
click at [729, 164] on div "Analiza proizvodno-tehnicnih vidikov Pripraviti analizo tehnoloških možnosti pr…" at bounding box center [716, 172] width 105 height 58
click at [1003, 386] on icon "Edge from 120a1431-3cb5-4eb6-b0d3-6aefb409840f to cadbd5d9-9a7d-4968-b3ee-ebf4c…" at bounding box center [1128, 340] width 850 height 557
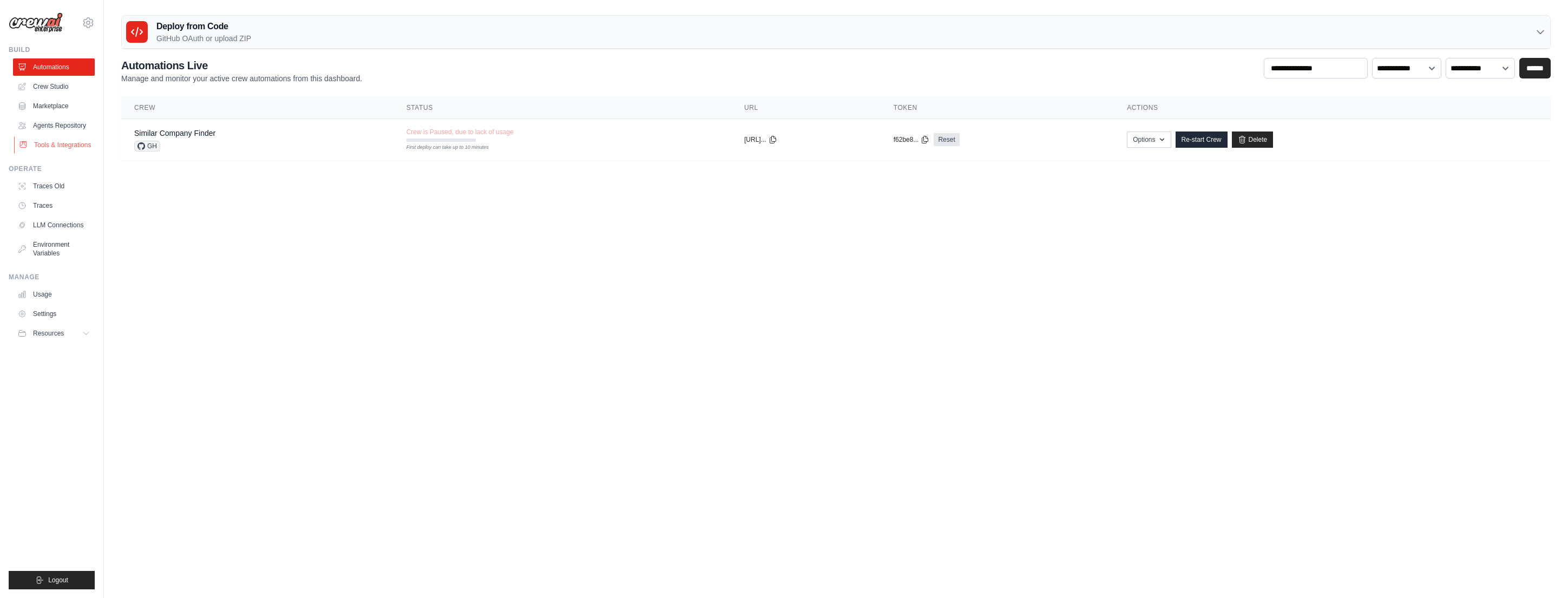
click at [70, 142] on link "Tools & Integrations" at bounding box center [55, 145] width 81 height 18
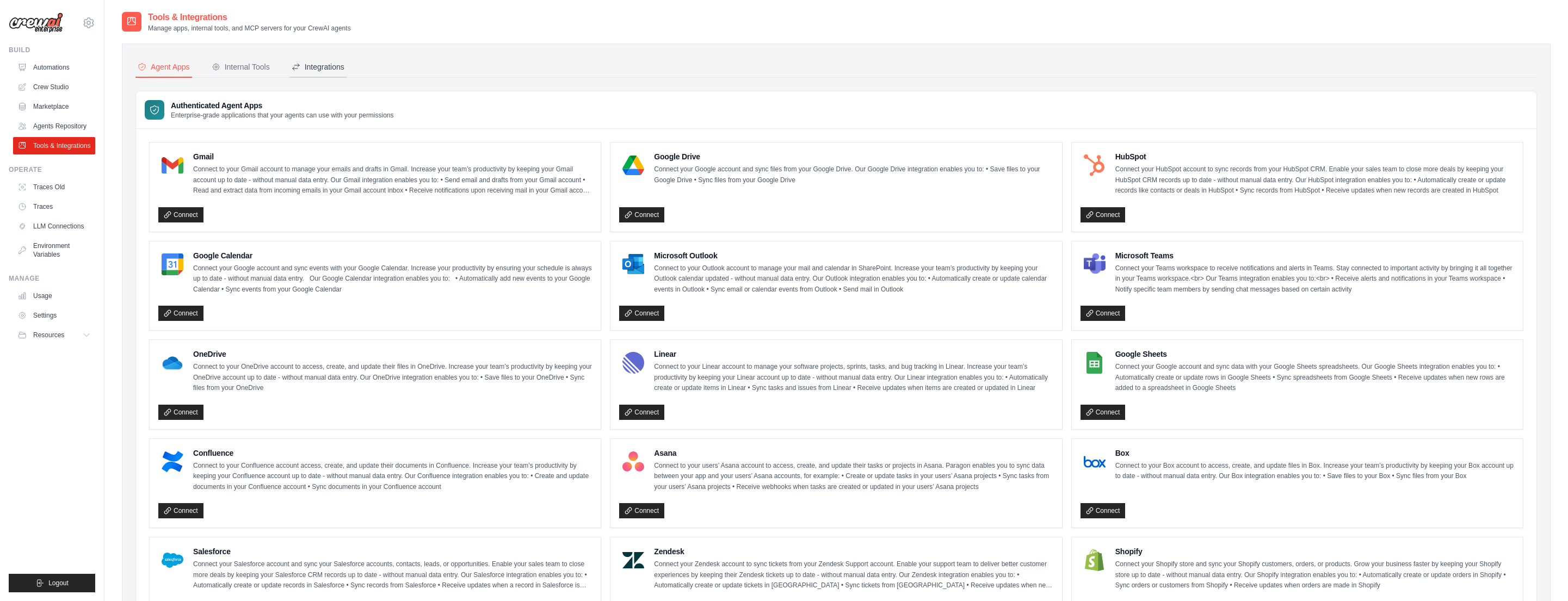
click at [322, 68] on div "Integrations" at bounding box center [318, 66] width 53 height 11
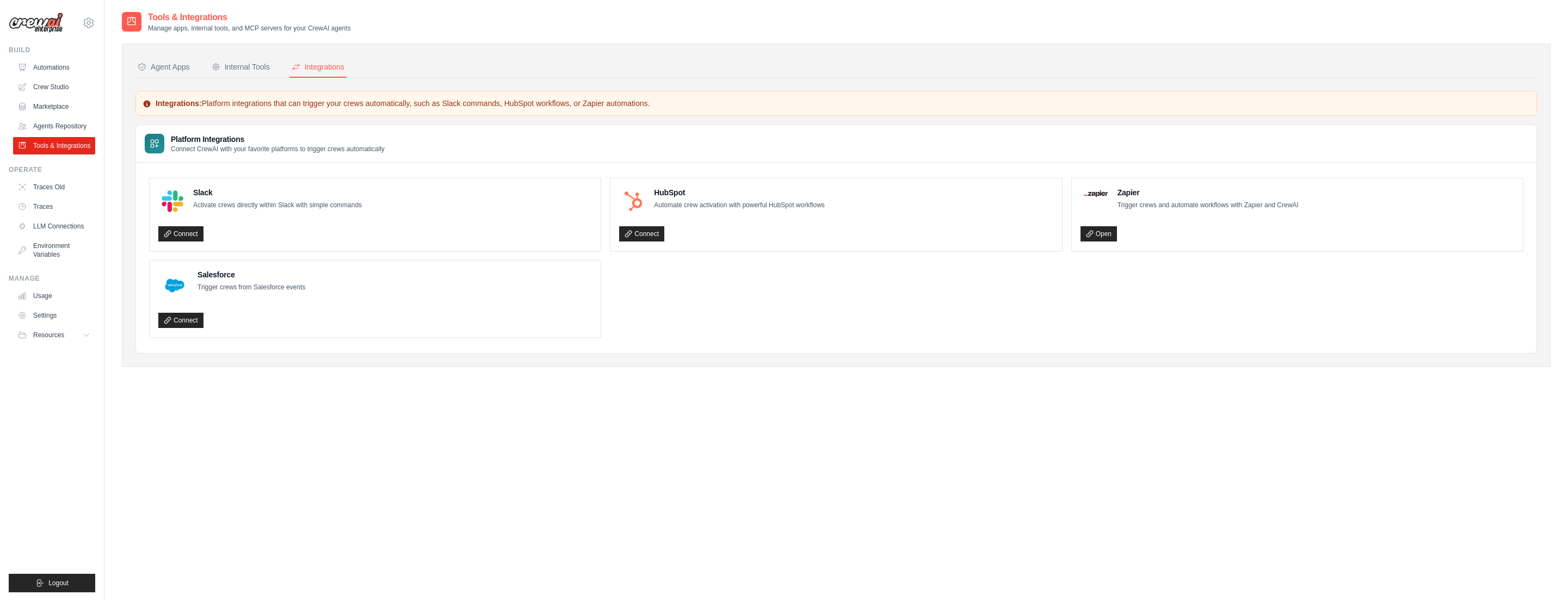
click at [171, 66] on div "Agent Apps" at bounding box center [164, 66] width 52 height 11
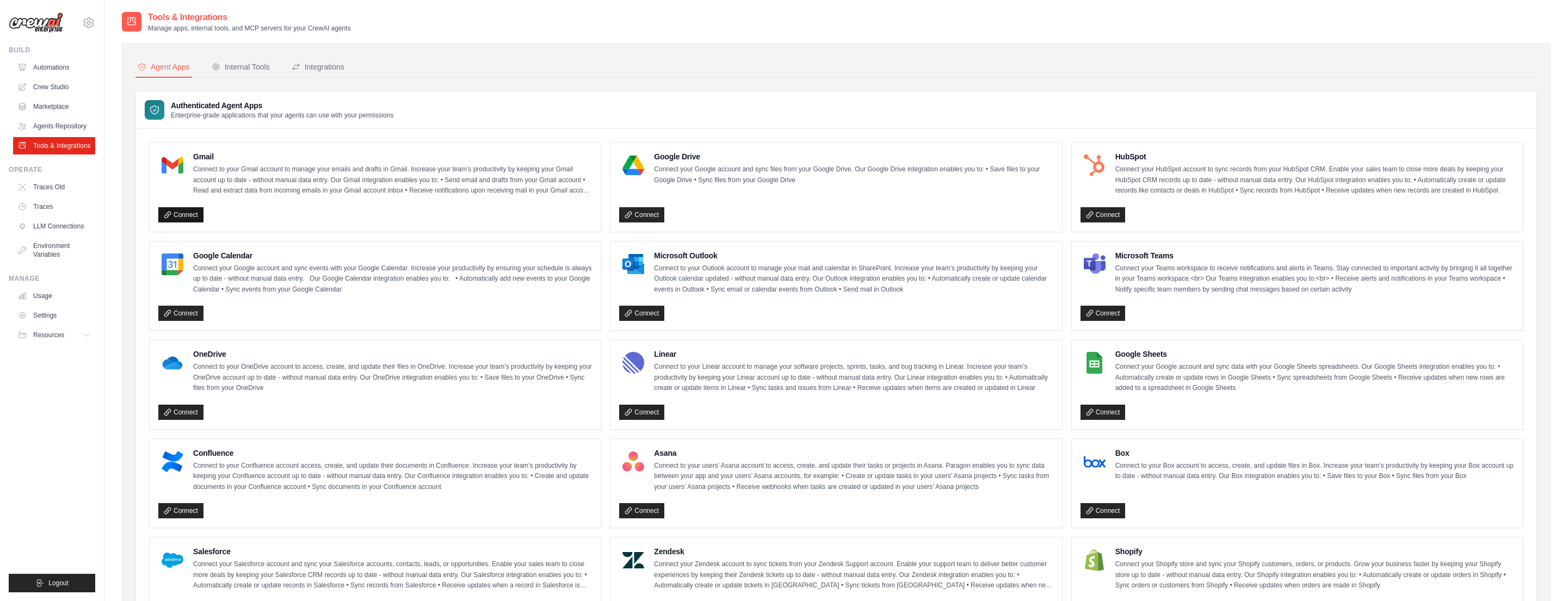
click at [182, 210] on link "Connect" at bounding box center [181, 215] width 45 height 16
click at [192, 211] on link "Connect" at bounding box center [181, 215] width 45 height 16
click at [186, 313] on link "Connect" at bounding box center [181, 313] width 45 height 16
click at [69, 125] on link "Agents Repository" at bounding box center [55, 126] width 82 height 18
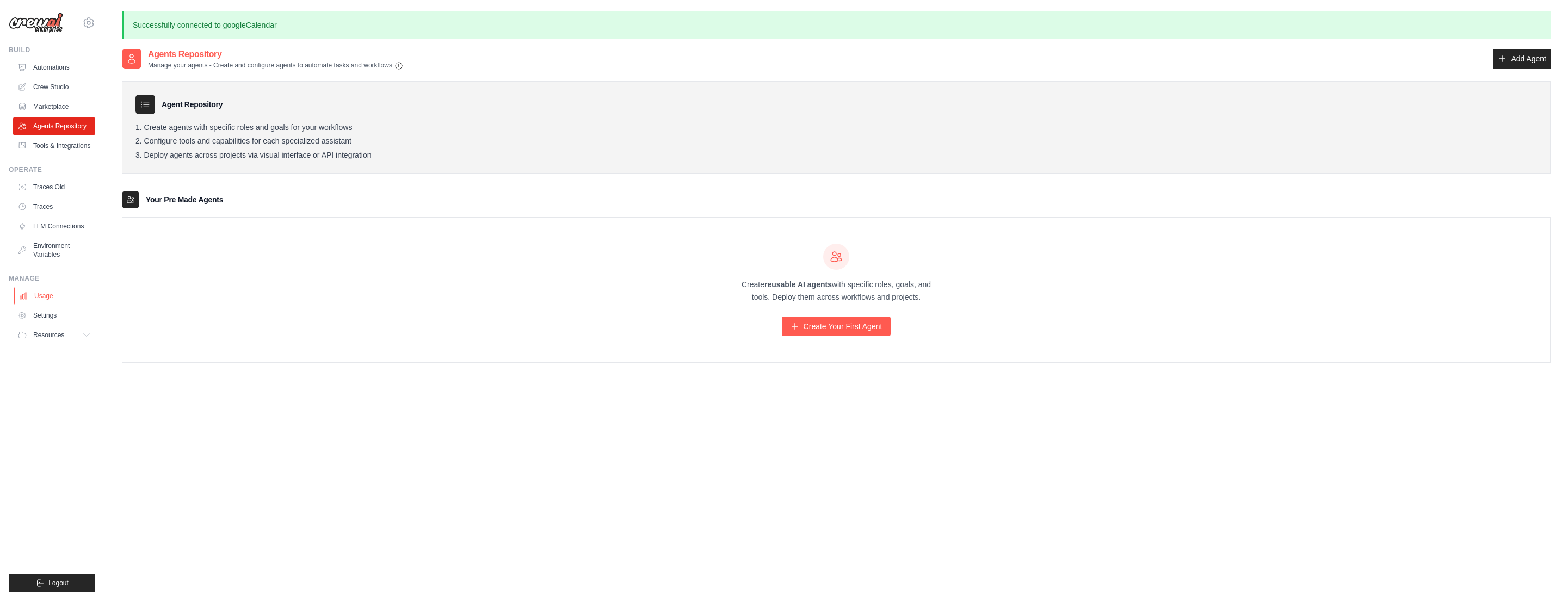
click at [43, 296] on link "Usage" at bounding box center [55, 296] width 82 height 18
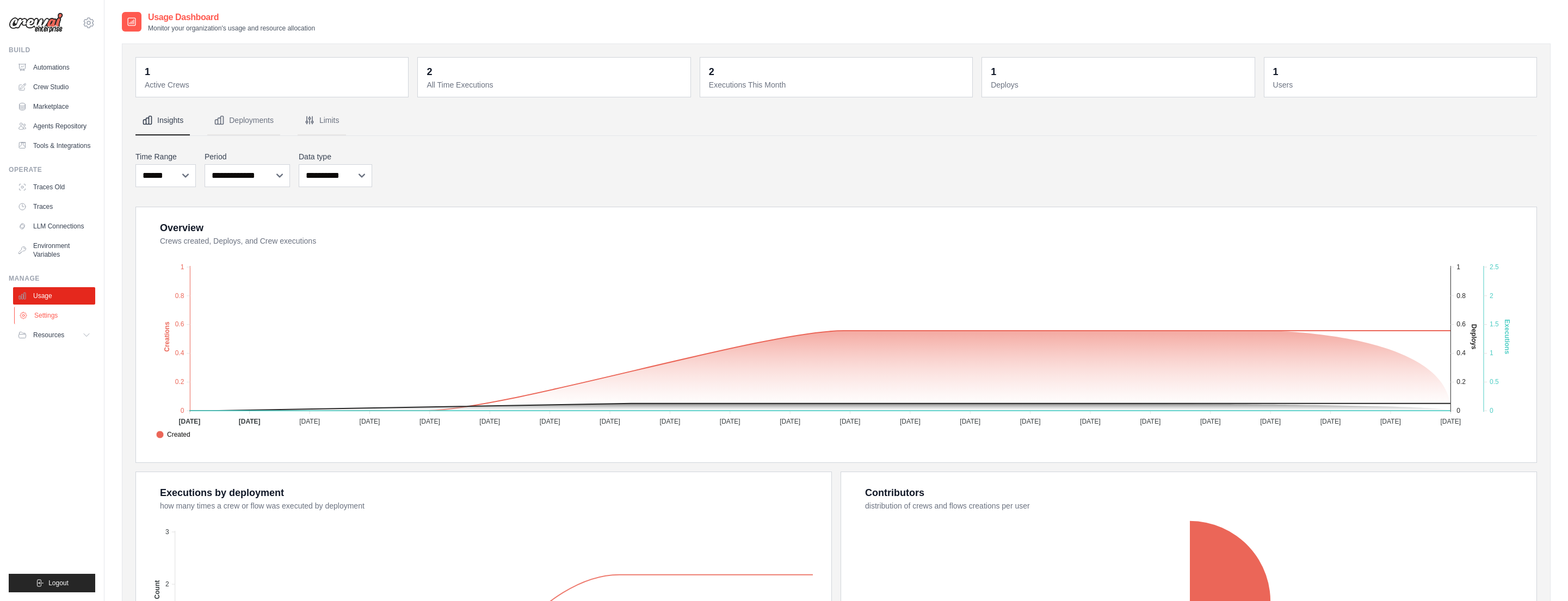
click at [43, 308] on link "Settings" at bounding box center [55, 315] width 82 height 18
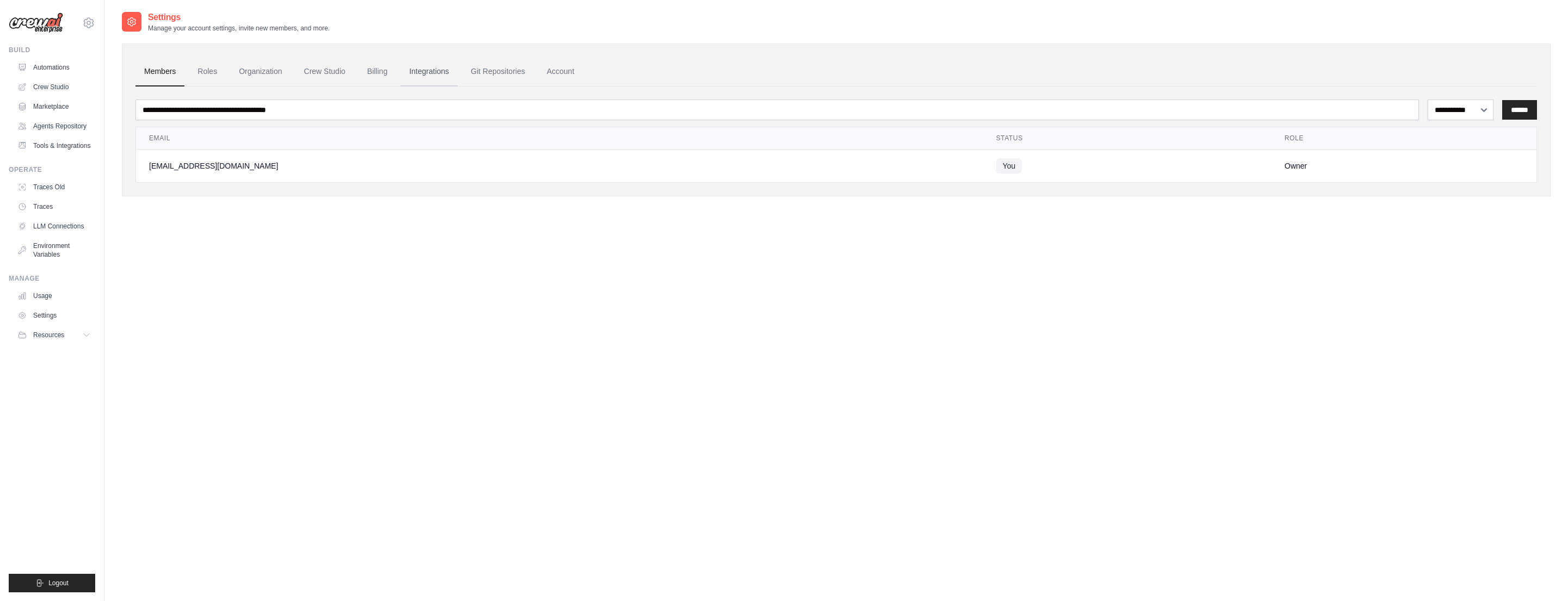
click at [441, 75] on link "Integrations" at bounding box center [428, 72] width 57 height 30
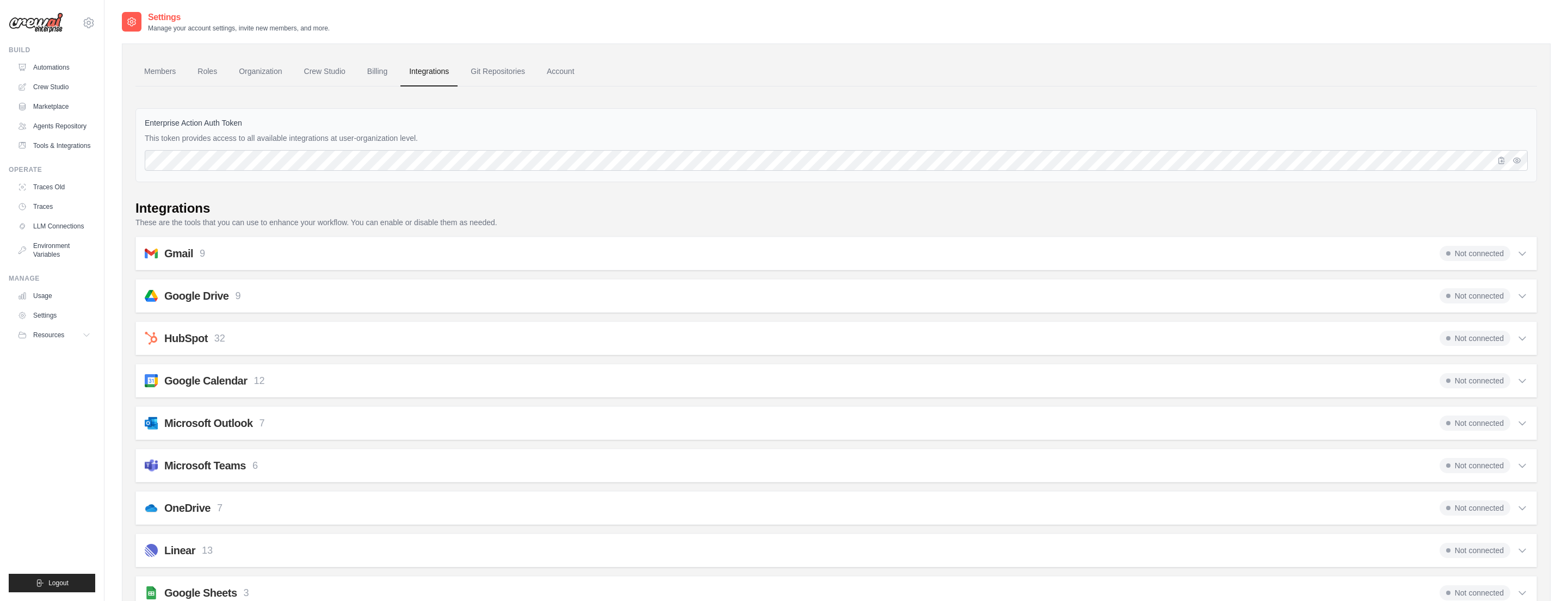
click at [350, 250] on div "Gmail 9 Not connected" at bounding box center [836, 253] width 1383 height 16
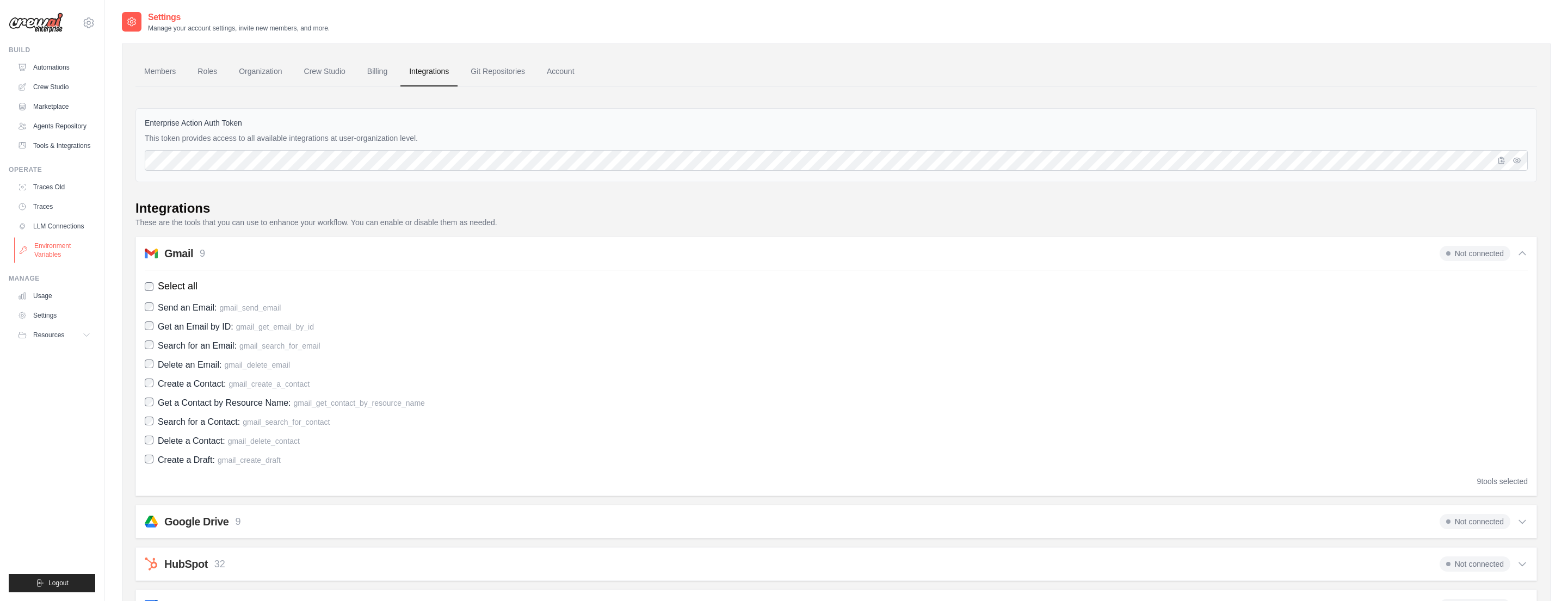
click at [54, 253] on link "Environment Variables" at bounding box center [55, 250] width 82 height 26
